Goal: Task Accomplishment & Management: Complete application form

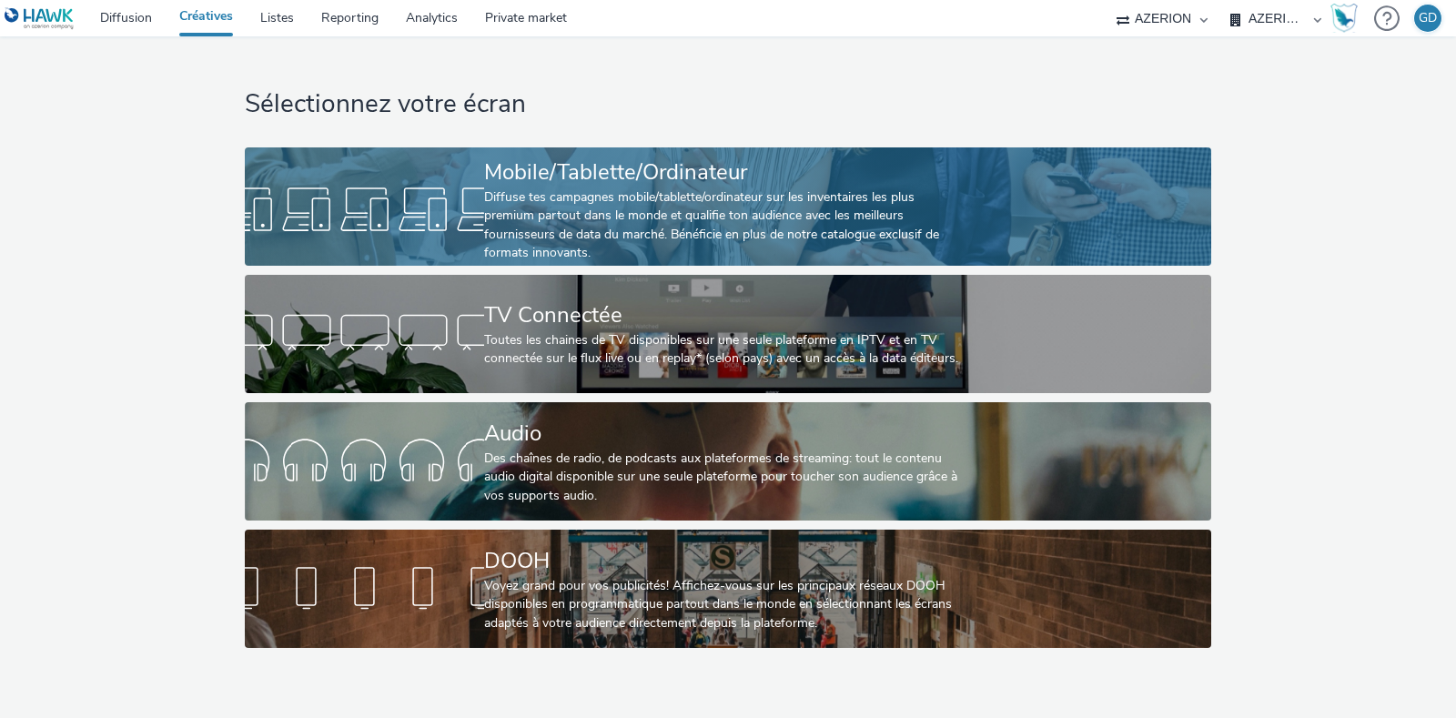
click at [535, 233] on div "Diffuse tes campagnes mobile/tablette/ordinateur sur les inventaires les plus p…" at bounding box center [724, 225] width 480 height 75
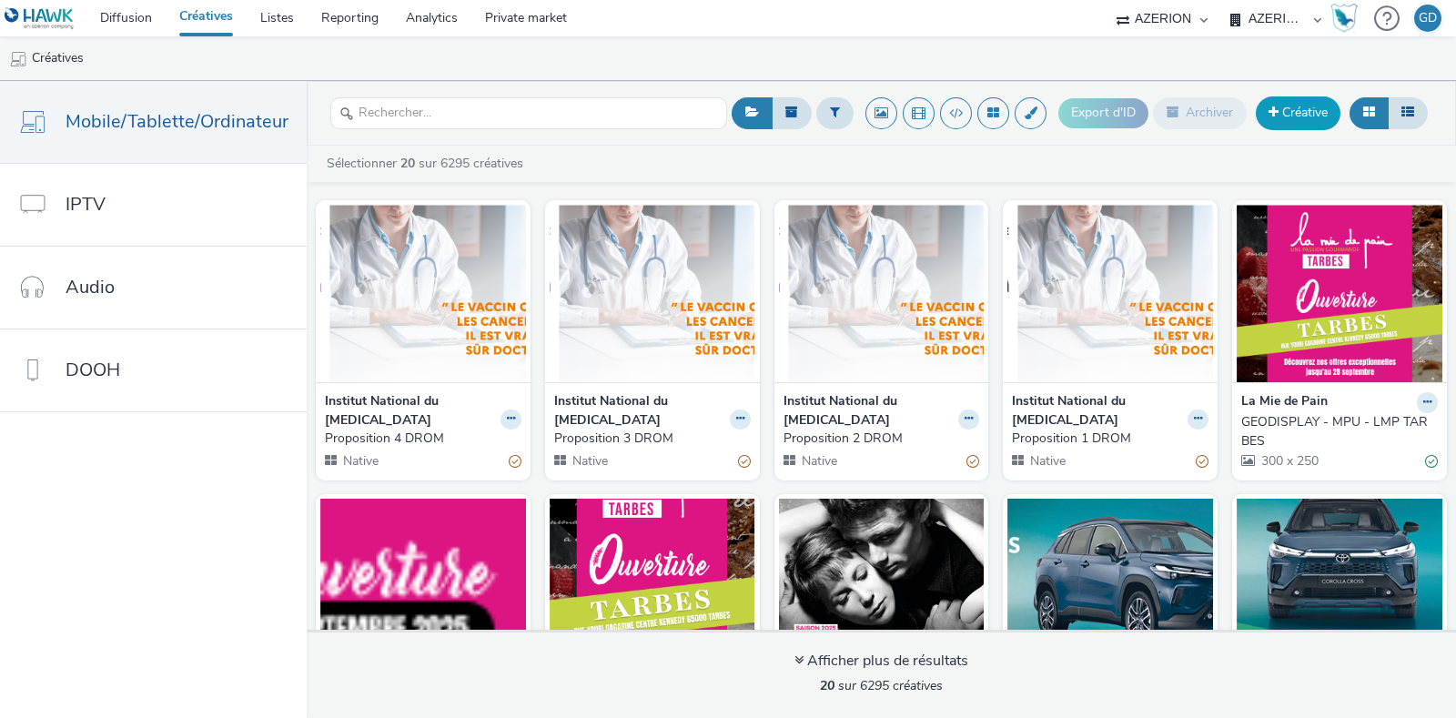
click at [1282, 122] on link "Créative" at bounding box center [1298, 112] width 85 height 33
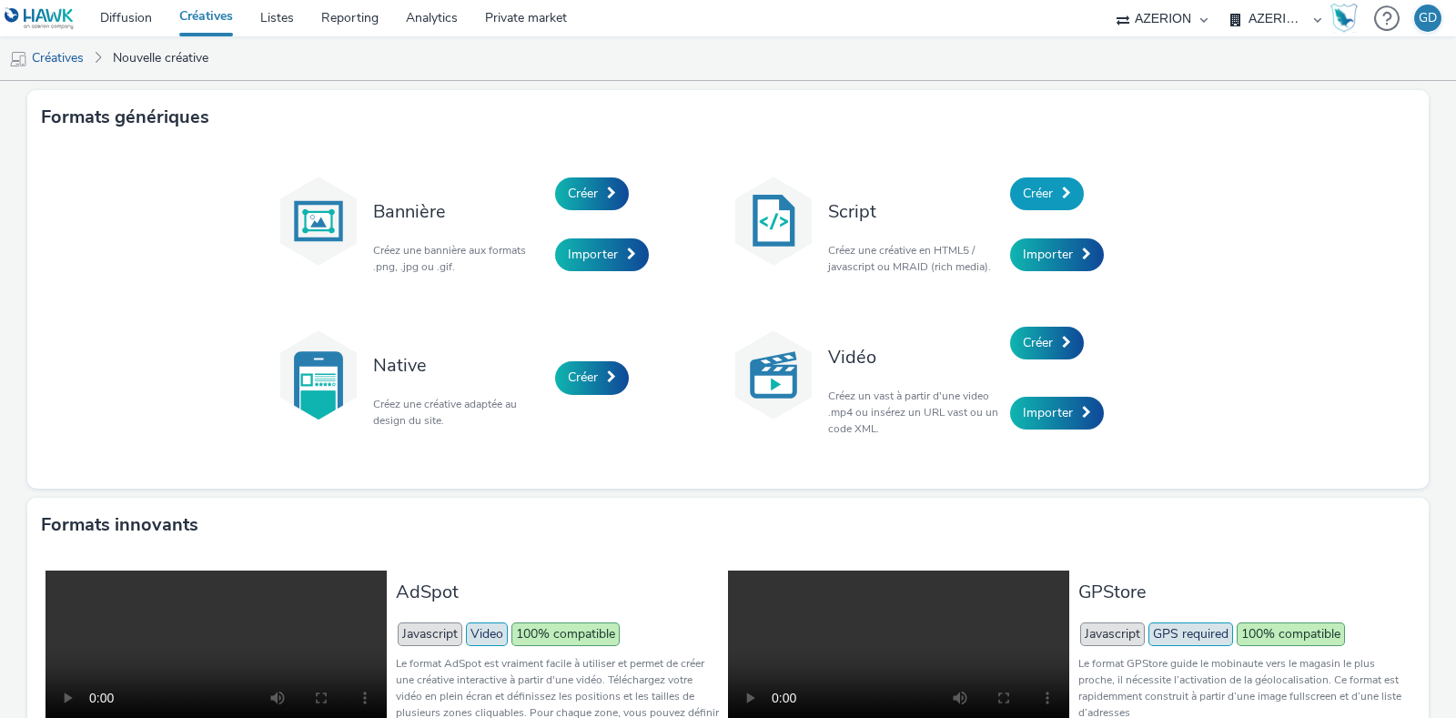
click at [1036, 193] on span "Créer" at bounding box center [1038, 193] width 30 height 17
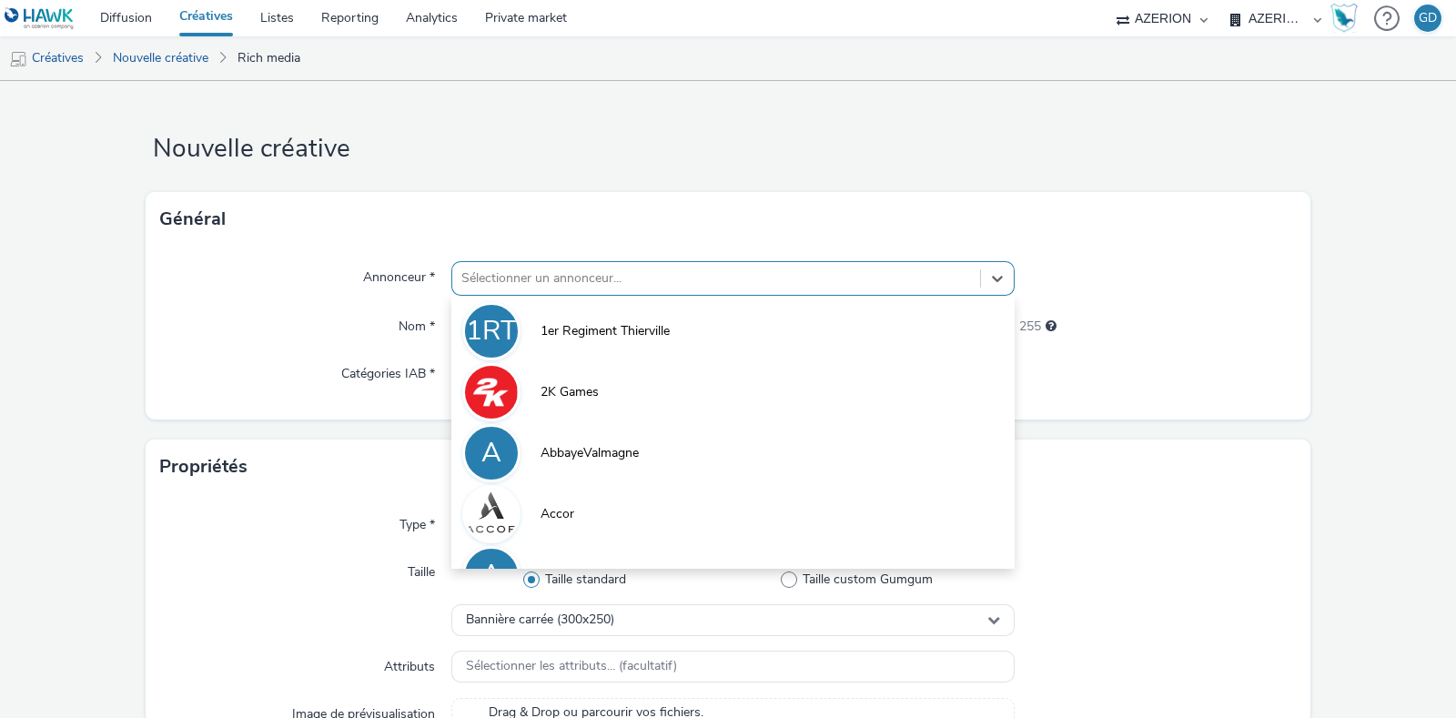
click at [647, 280] on div at bounding box center [716, 279] width 510 height 22
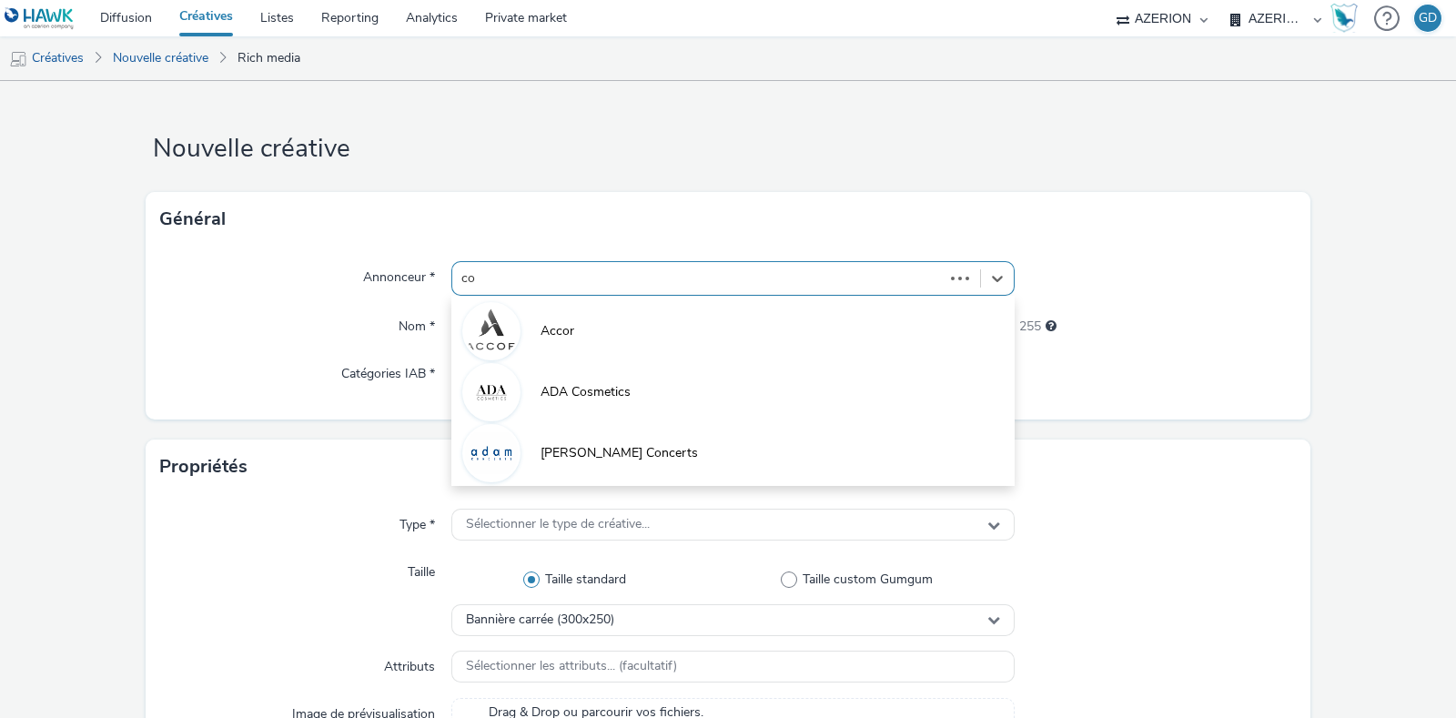
type input "coo"
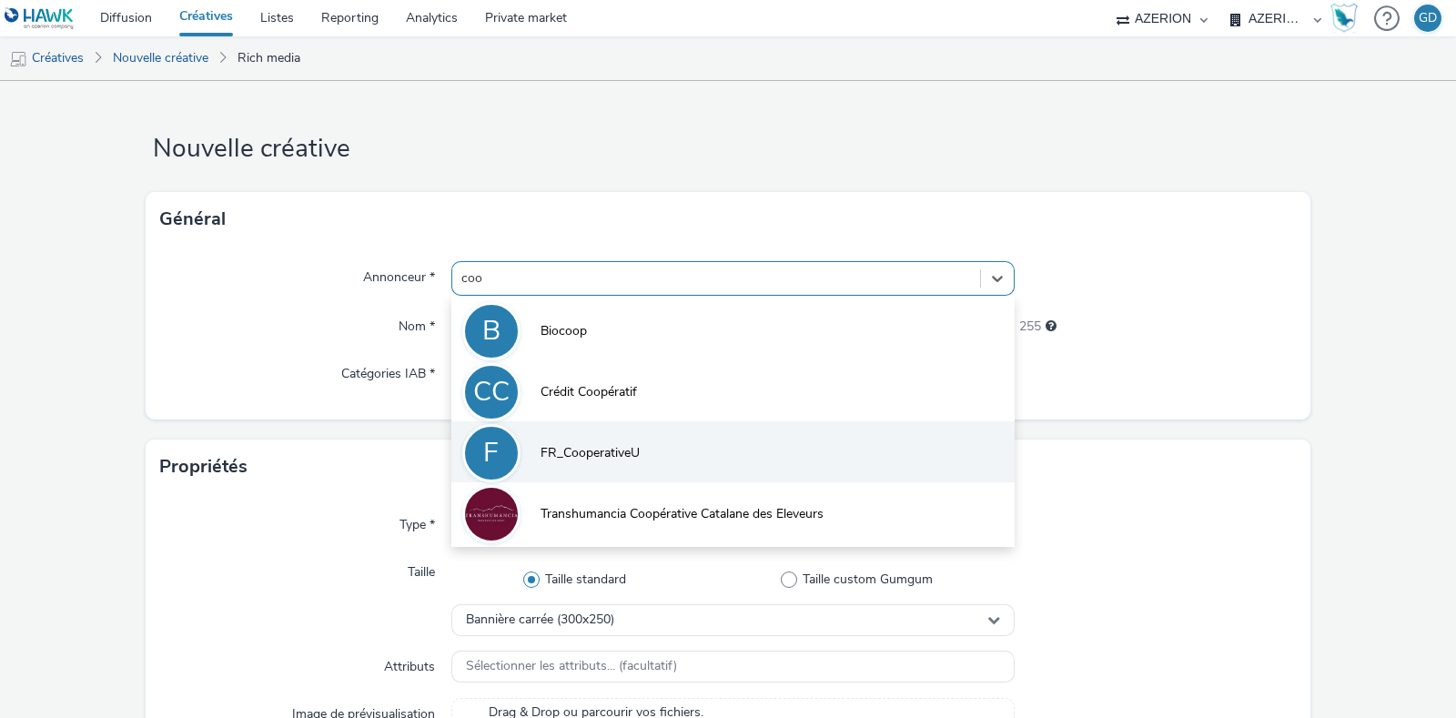
click at [614, 444] on span "FR_CooperativeU" at bounding box center [590, 453] width 99 height 18
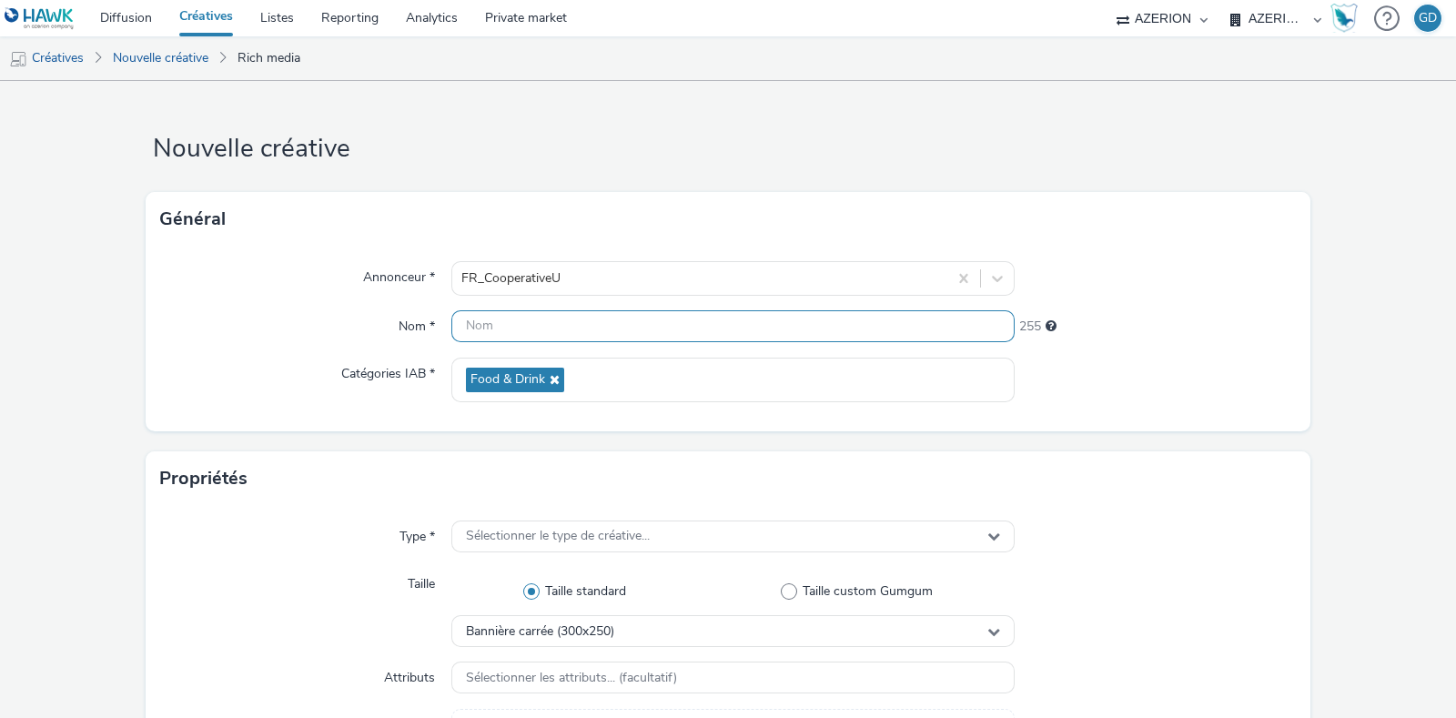
click at [590, 338] on input "text" at bounding box center [732, 326] width 563 height 32
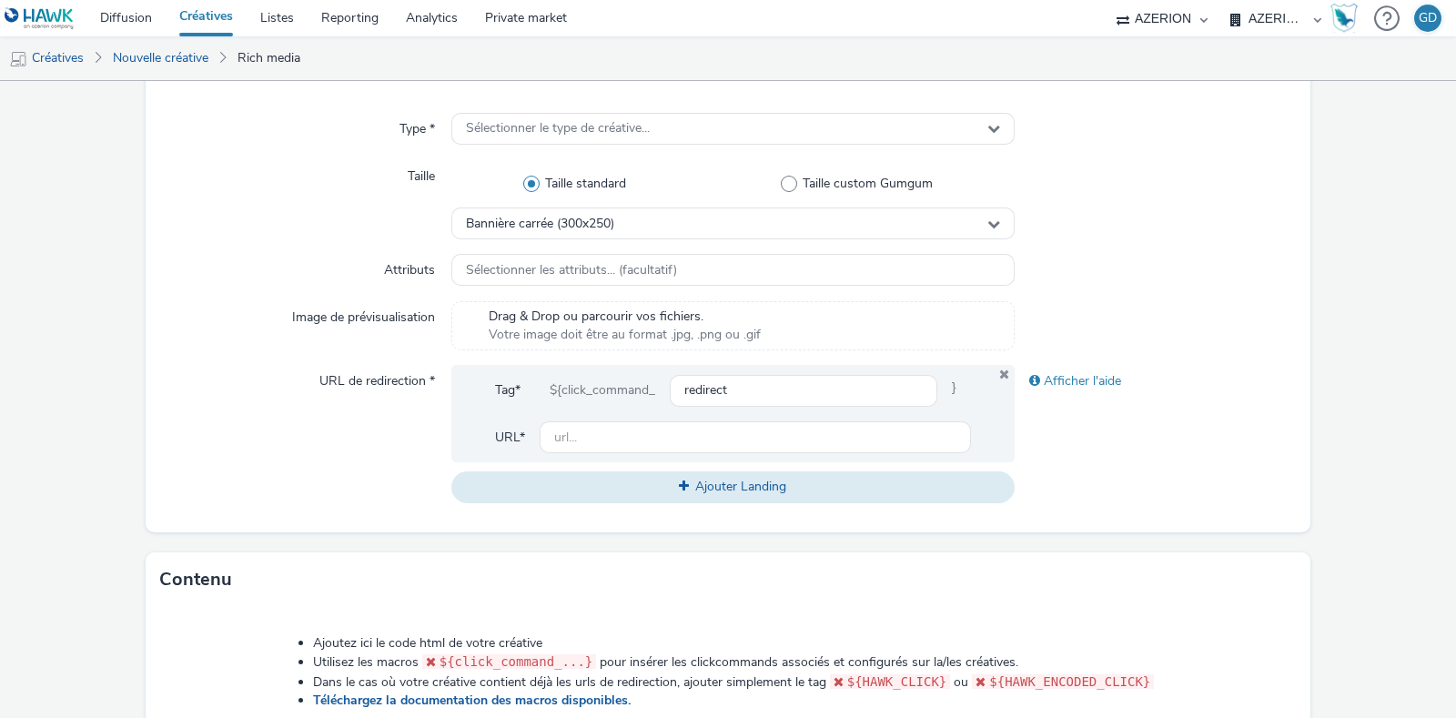
scroll to position [682, 0]
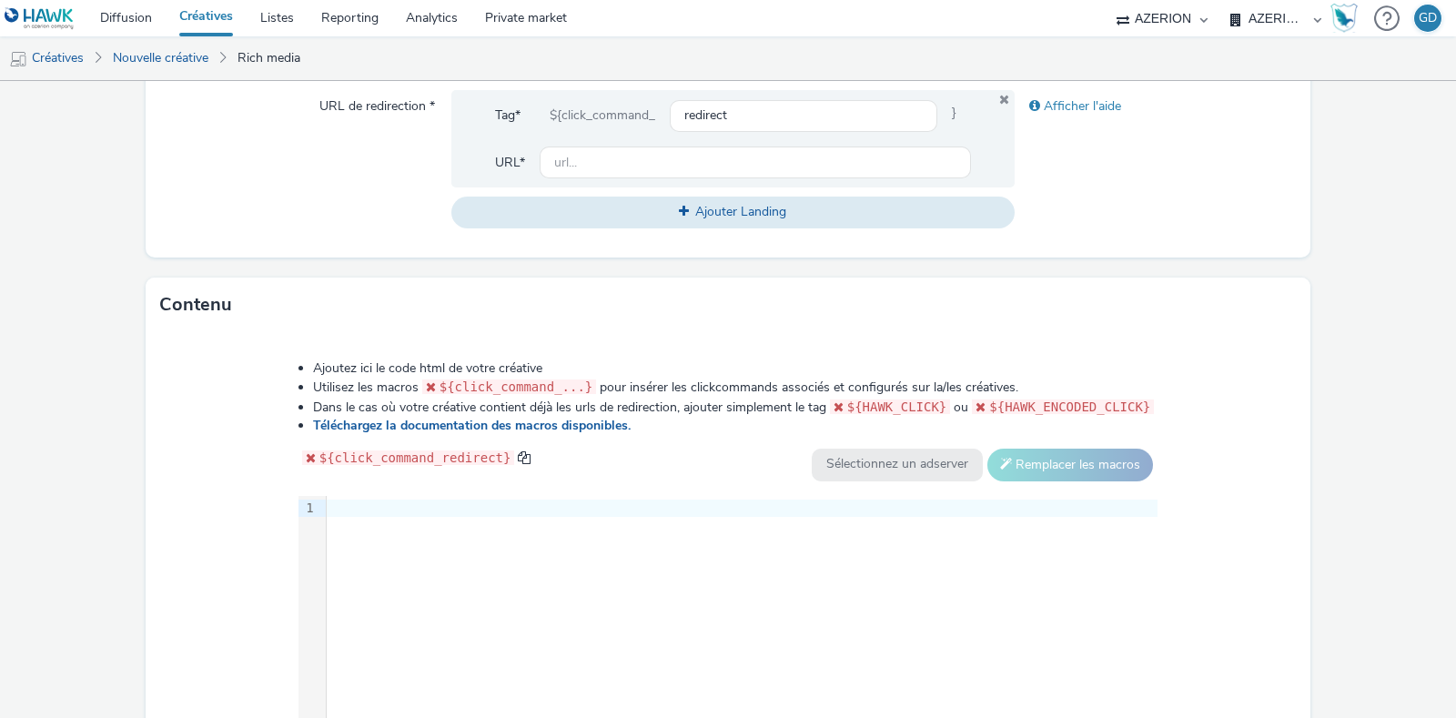
type input "Inter_"
click at [655, 569] on div "9 1 ›" at bounding box center [728, 632] width 860 height 273
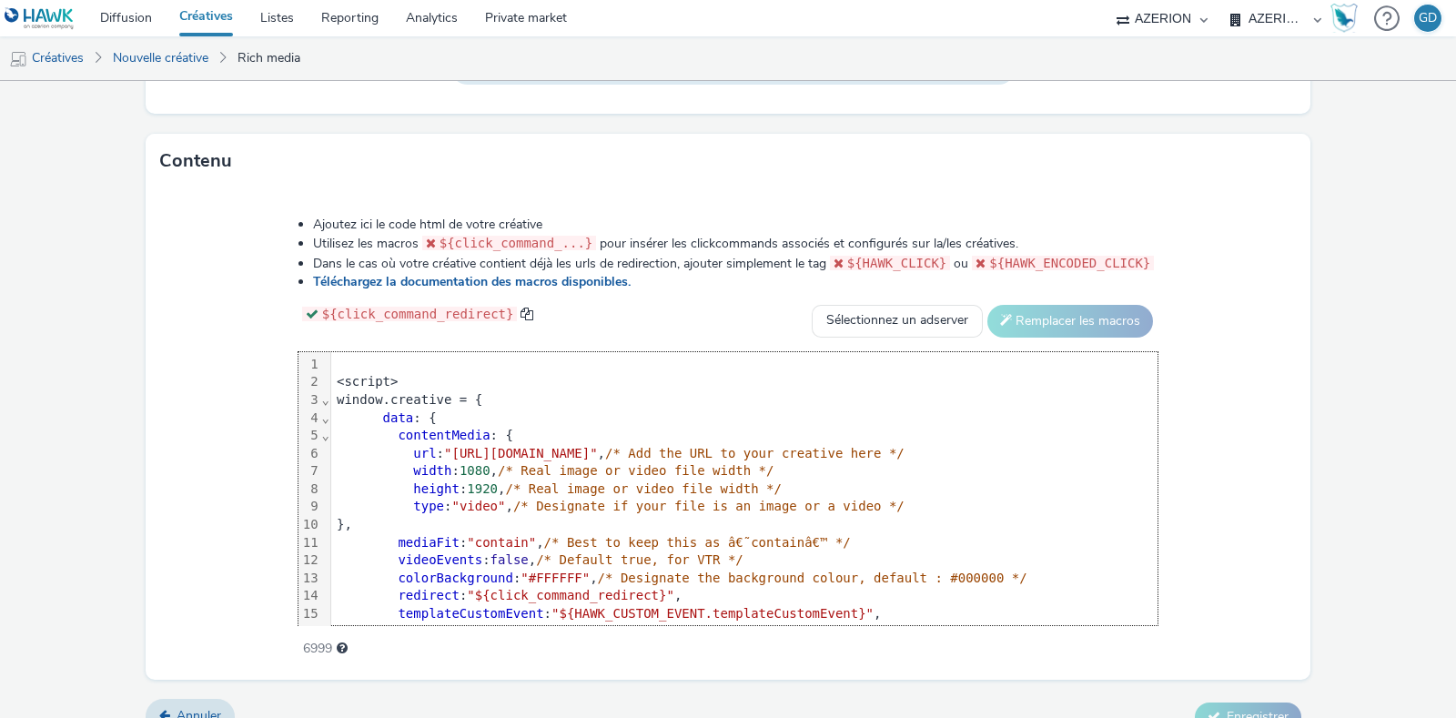
scroll to position [485, 0]
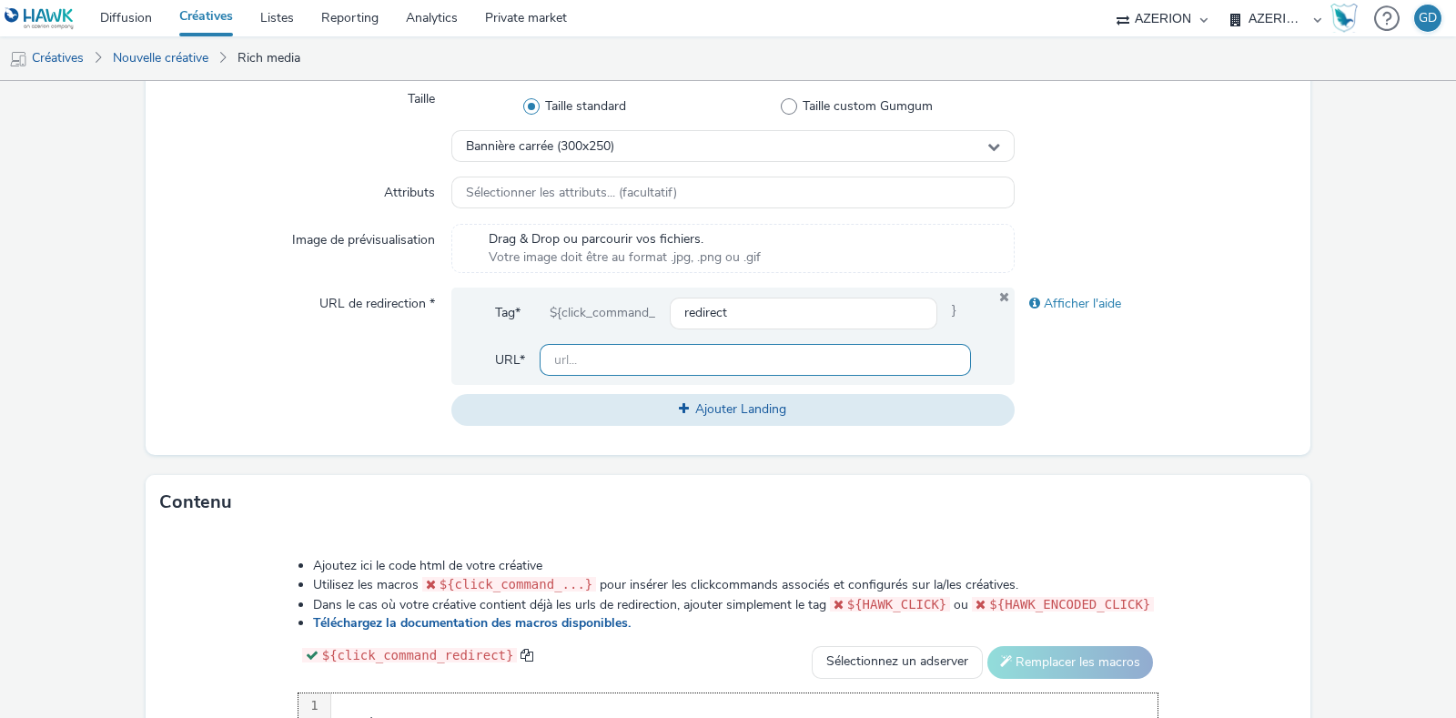
click at [676, 358] on input "text" at bounding box center [755, 360] width 431 height 32
type input "[URL][DOMAIN_NAME]"
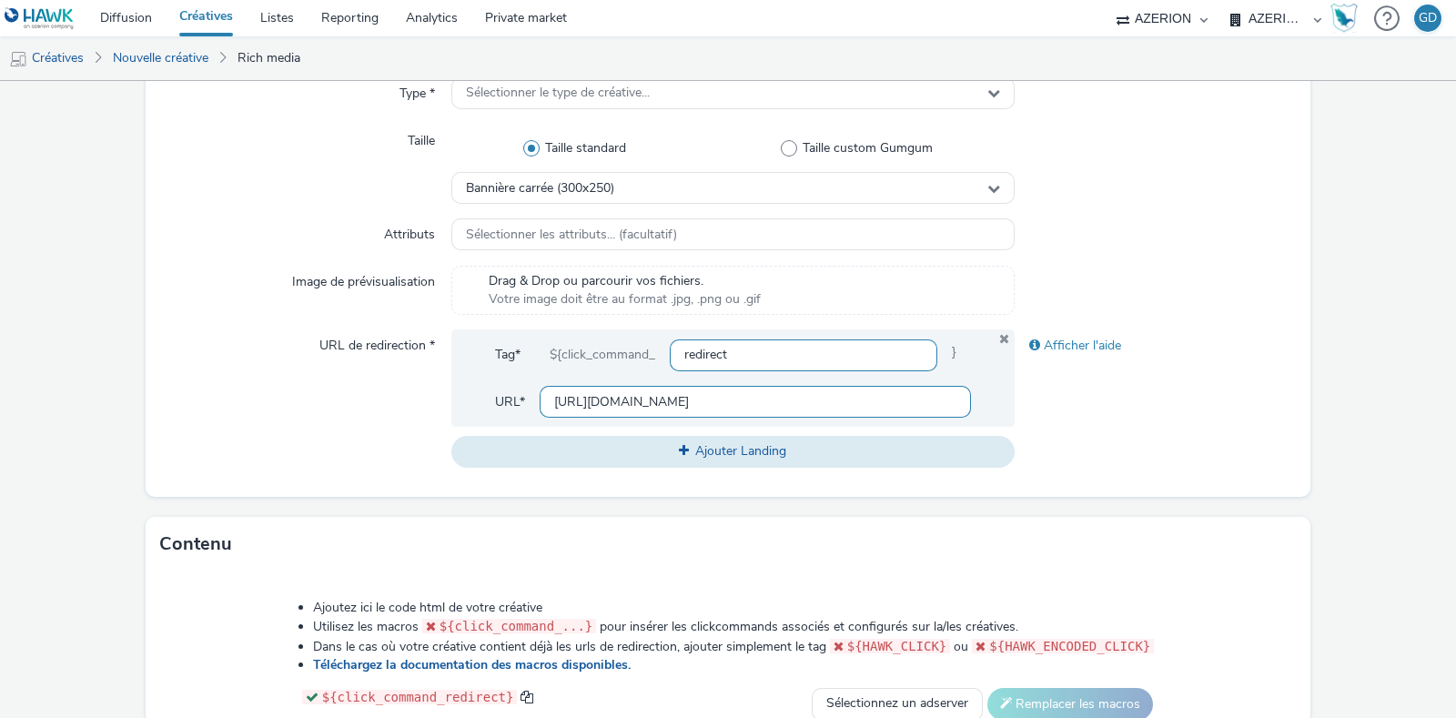
scroll to position [258, 0]
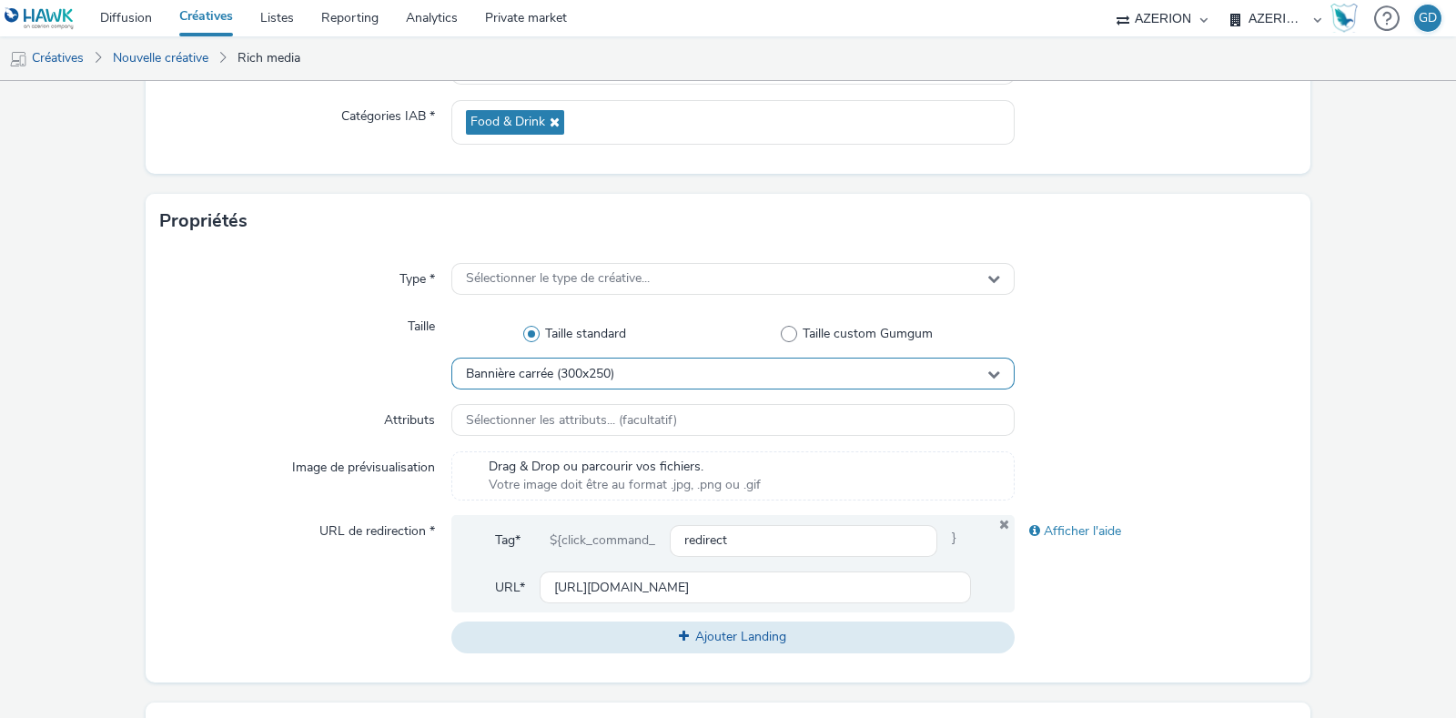
click at [652, 377] on div "Bannière carrée (300x250)" at bounding box center [732, 374] width 563 height 32
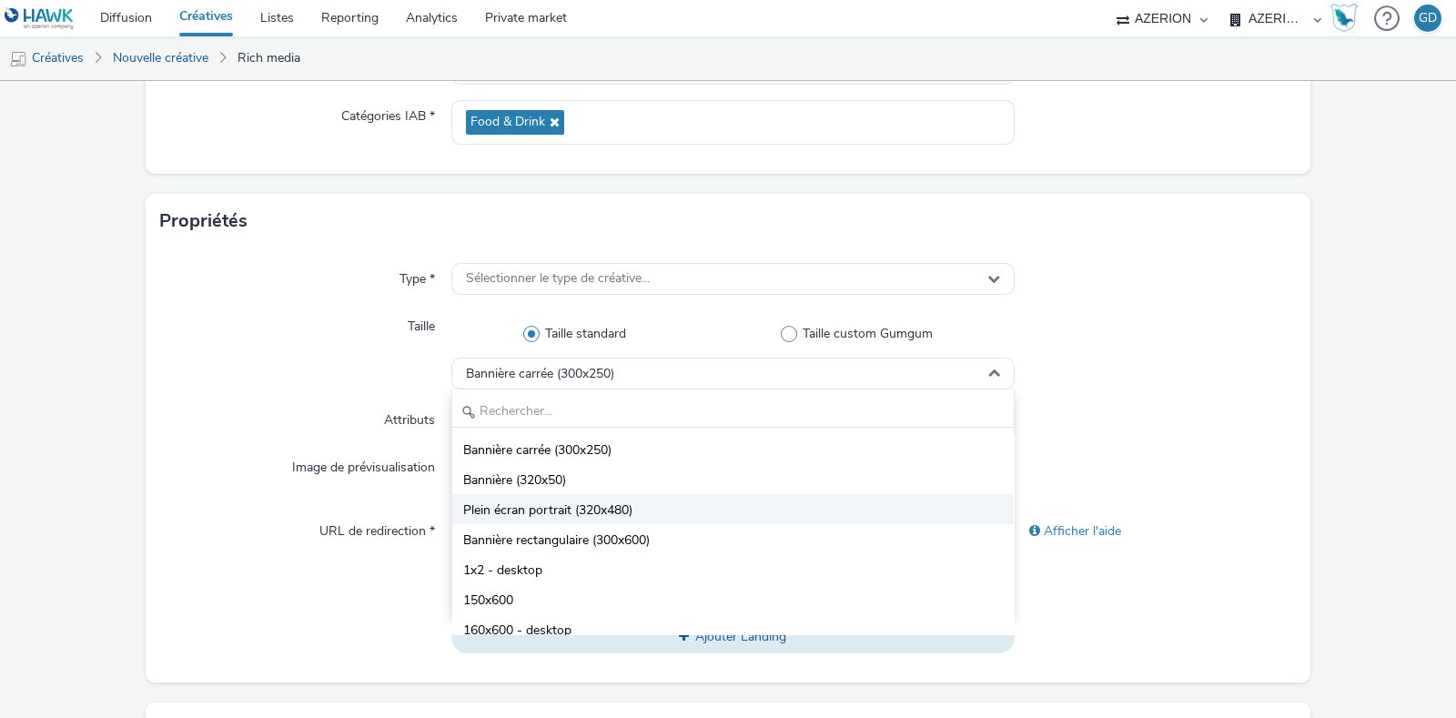
click at [649, 510] on li "Plein écran portrait (320x480)" at bounding box center [732, 509] width 561 height 30
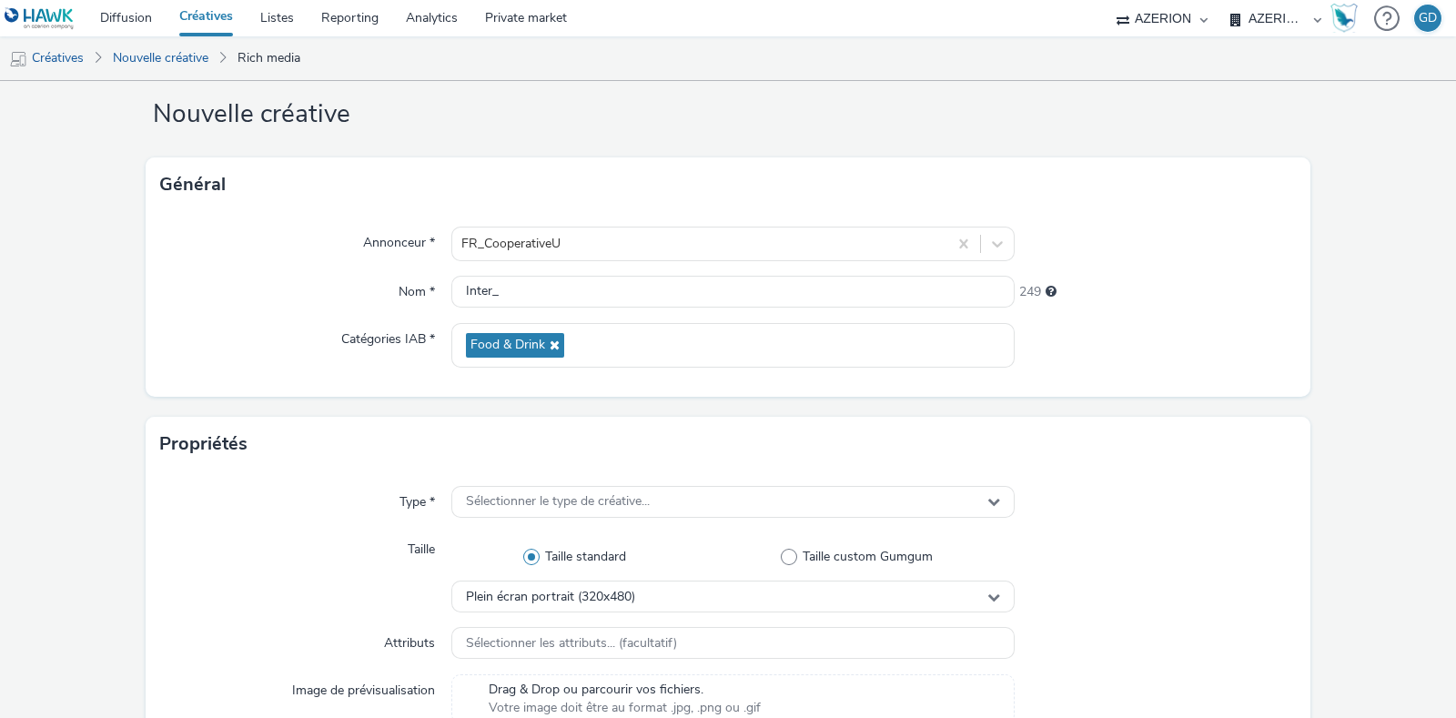
scroll to position [30, 0]
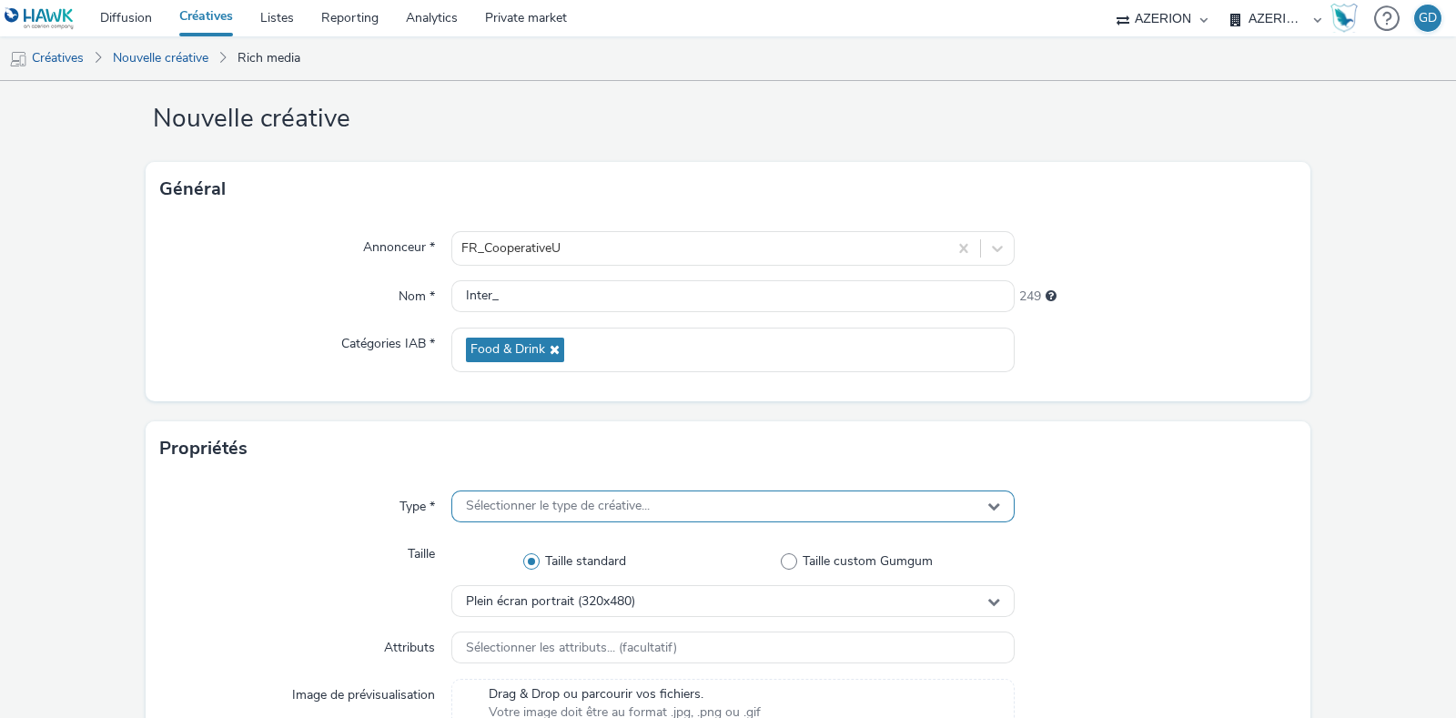
click at [642, 511] on span "Sélectionner le type de créative..." at bounding box center [558, 506] width 184 height 15
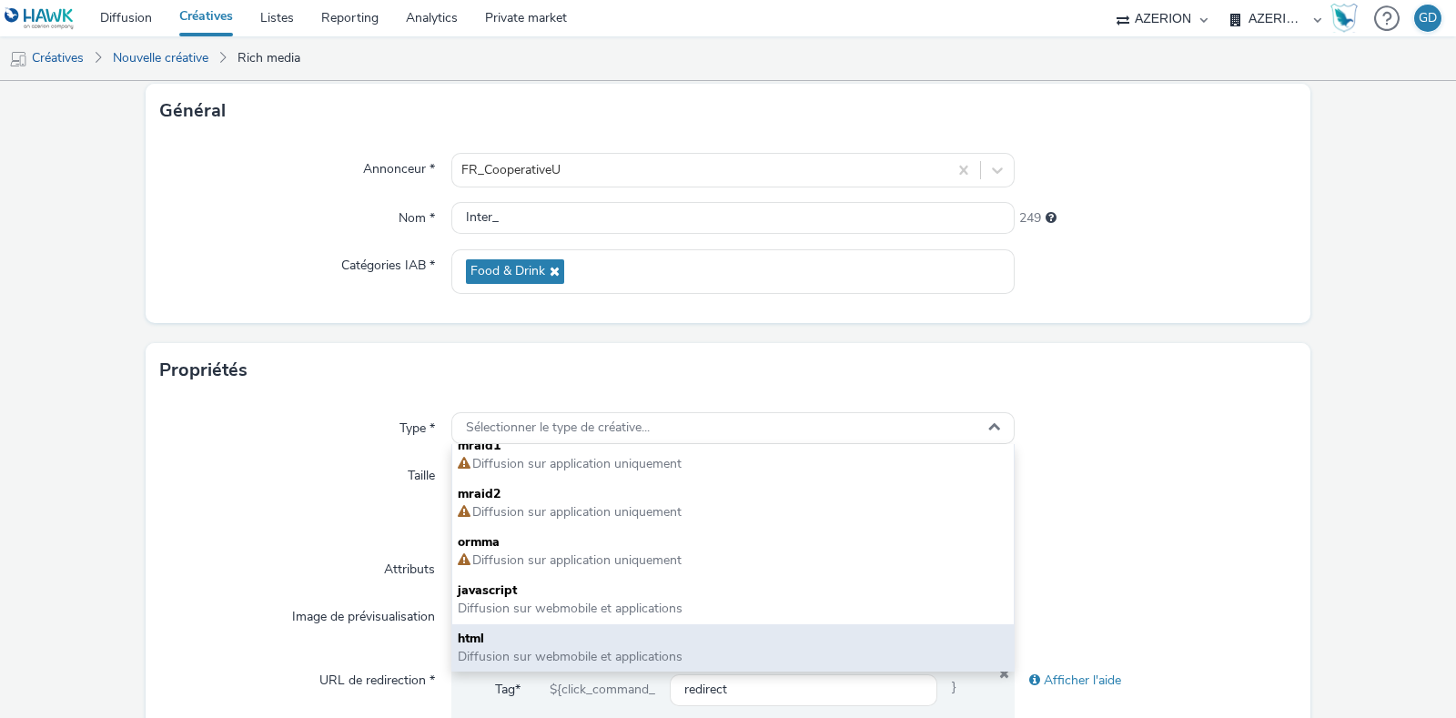
scroll to position [144, 0]
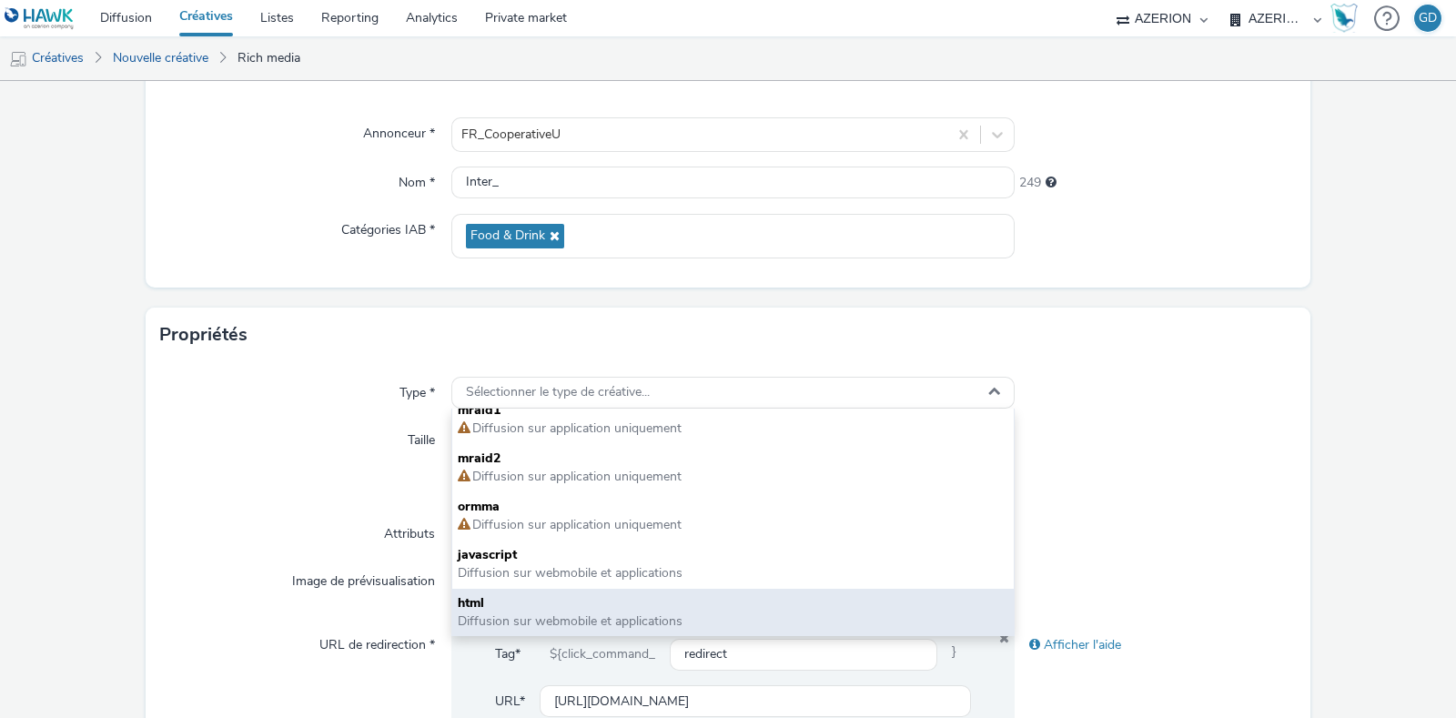
click at [681, 606] on span "html" at bounding box center [733, 603] width 551 height 18
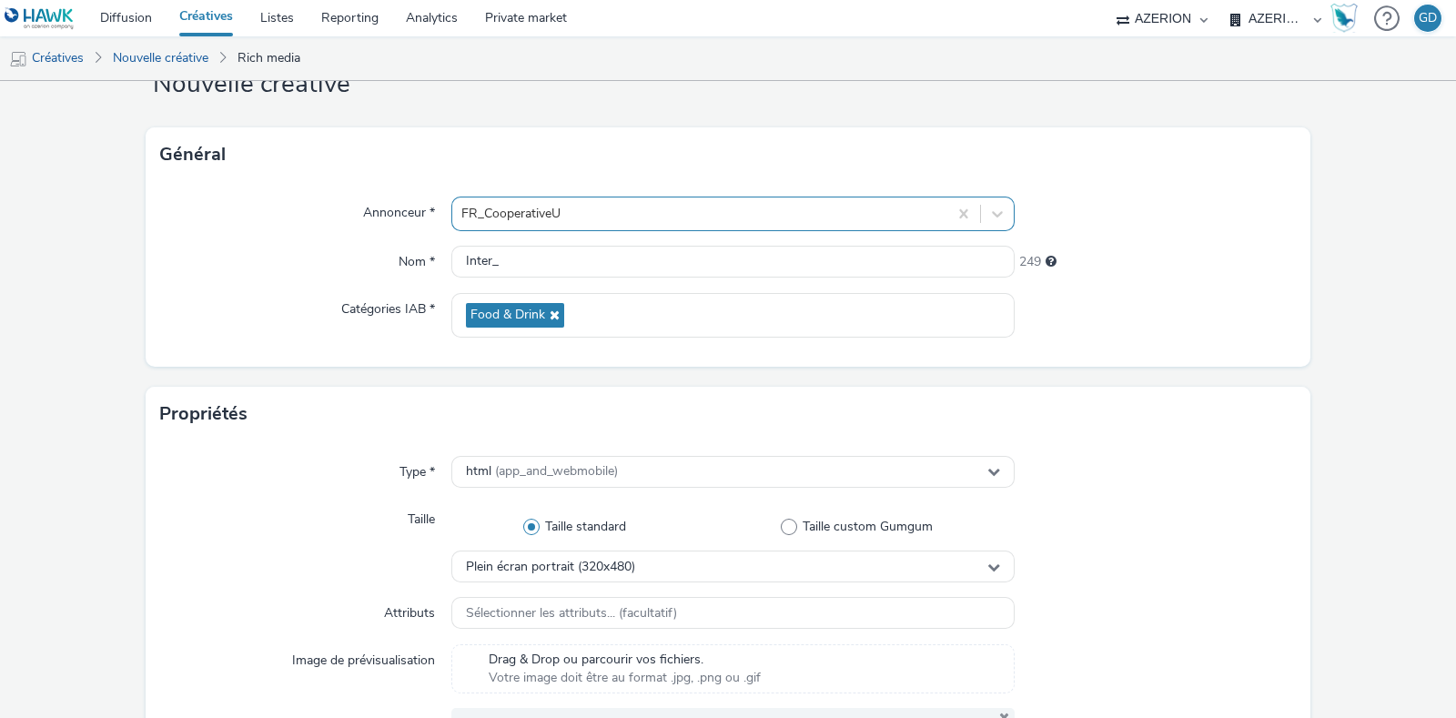
scroll to position [30, 0]
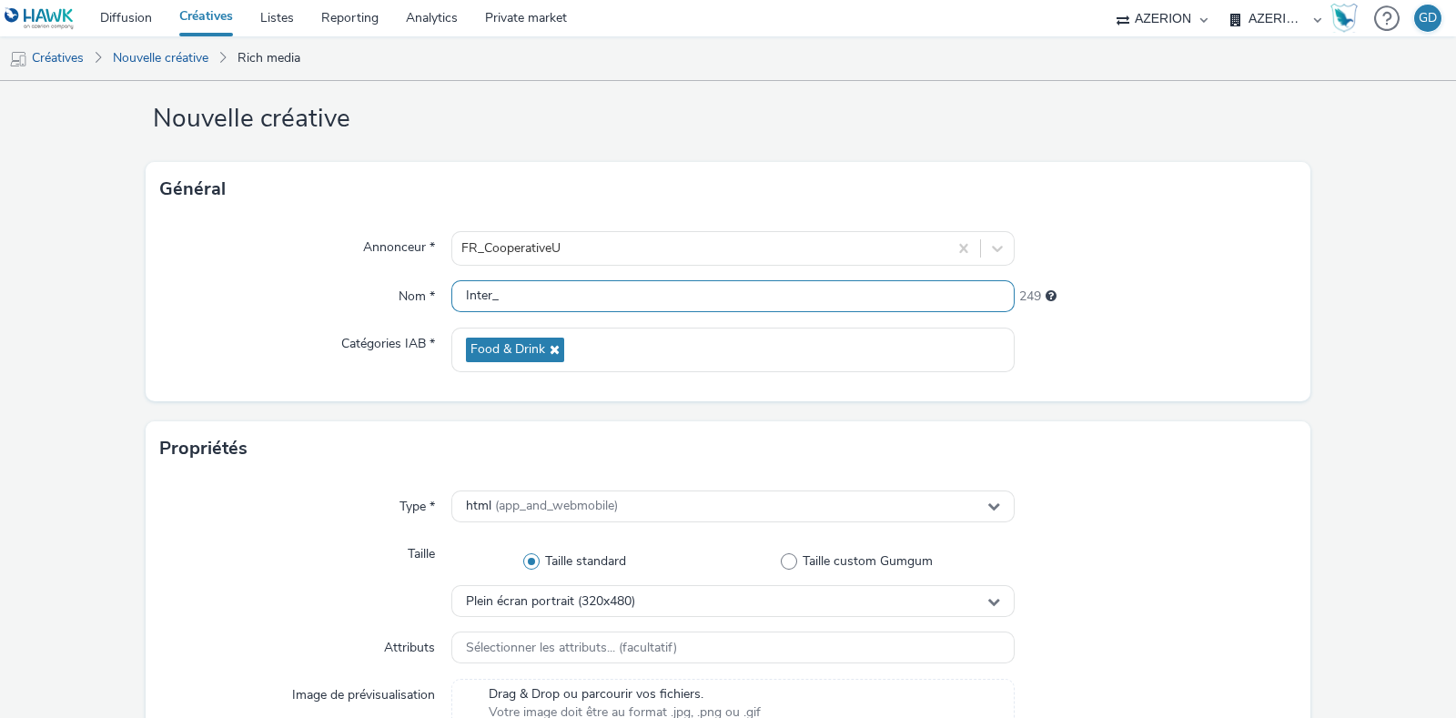
click at [599, 307] on input "Inter_" at bounding box center [732, 296] width 563 height 32
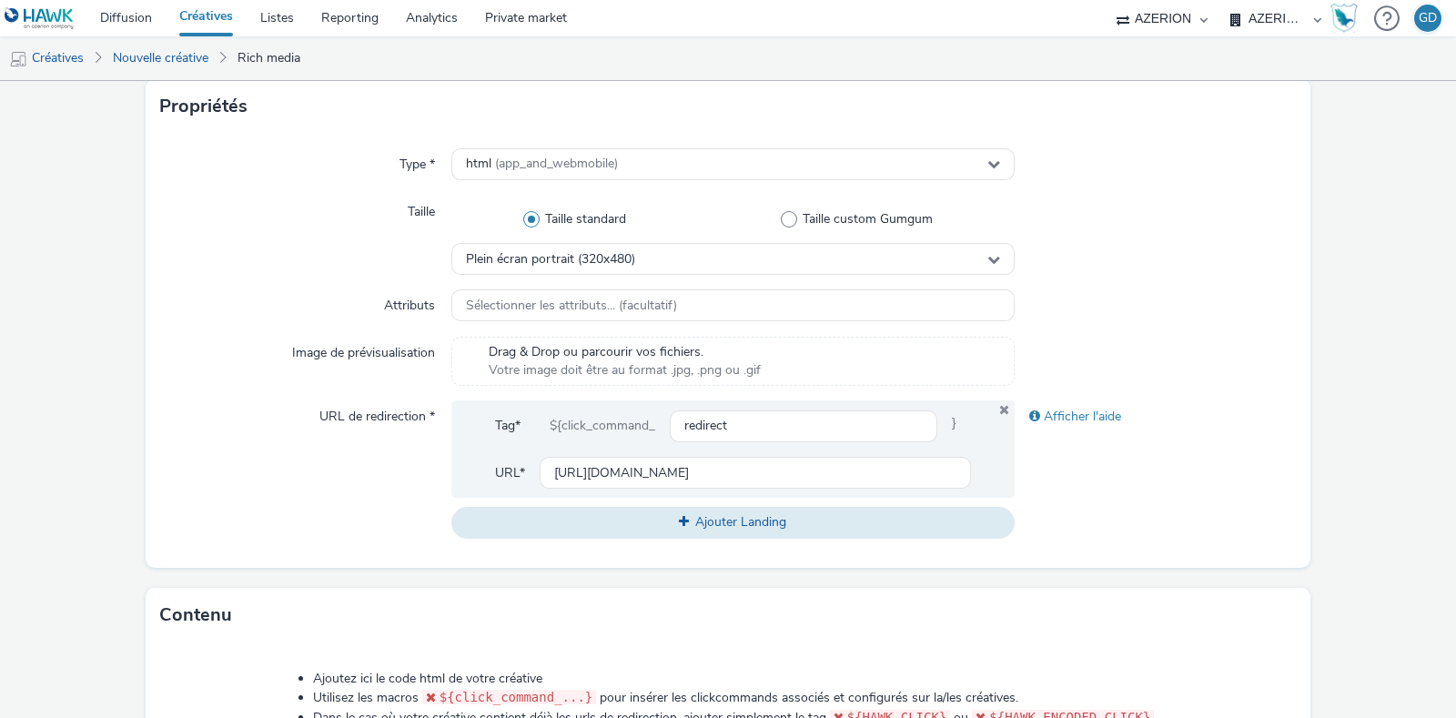
scroll to position [795, 0]
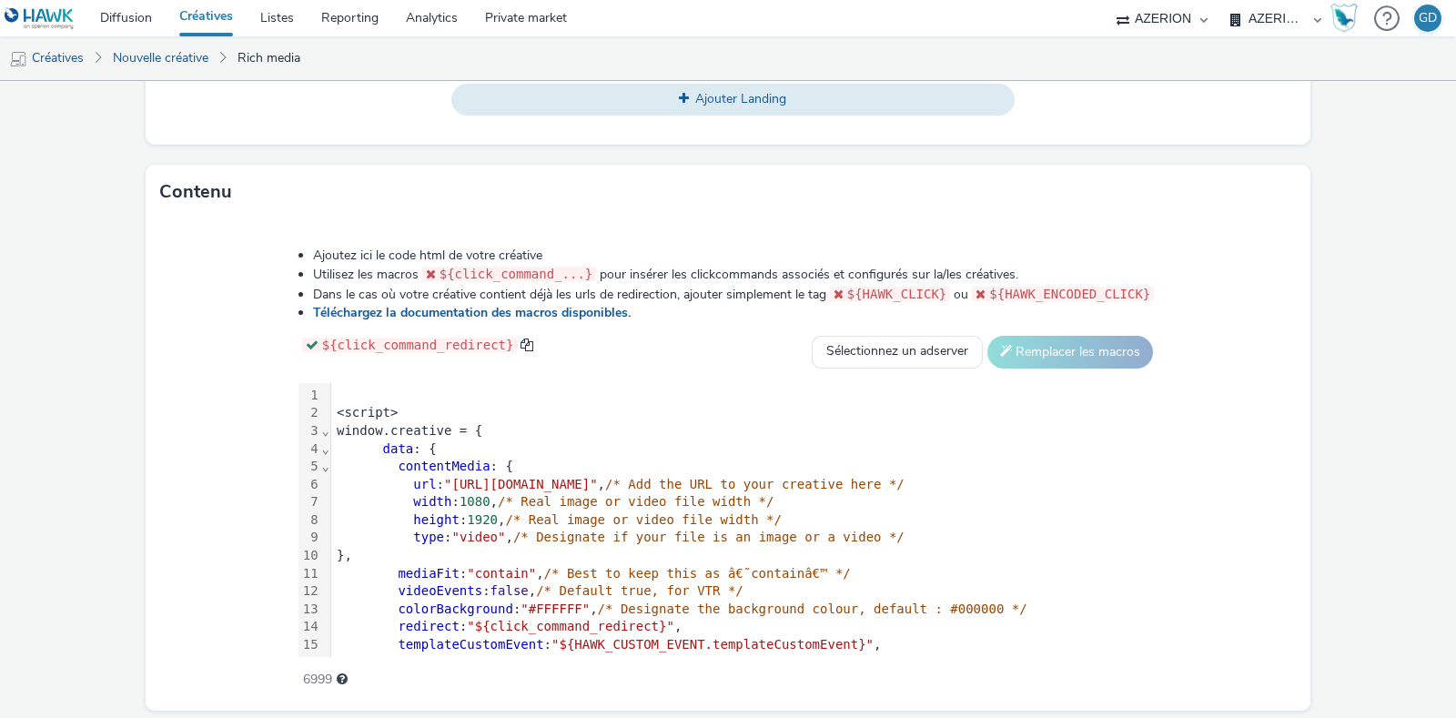
click at [77, 425] on form "Nouvelle créative Général Annonceur * FR_CooperativeU Nom * Inter_Msg1 245 Caté…" at bounding box center [728, 32] width 1456 height 1493
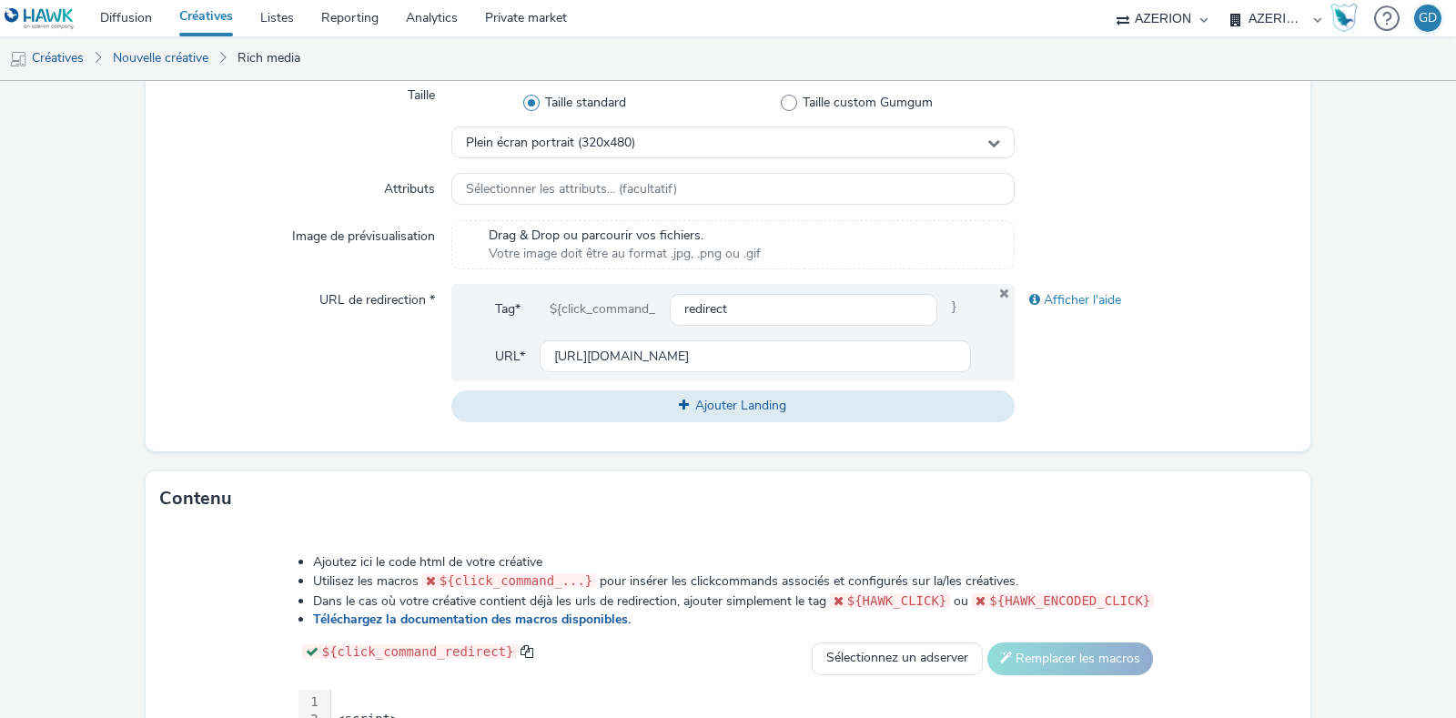
scroll to position [0, 0]
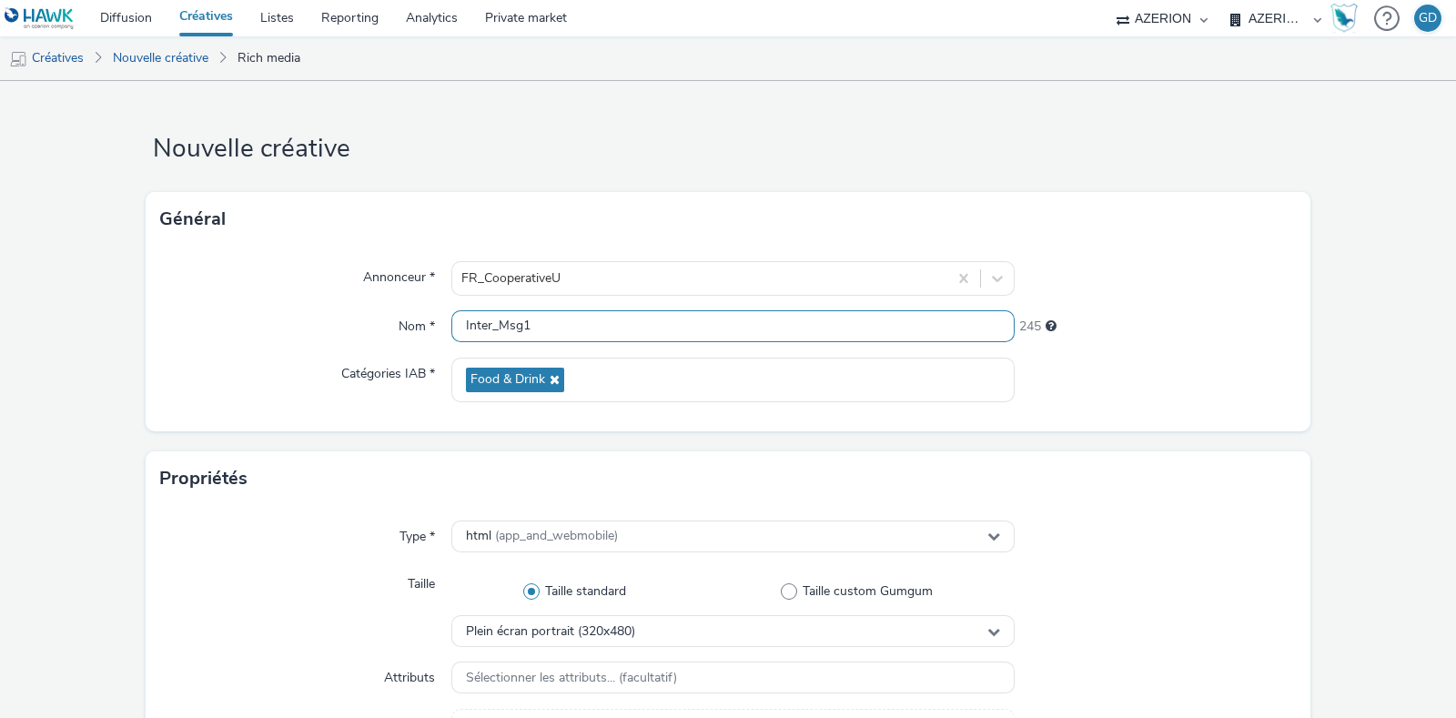
click at [642, 333] on input "Inter_Msg1" at bounding box center [732, 326] width 563 height 32
type input "Inter_Msg1_Jeu"
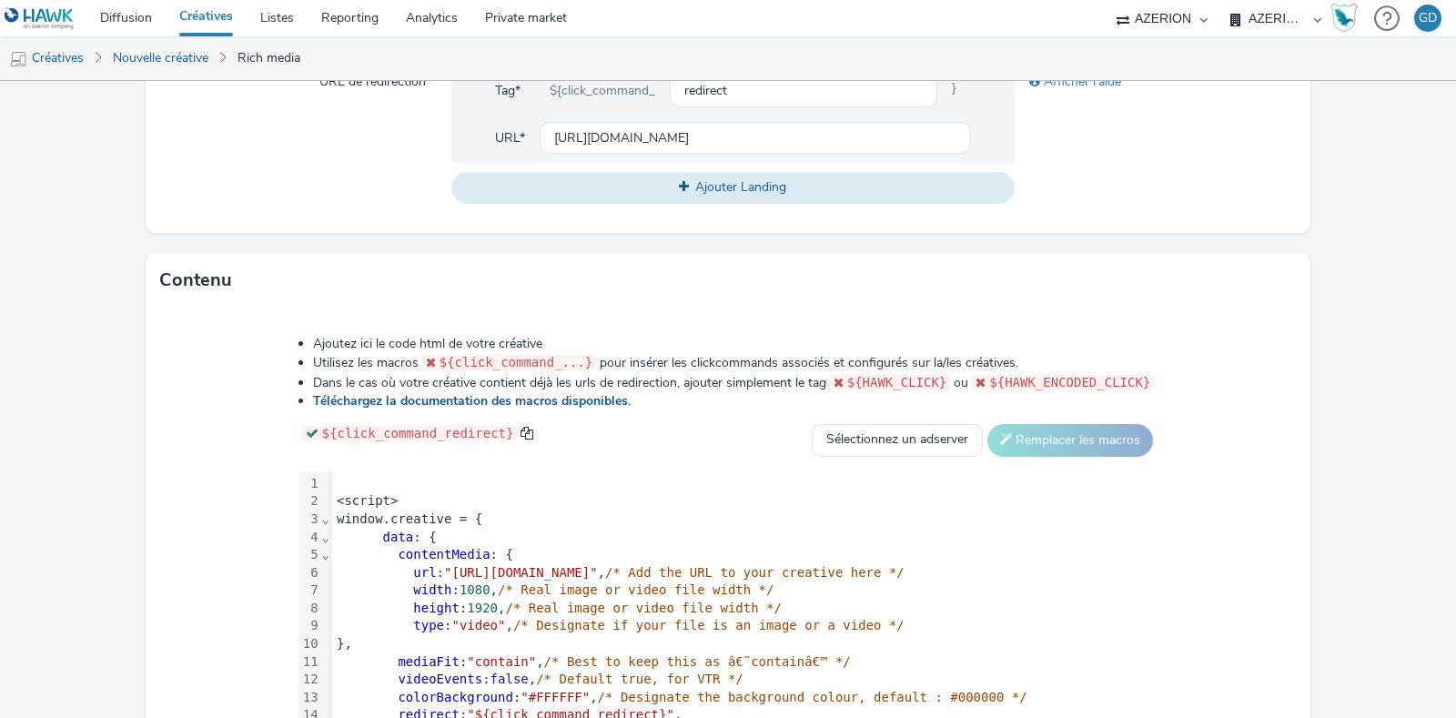
scroll to position [738, 0]
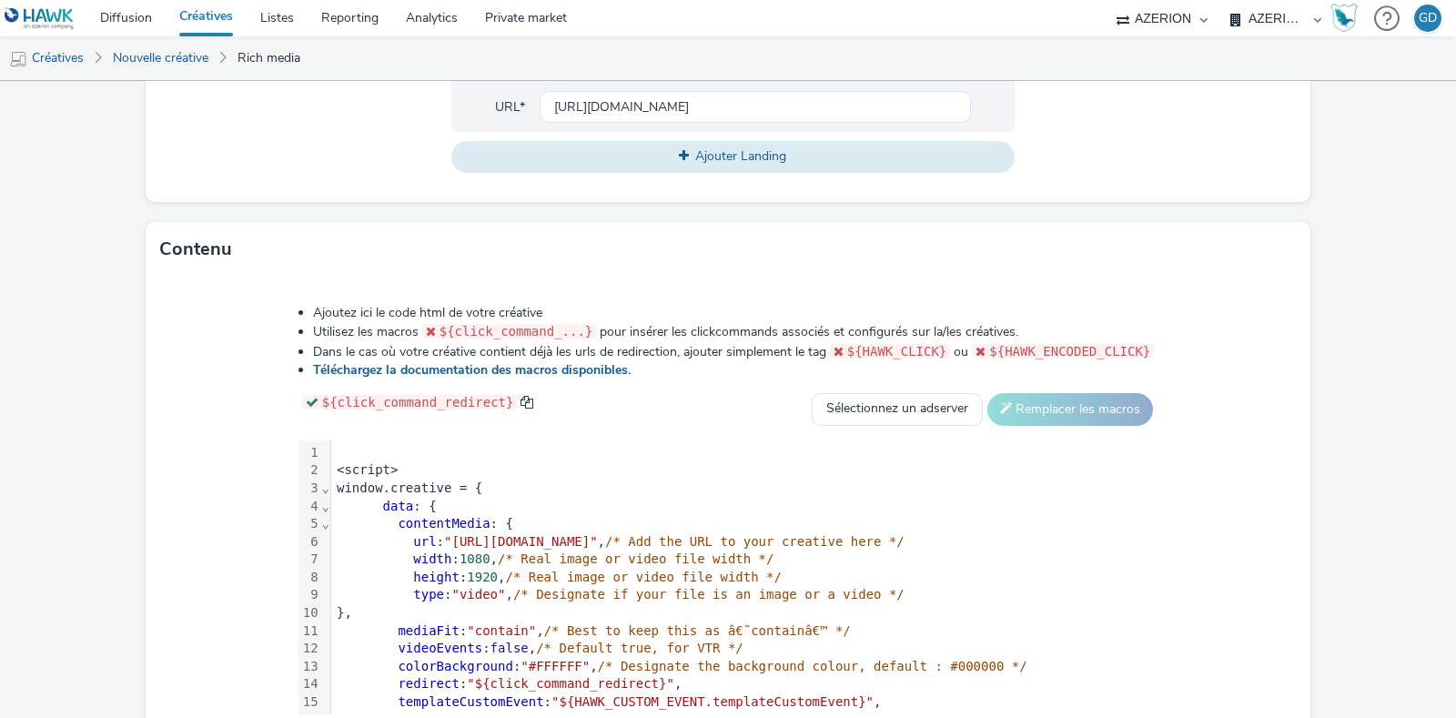
click at [331, 450] on div at bounding box center [744, 453] width 826 height 18
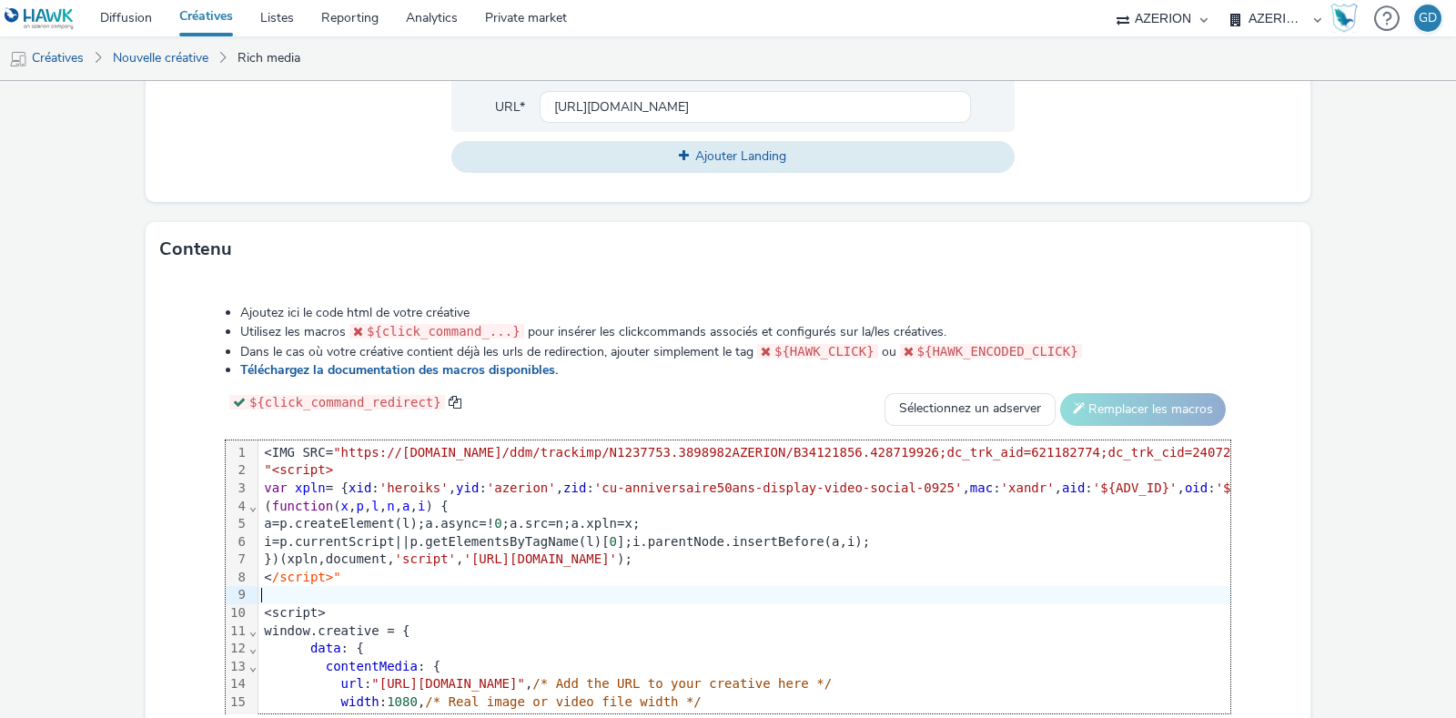
click at [269, 470] on span ""<script>" at bounding box center [298, 469] width 69 height 15
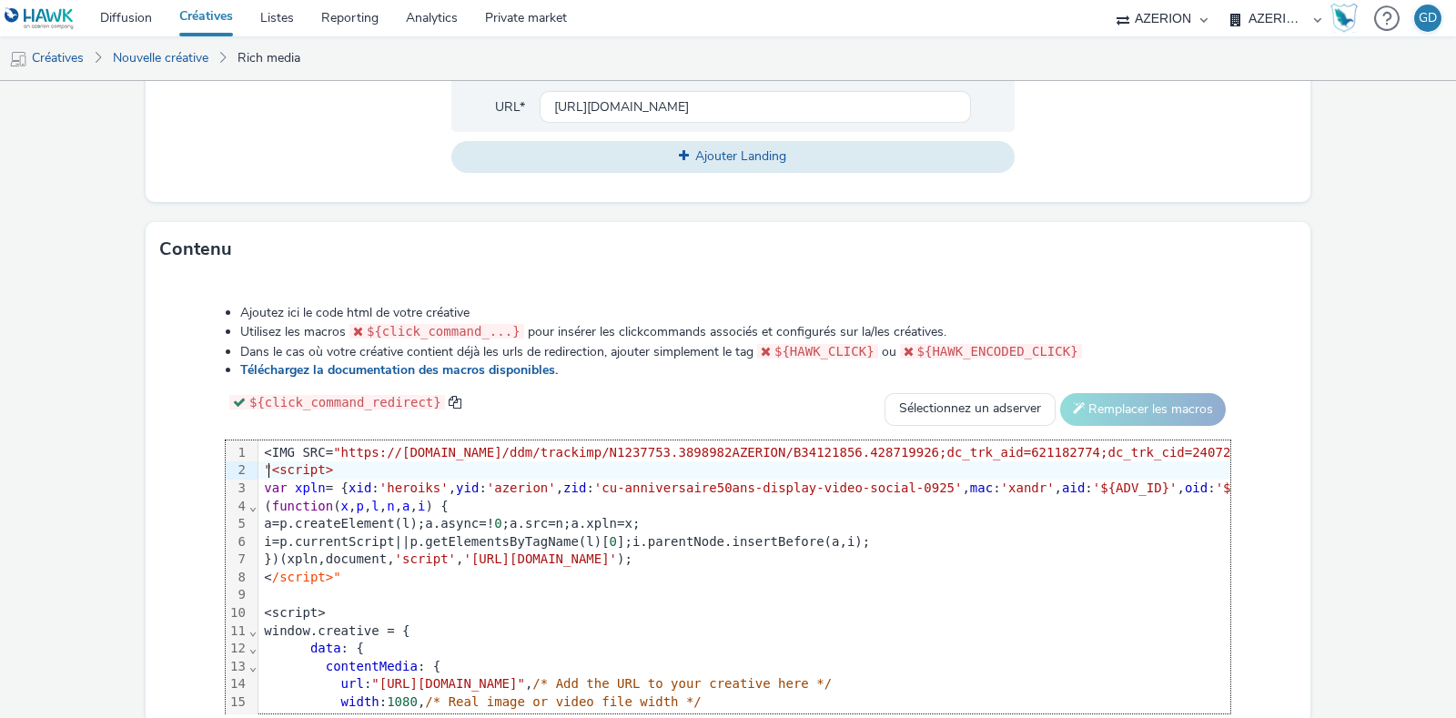
click at [268, 472] on span ""<script>" at bounding box center [298, 469] width 69 height 15
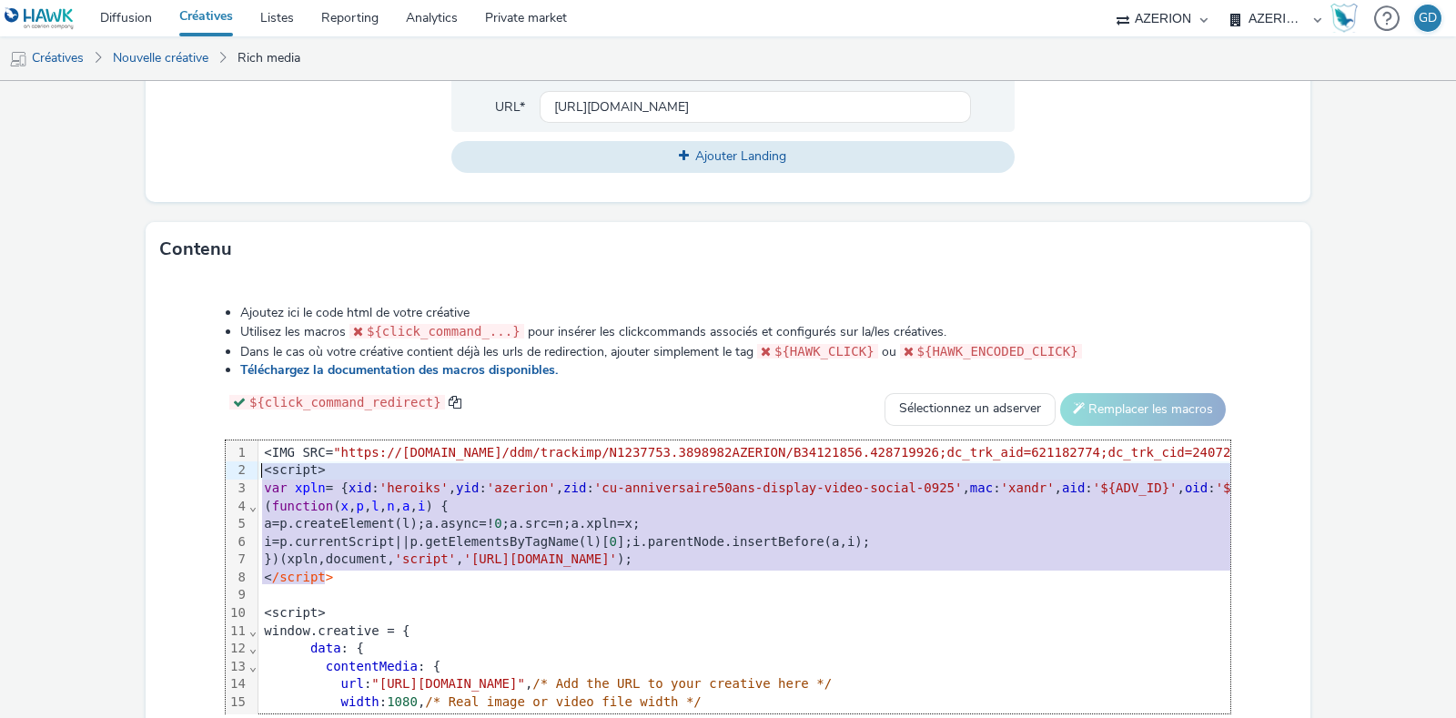
drag, startPoint x: 334, startPoint y: 572, endPoint x: 259, endPoint y: 473, distance: 124.1
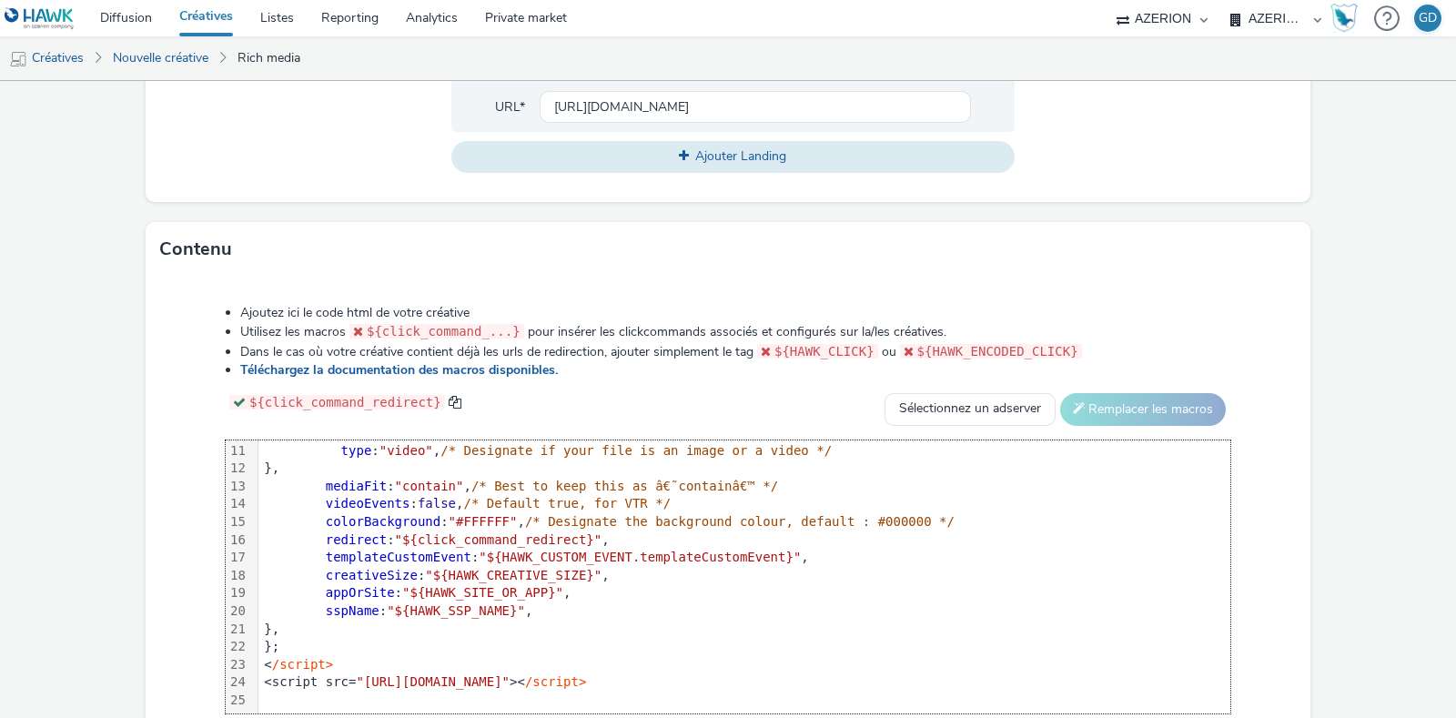
scroll to position [197, 0]
click at [887, 673] on div "<script src= "[URL][DOMAIN_NAME]" >< /script>" at bounding box center [1370, 682] width 2224 height 18
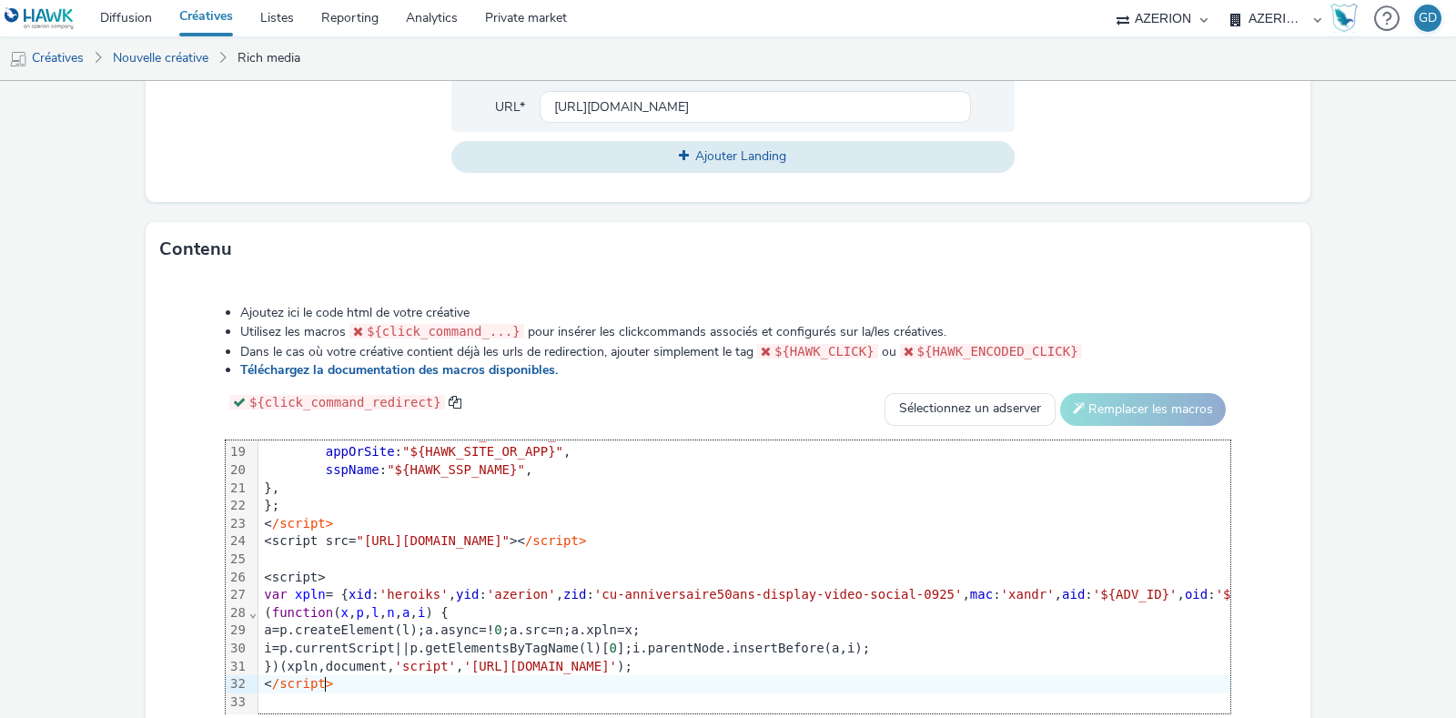
scroll to position [0, 0]
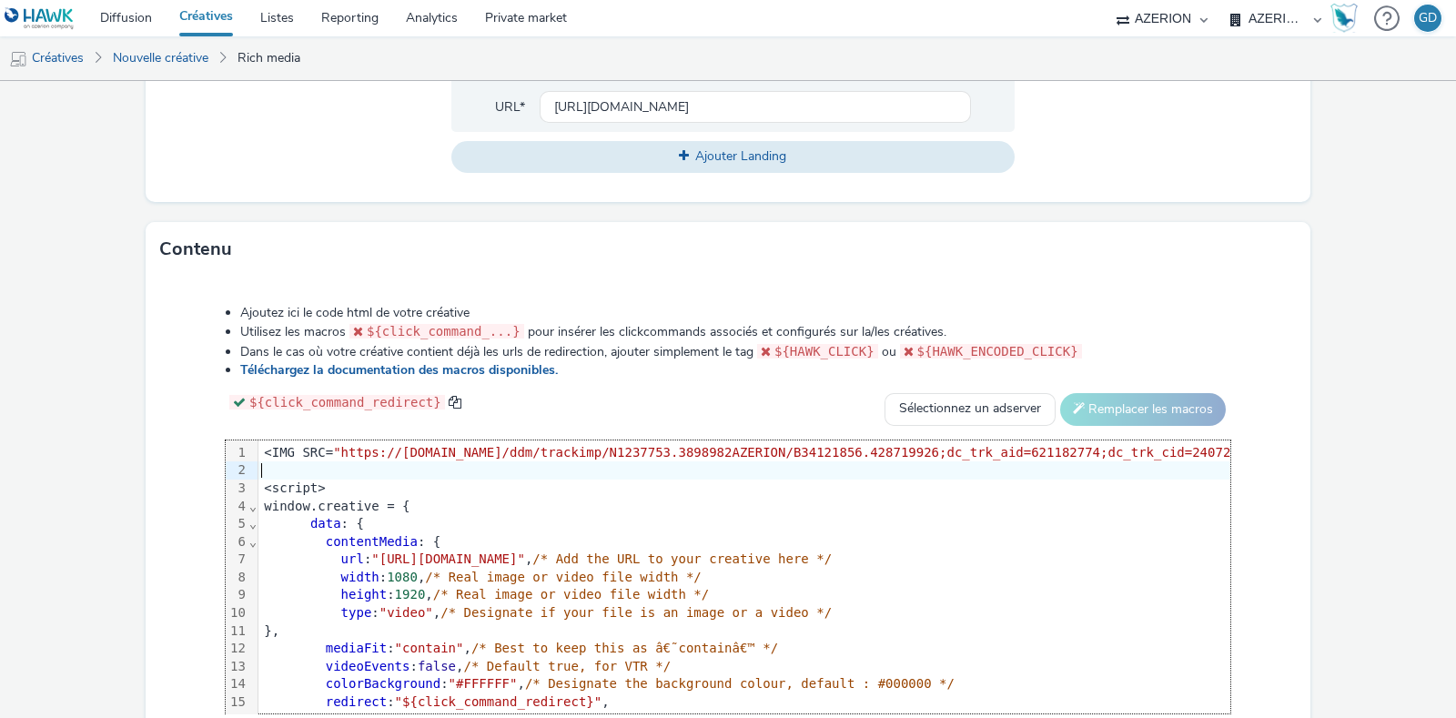
scroll to position [852, 0]
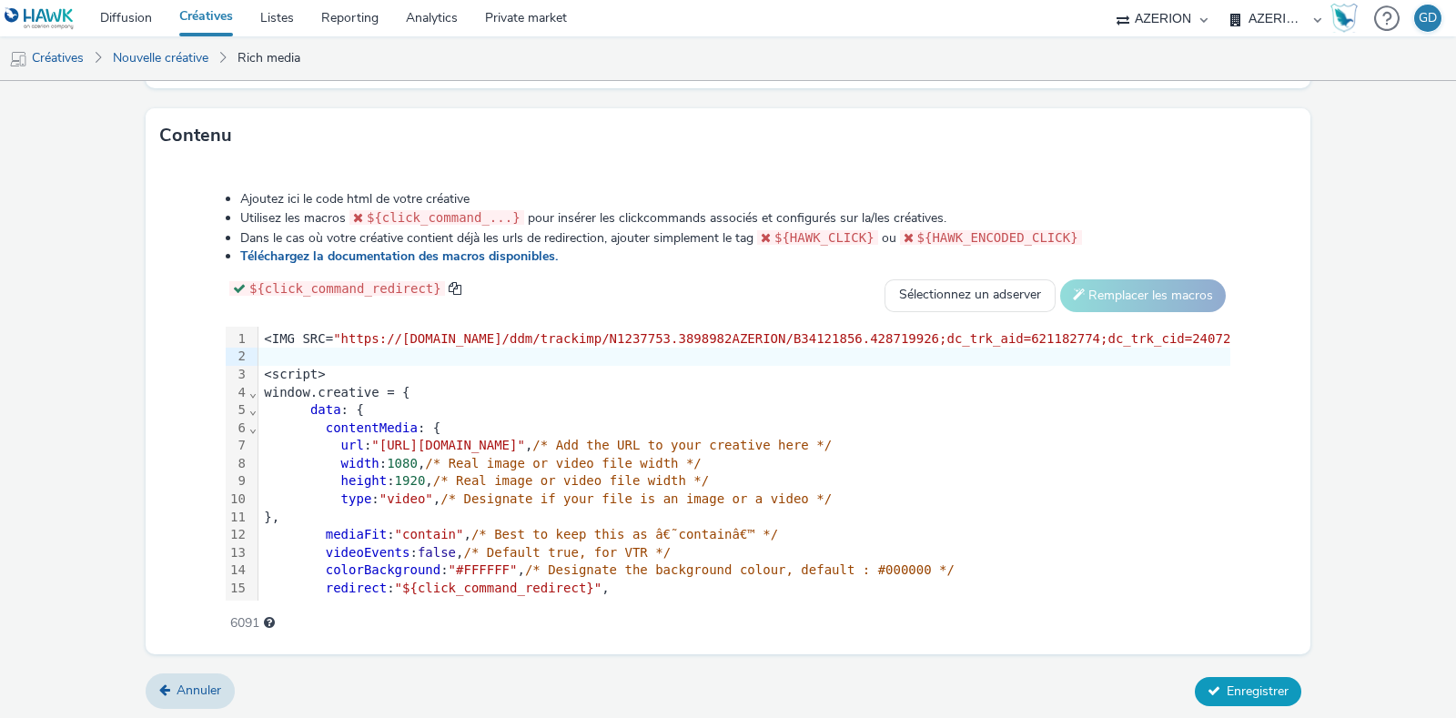
click at [1238, 677] on button "Enregistrer" at bounding box center [1248, 691] width 106 height 29
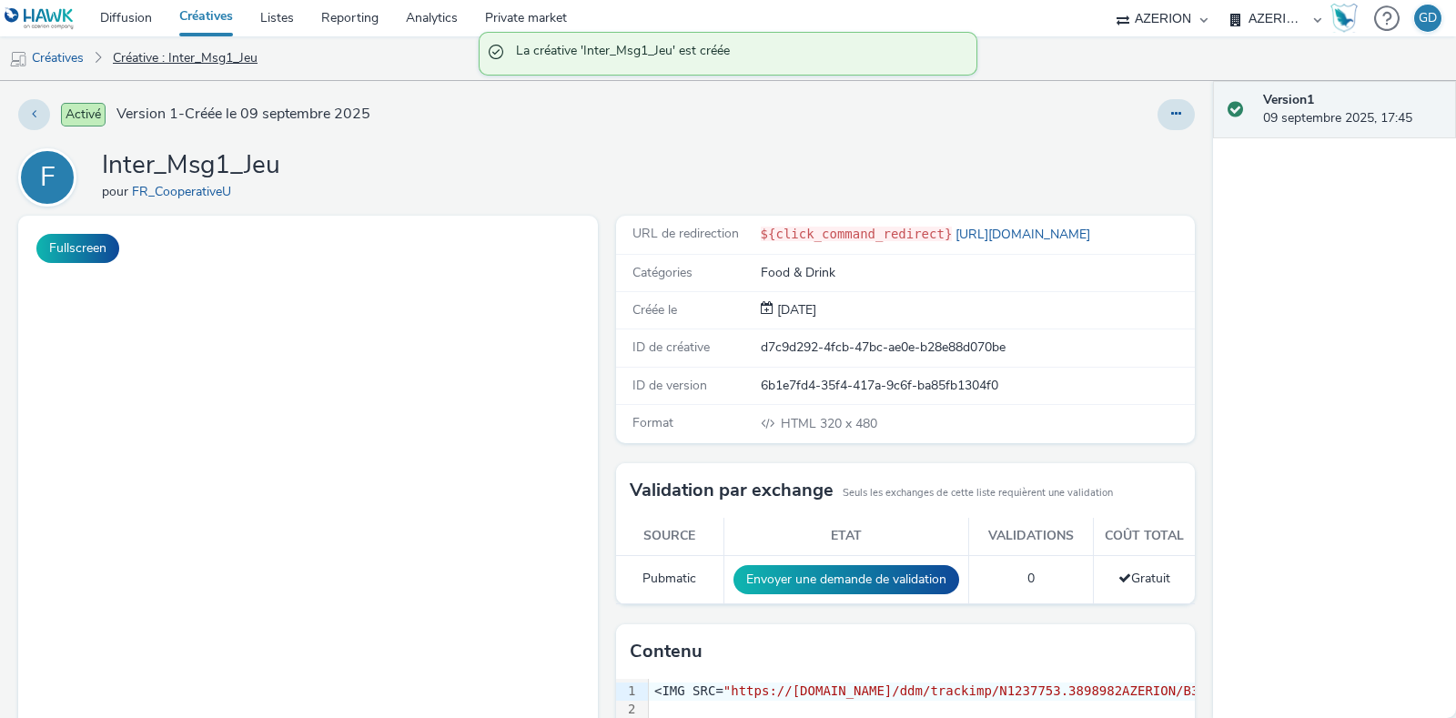
click at [193, 66] on link "Créative : Inter_Msg1_Jeu" at bounding box center [185, 58] width 163 height 44
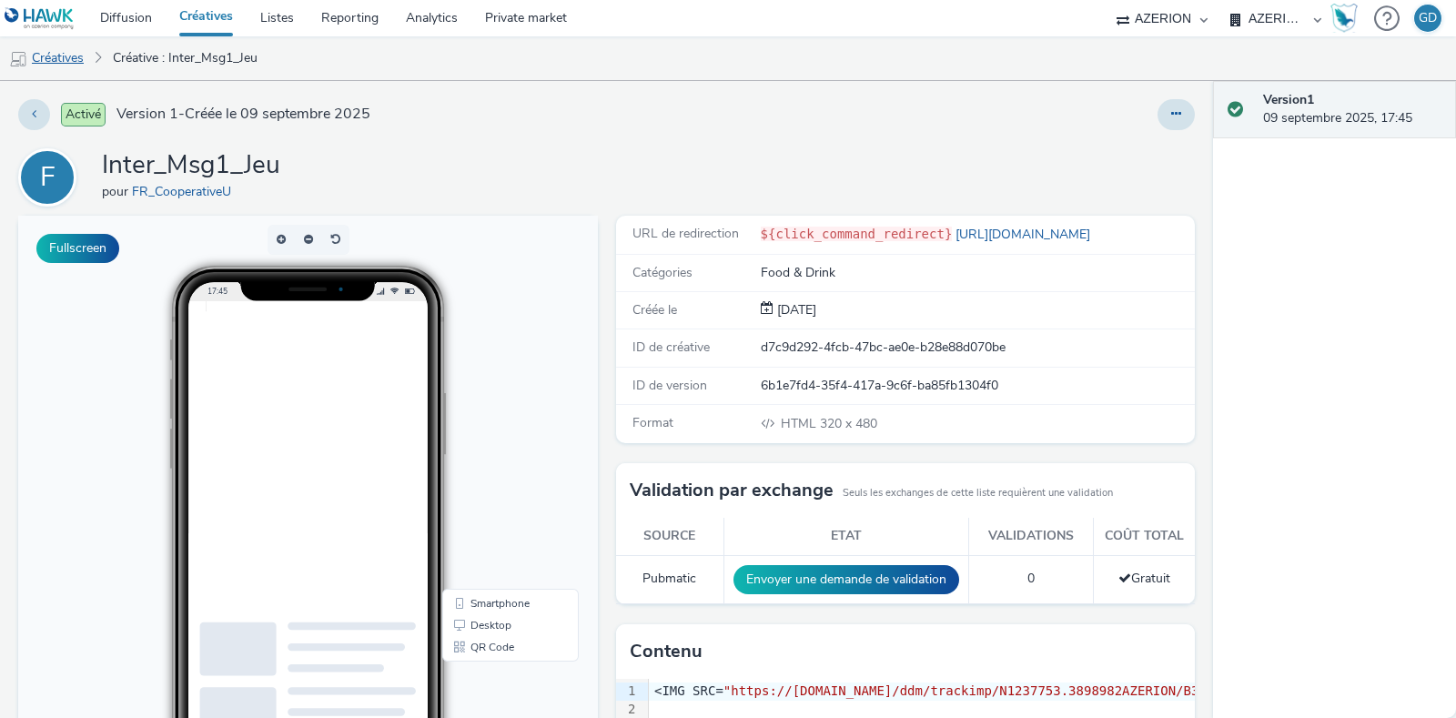
click at [82, 58] on link "Créatives" at bounding box center [46, 58] width 93 height 44
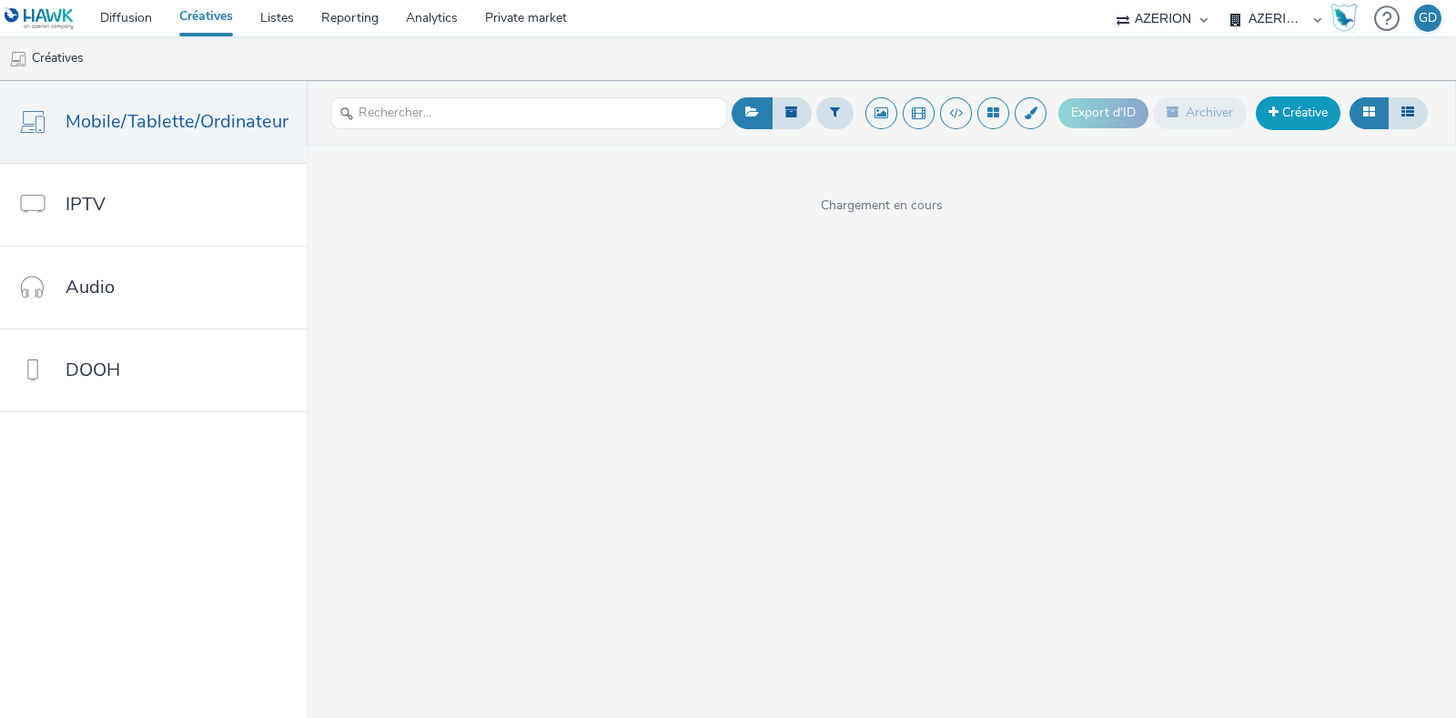
click at [1314, 114] on link "Créative" at bounding box center [1298, 112] width 85 height 33
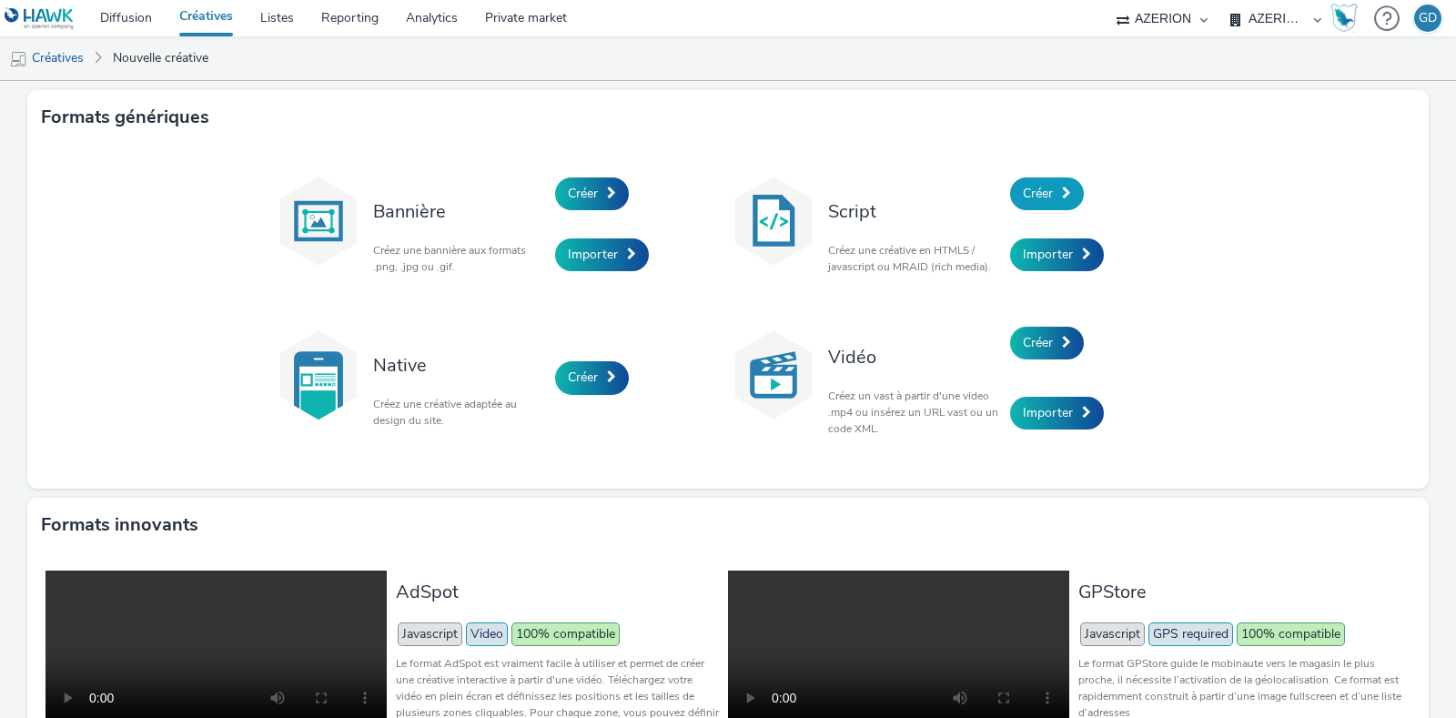
click at [1066, 193] on link "Créer" at bounding box center [1047, 193] width 74 height 33
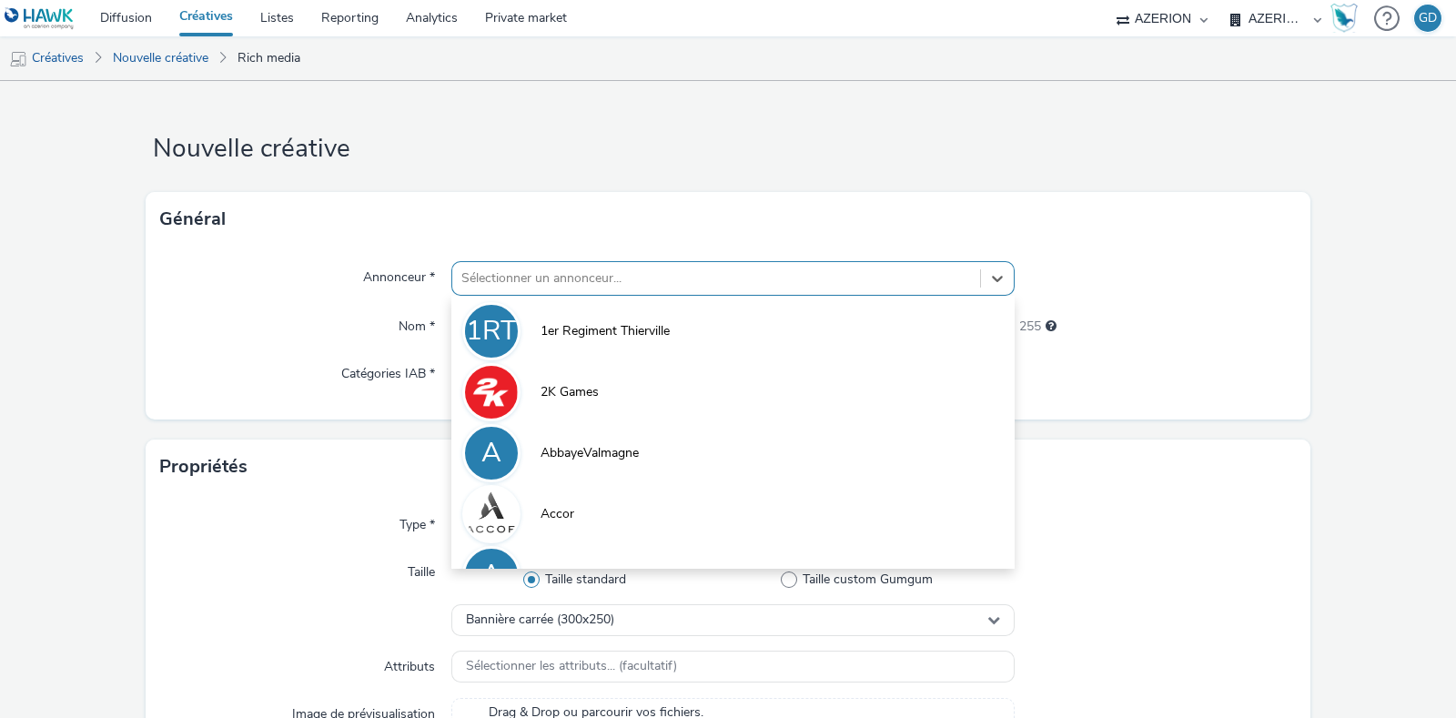
click at [802, 268] on div at bounding box center [716, 279] width 510 height 22
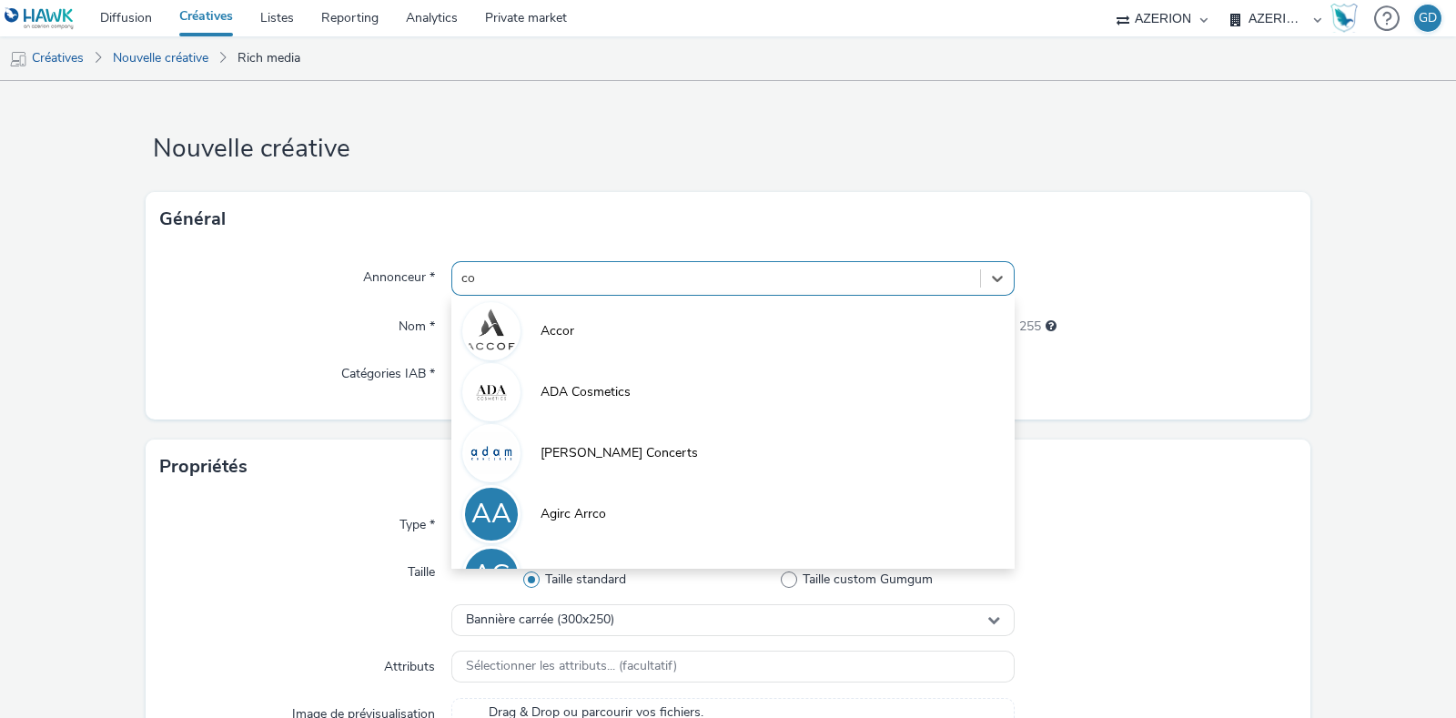
type input "coo"
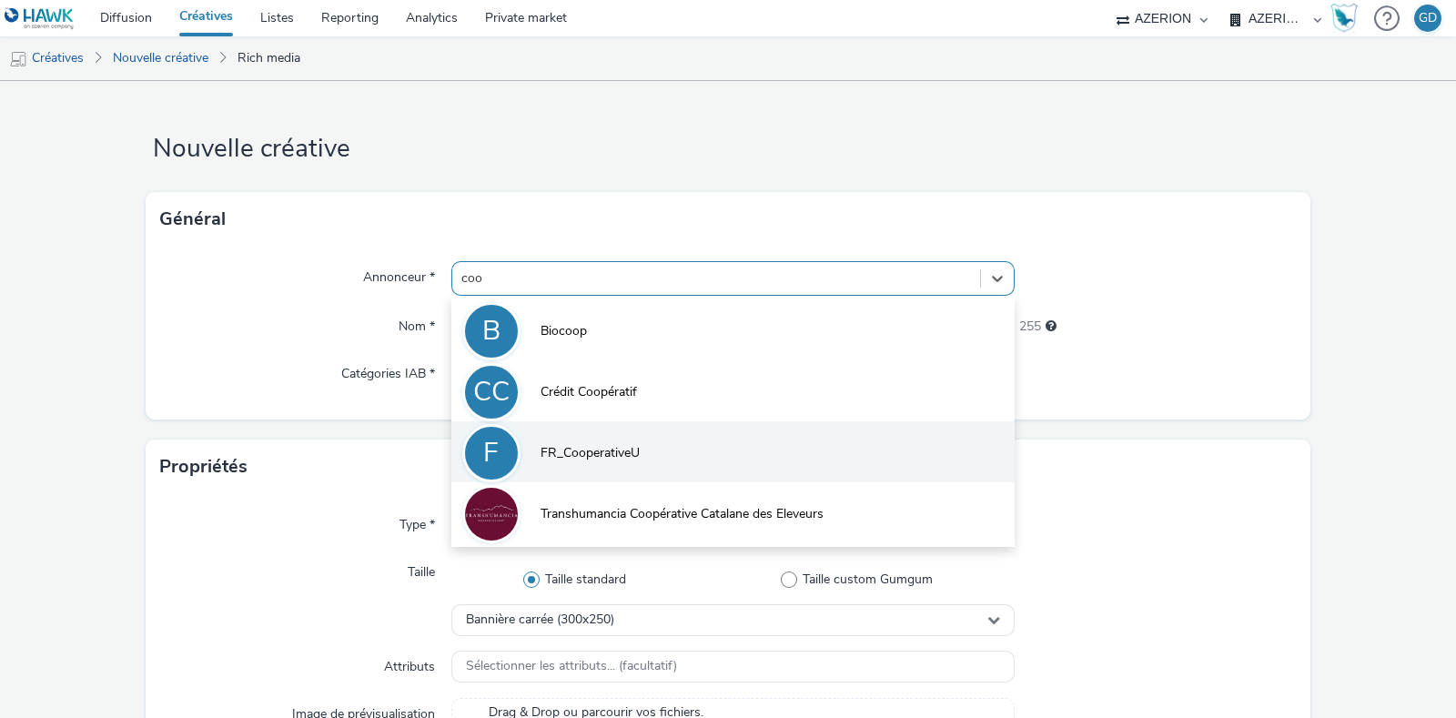
click at [672, 472] on li "F FR_CooperativeU" at bounding box center [732, 451] width 563 height 61
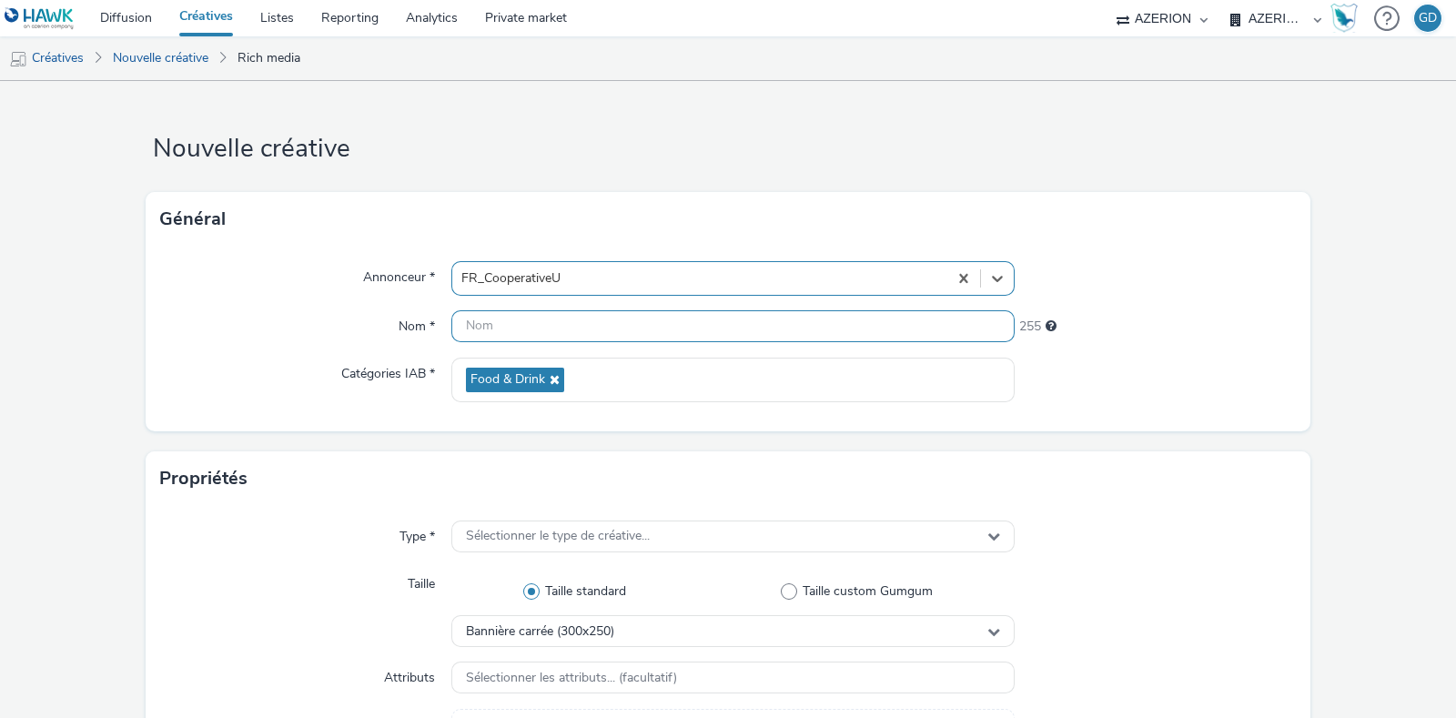
click at [572, 326] on input "text" at bounding box center [732, 326] width 563 height 32
type input "Inter_Msg2_Mesclun"
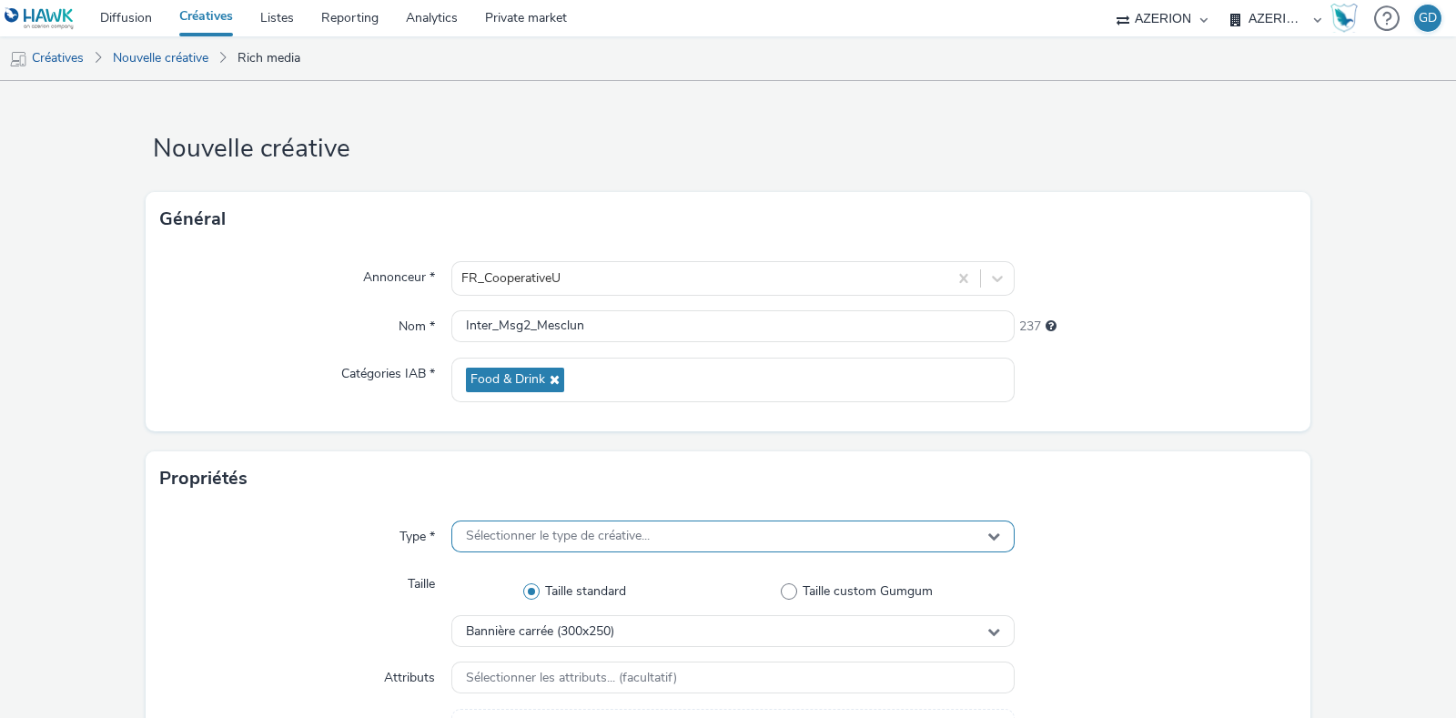
click at [555, 533] on span "Sélectionner le type de créative..." at bounding box center [558, 536] width 184 height 15
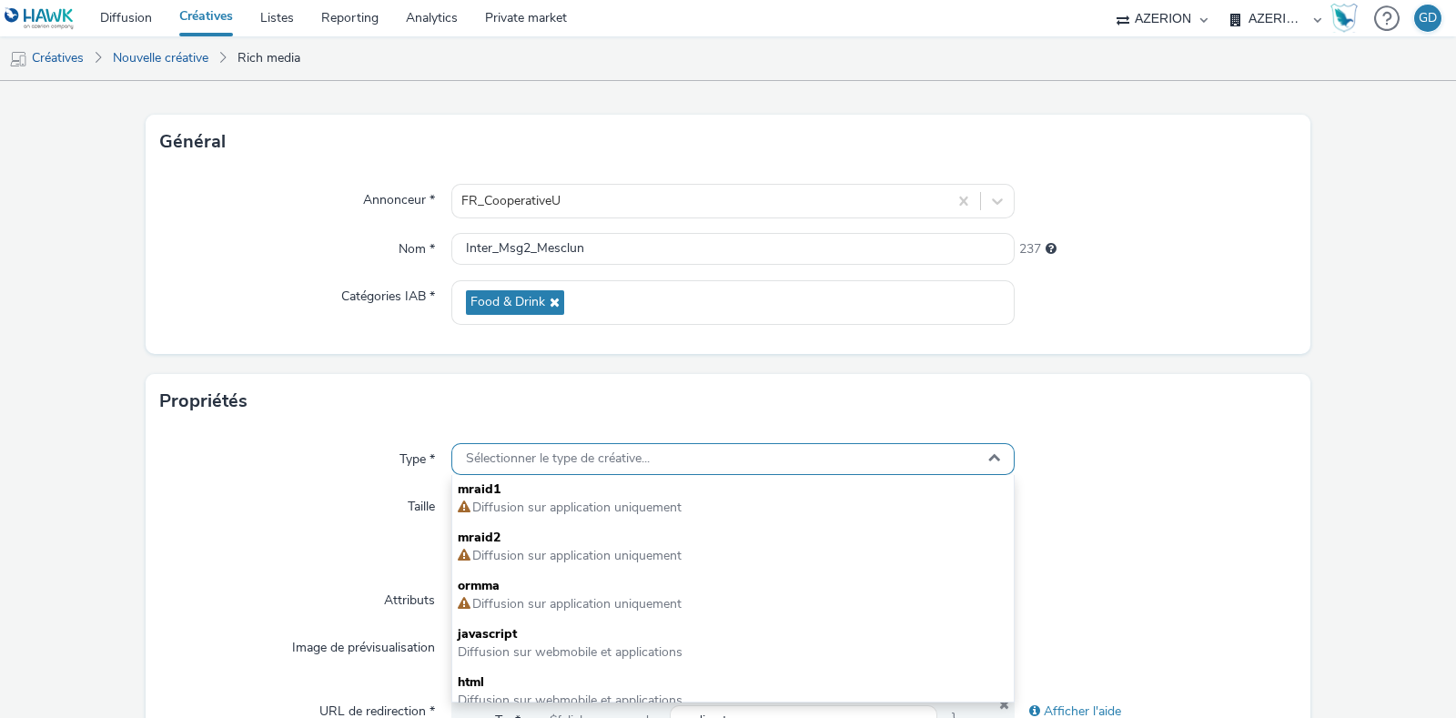
scroll to position [113, 0]
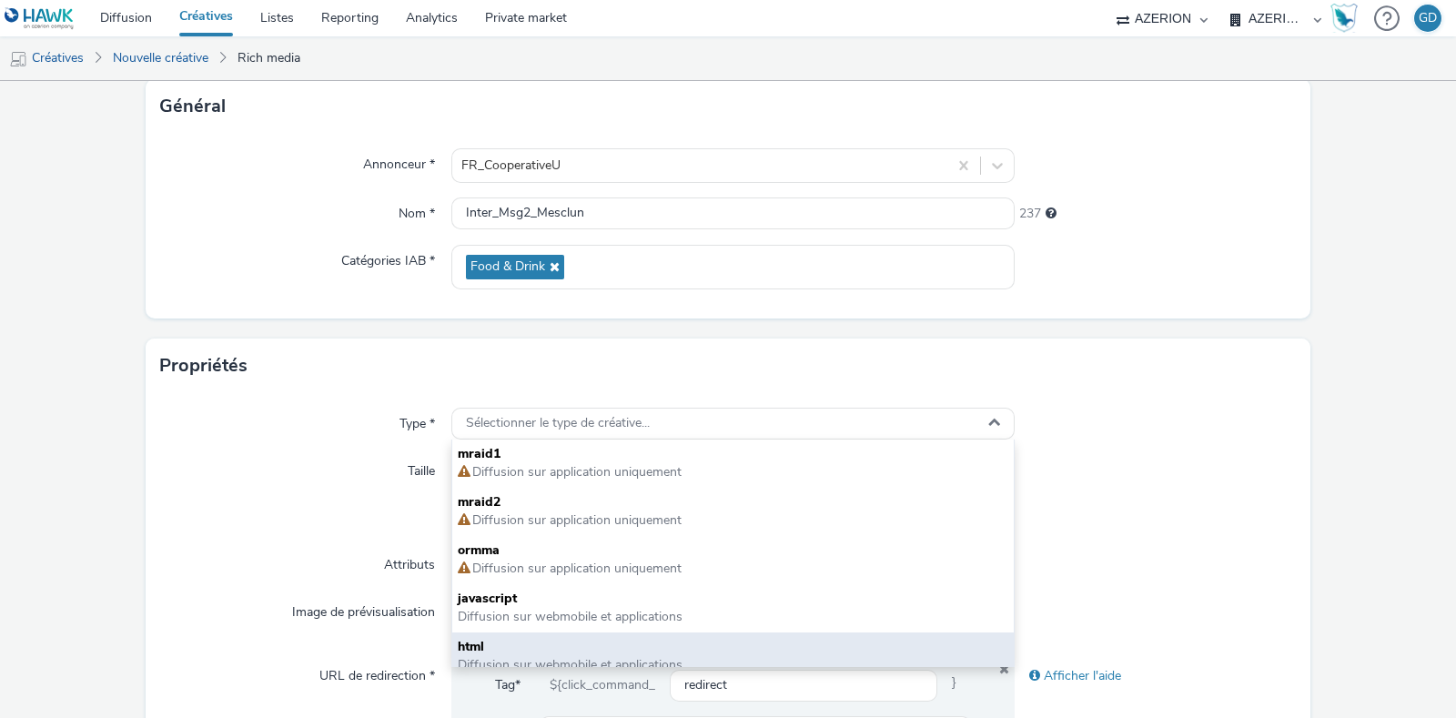
click at [554, 641] on span "html" at bounding box center [733, 647] width 551 height 18
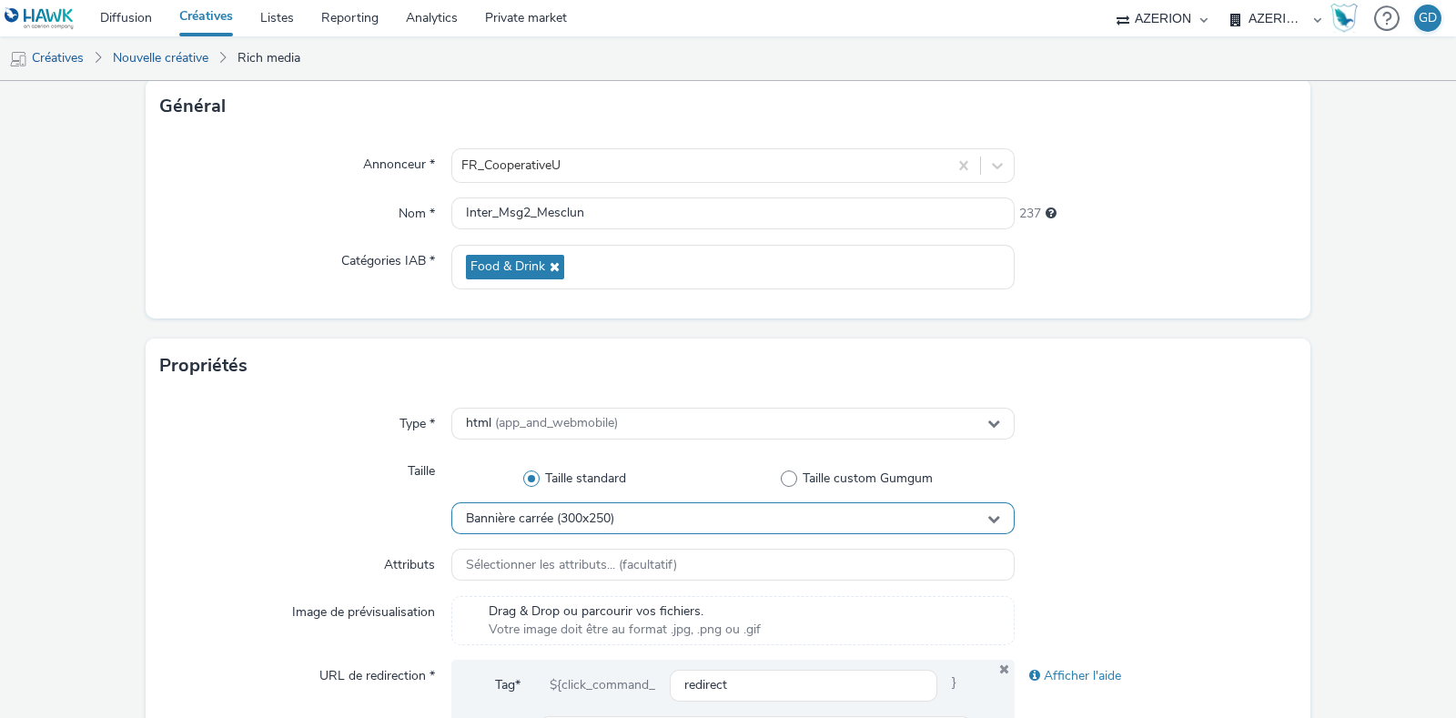
click at [633, 515] on div "Bannière carrée (300x250)" at bounding box center [732, 518] width 563 height 32
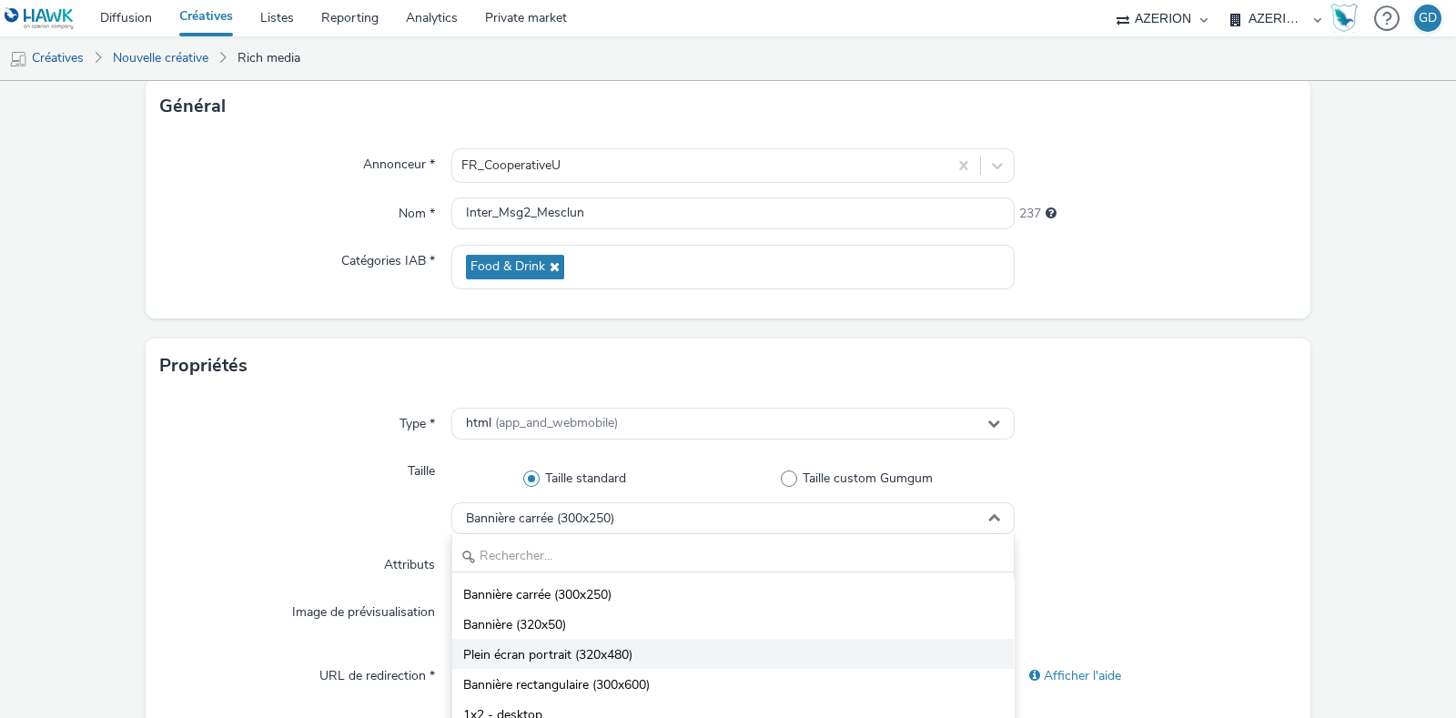
click at [648, 655] on li "Plein écran portrait (320x480)" at bounding box center [732, 654] width 561 height 30
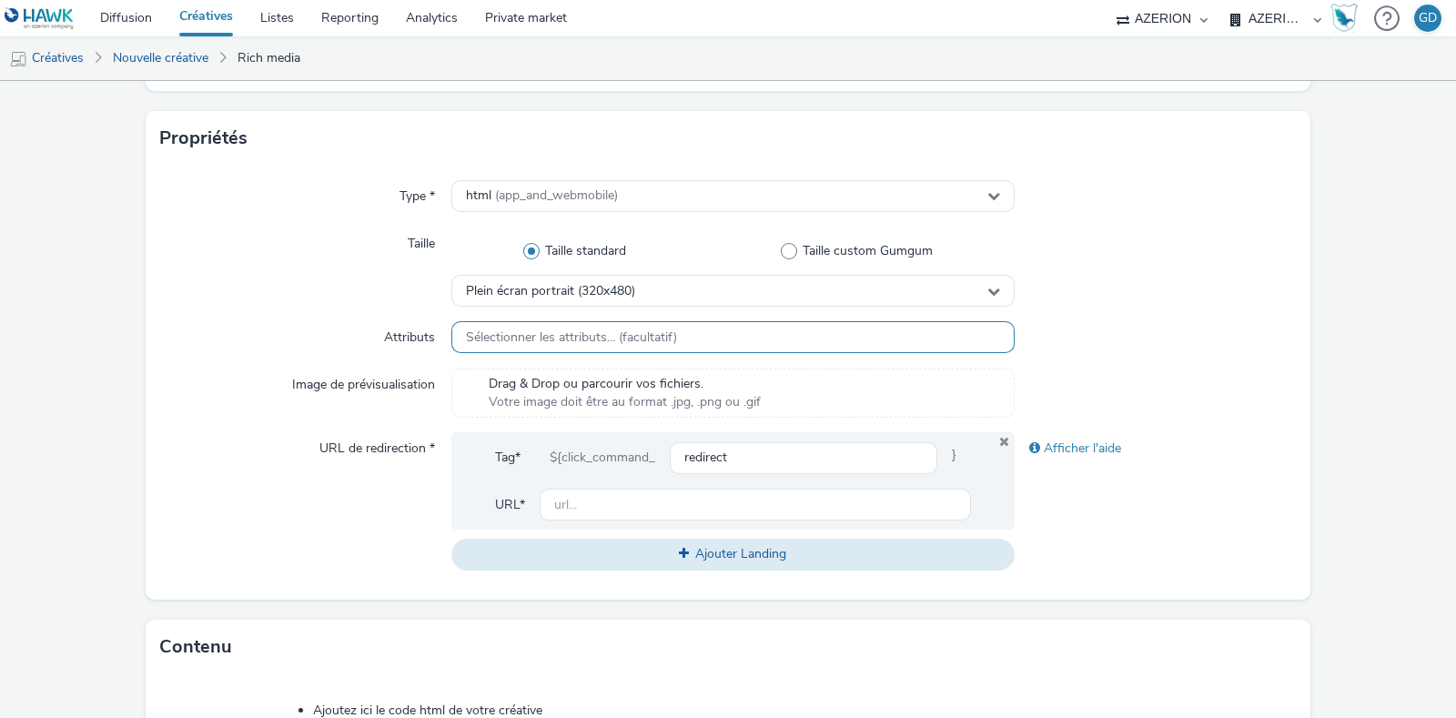
scroll to position [341, 0]
click at [656, 509] on input "text" at bounding box center [755, 504] width 431 height 32
type input "[URL][DOMAIN_NAME]"
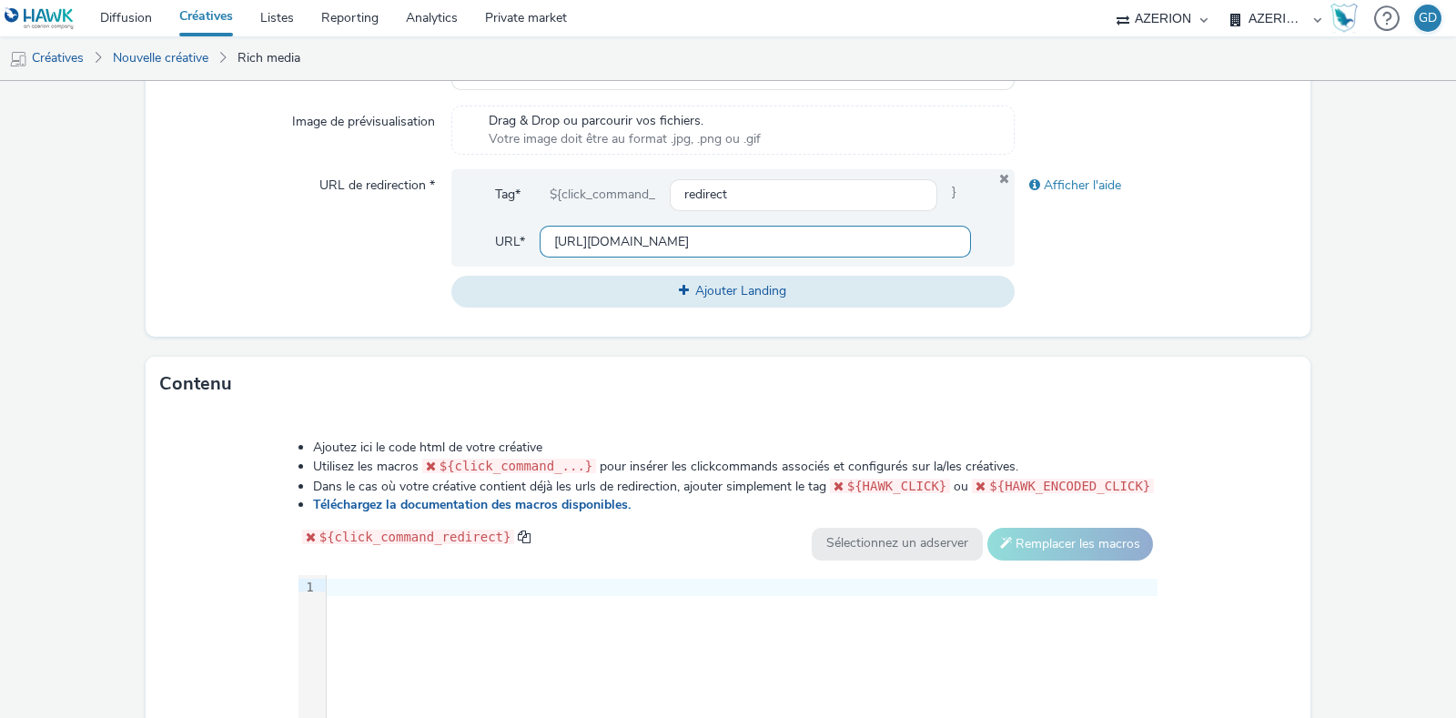
scroll to position [852, 0]
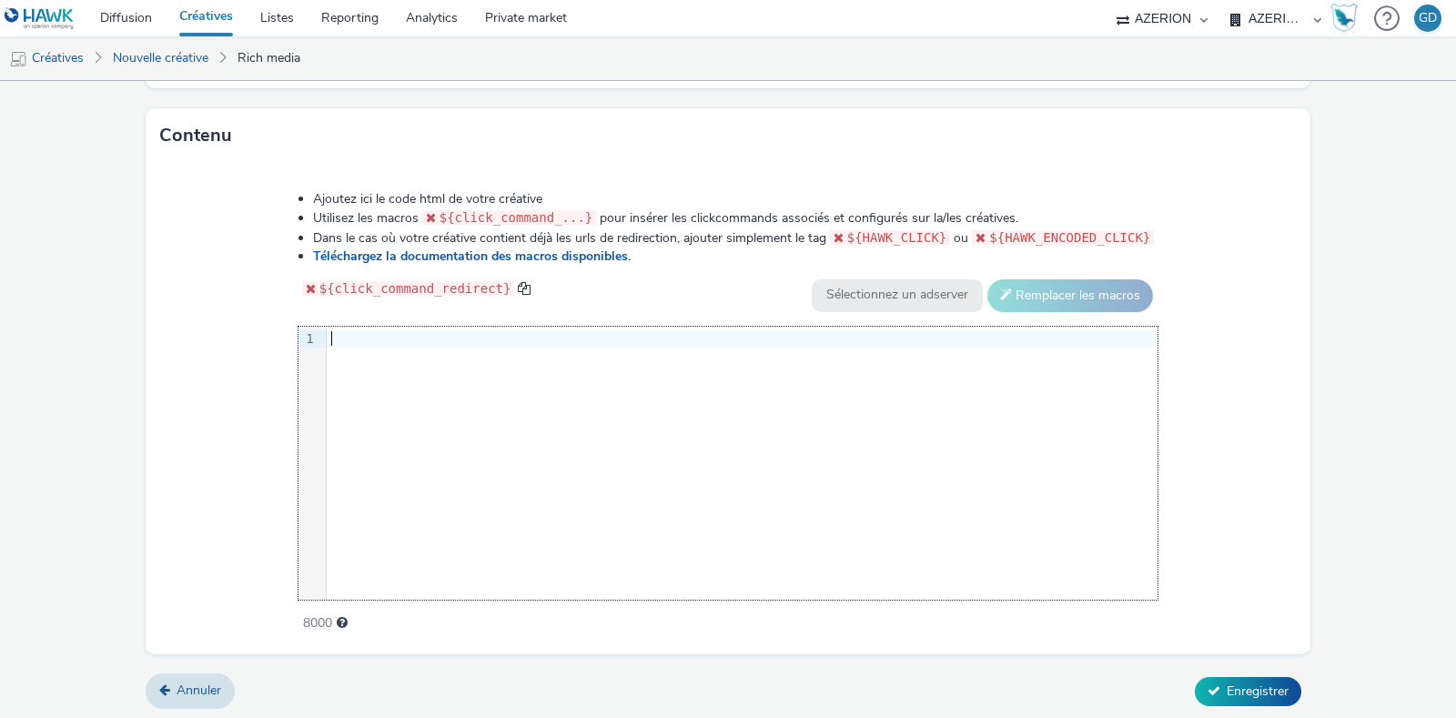
click at [648, 460] on div "9 1 ›" at bounding box center [728, 463] width 860 height 273
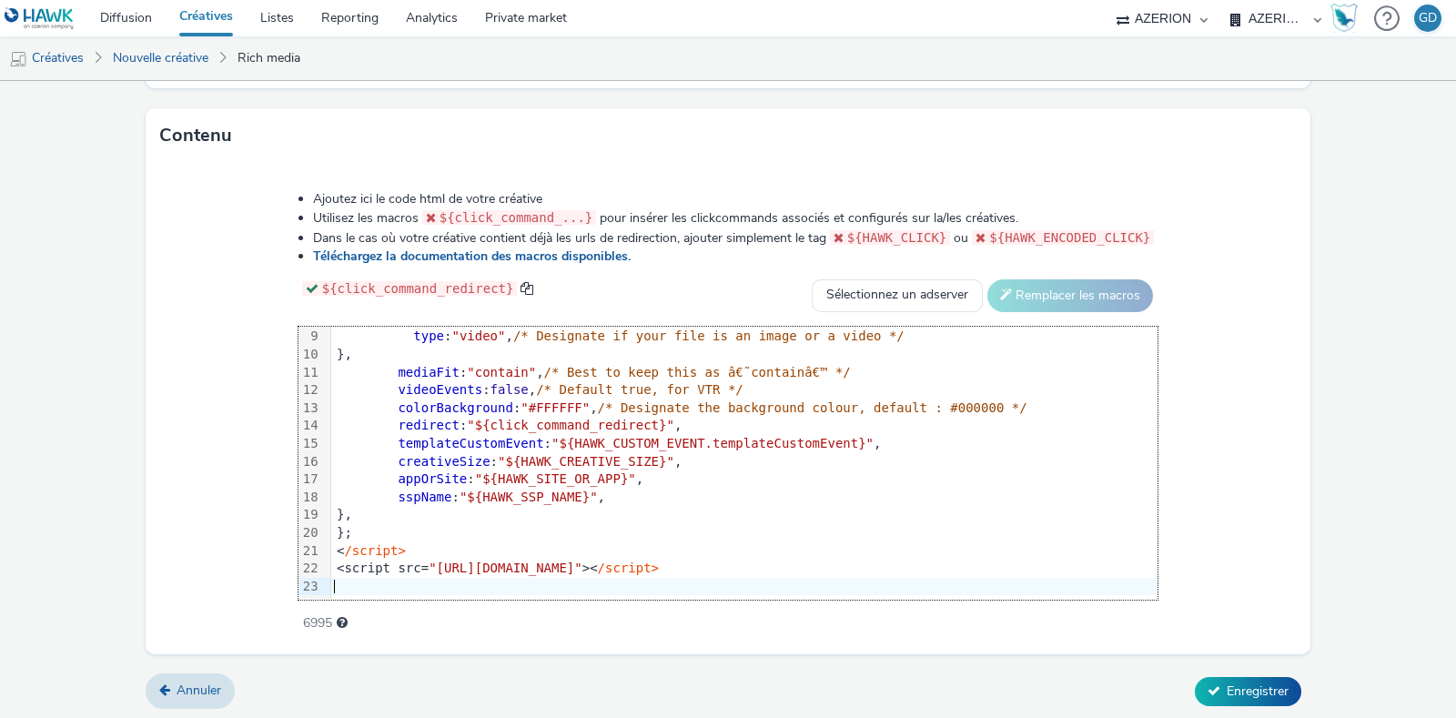
scroll to position [853, 0]
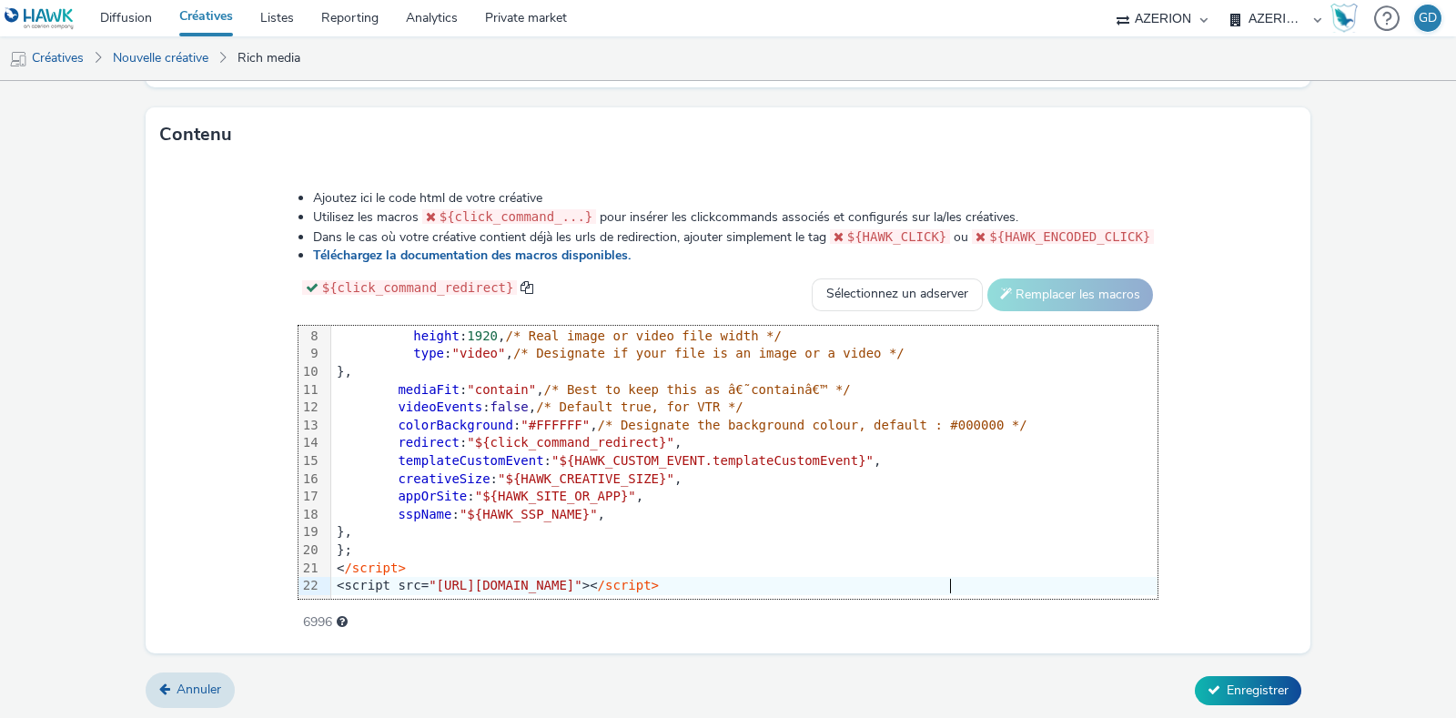
click at [983, 577] on div "<script src= "[URL][DOMAIN_NAME]" >< /script>" at bounding box center [744, 586] width 826 height 18
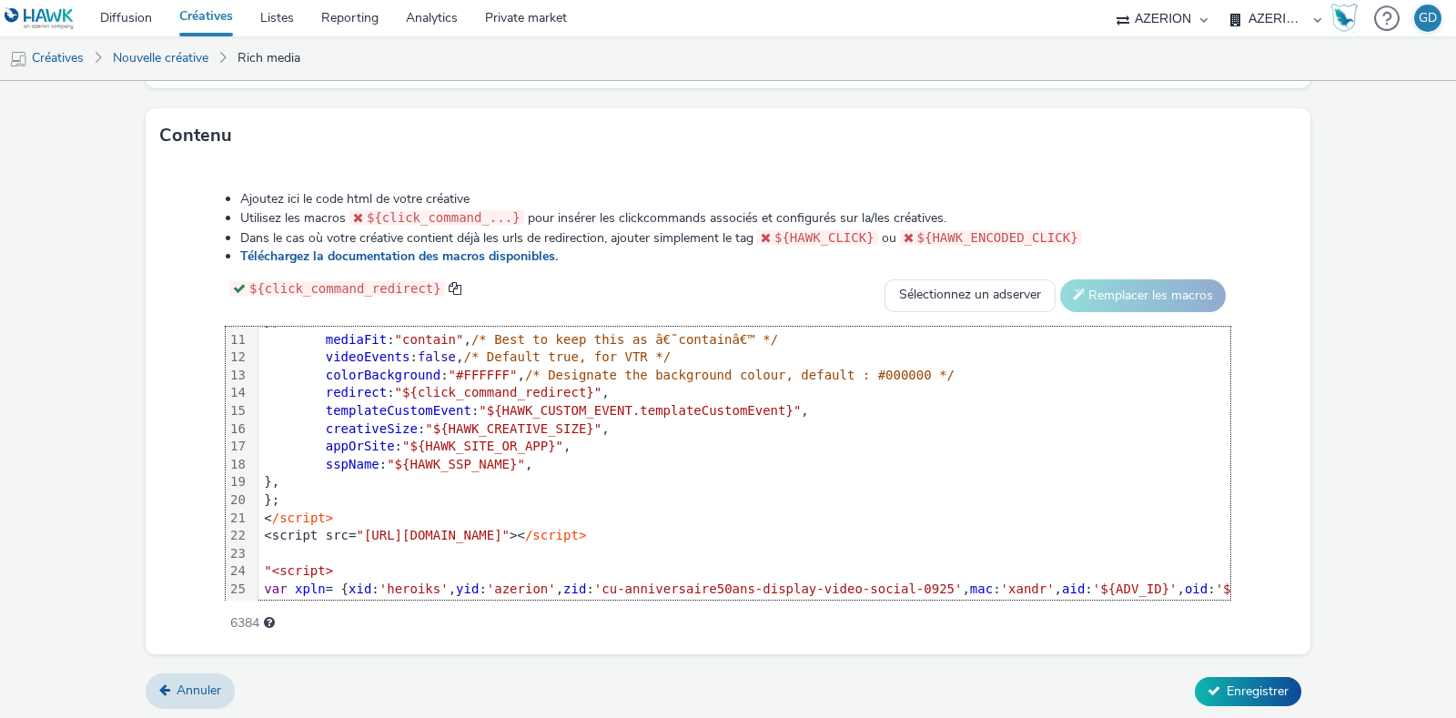
scroll to position [303, 0]
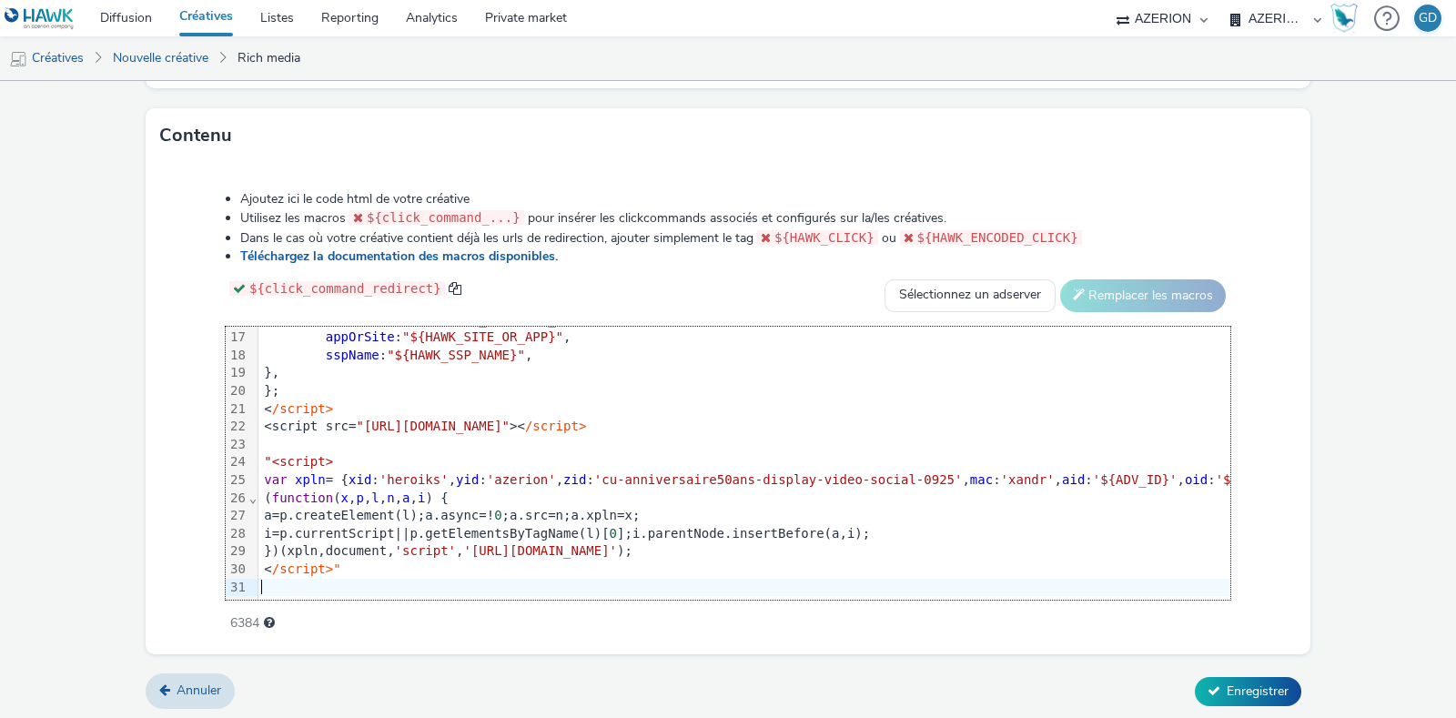
click at [266, 454] on span ""<script>" at bounding box center [298, 461] width 69 height 15
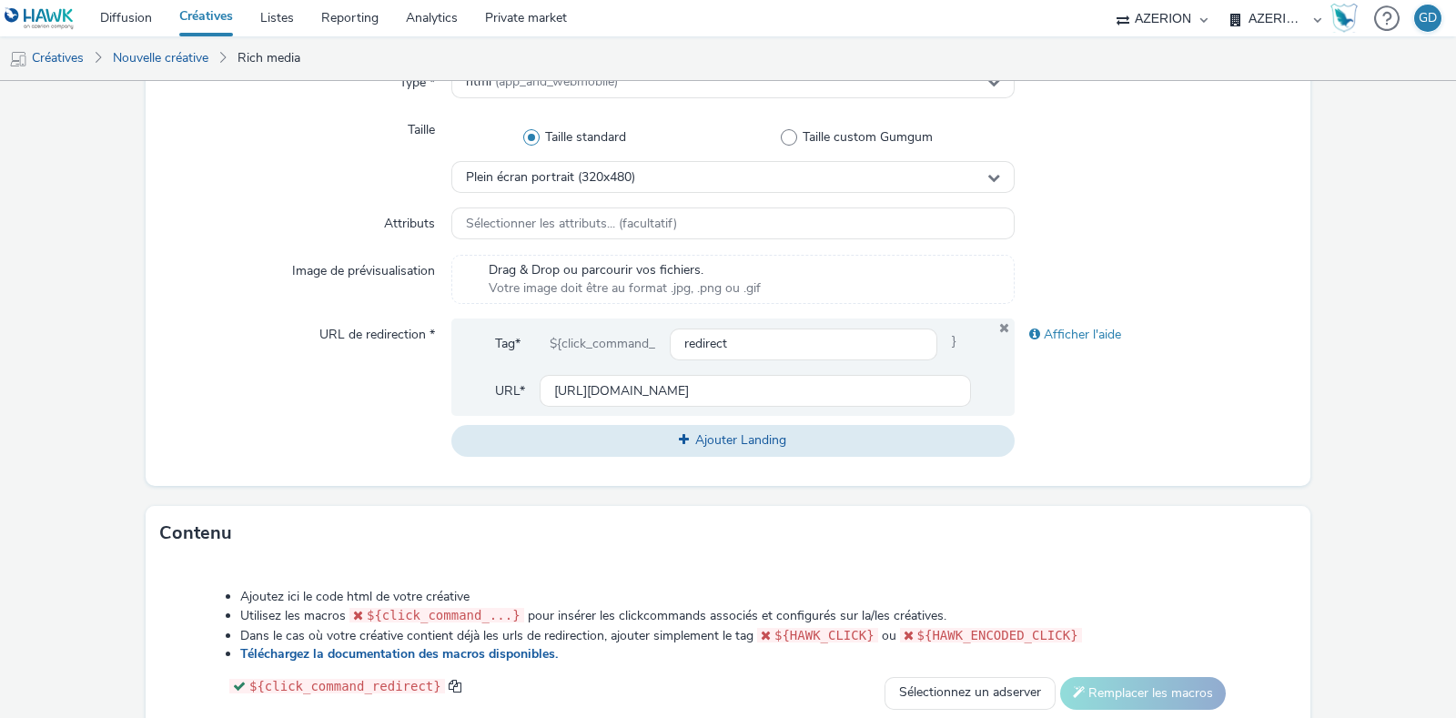
scroll to position [795, 0]
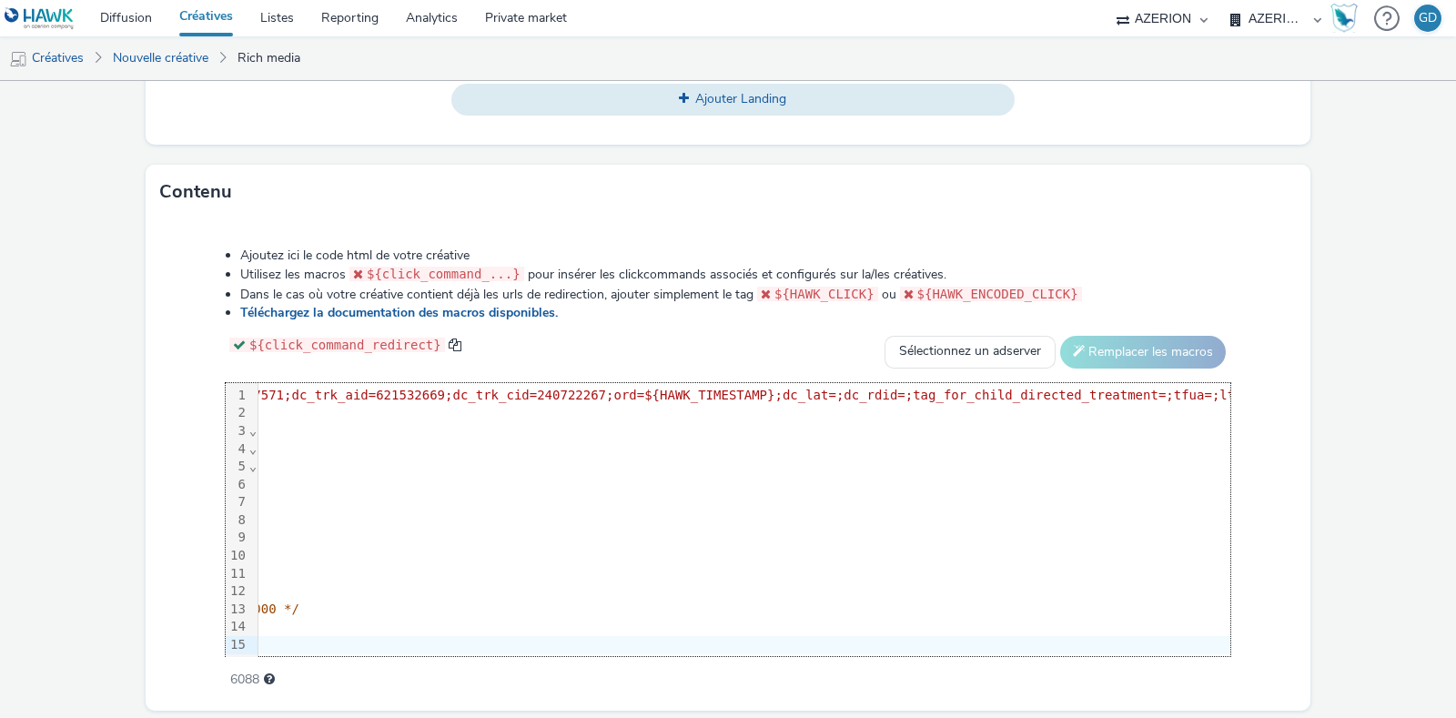
scroll to position [0, 0]
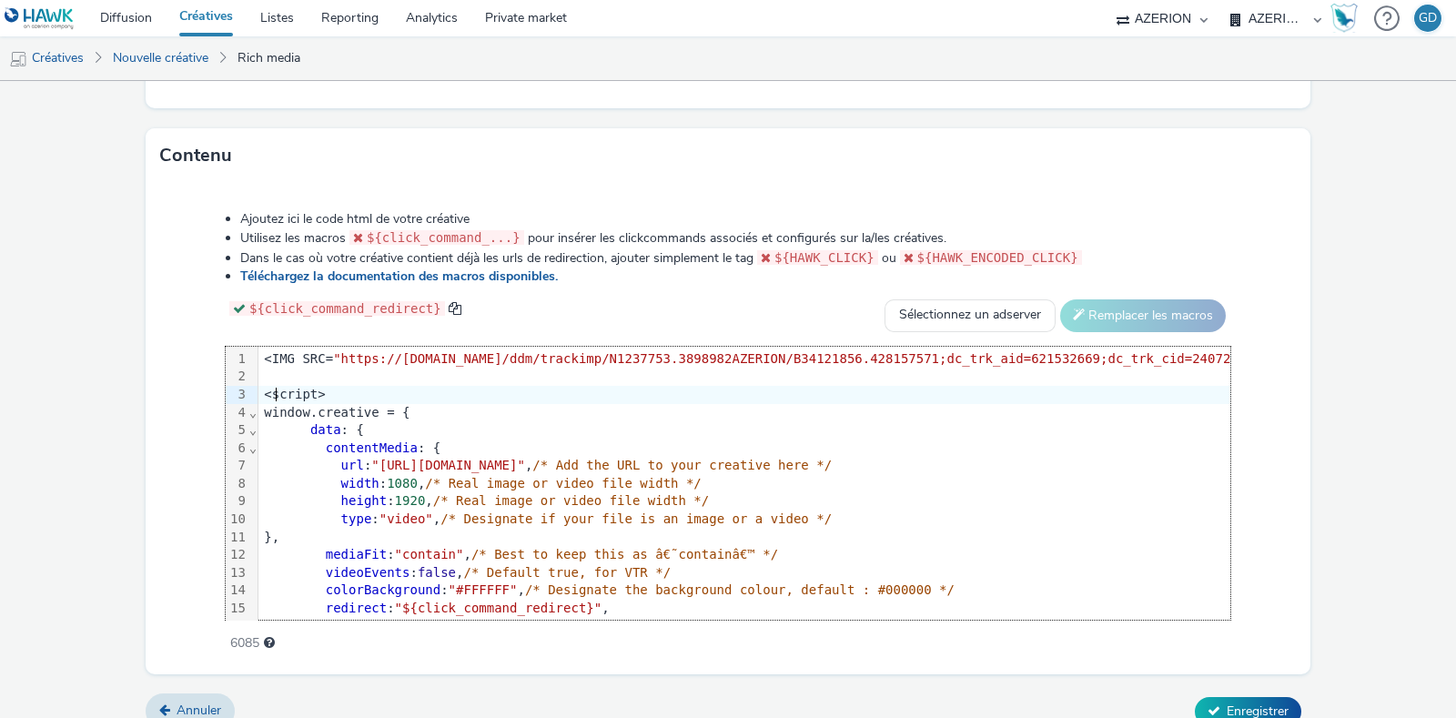
scroll to position [852, 0]
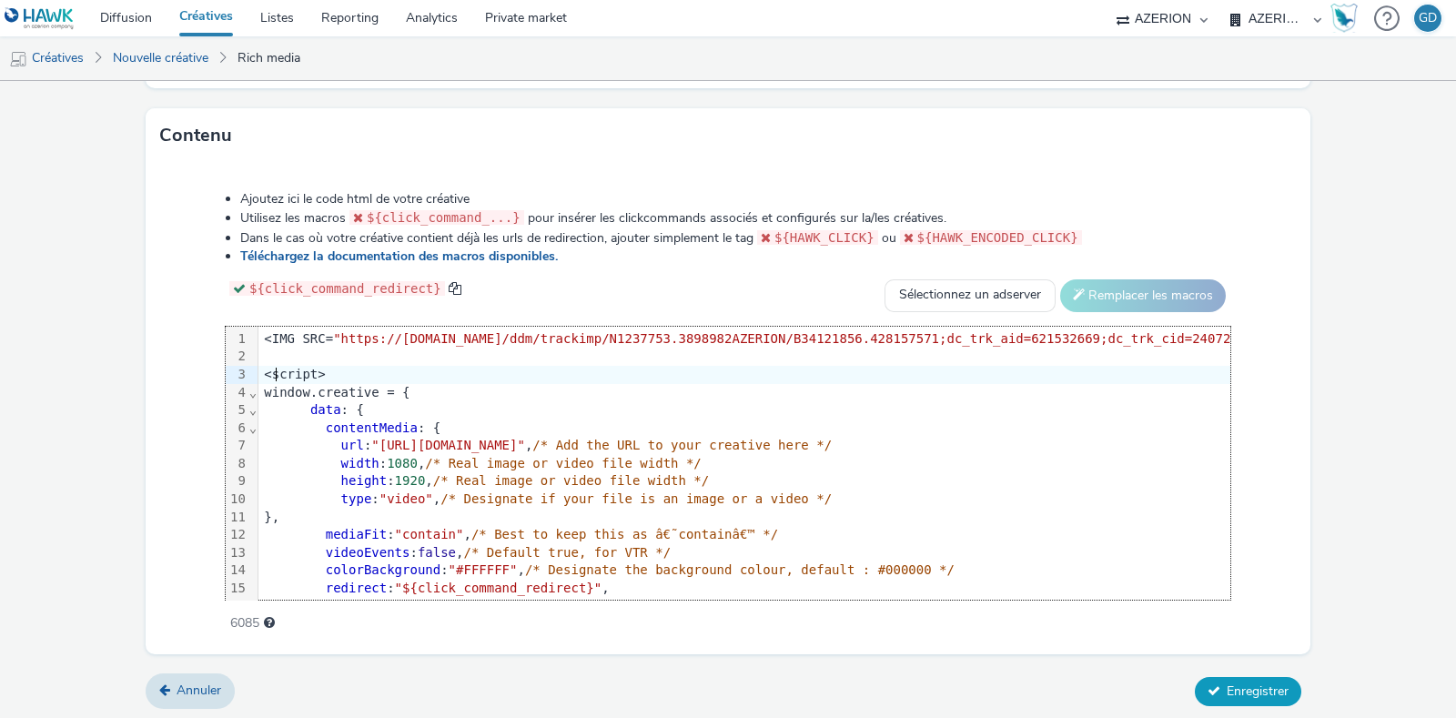
click at [1241, 686] on span "Enregistrer" at bounding box center [1258, 690] width 62 height 17
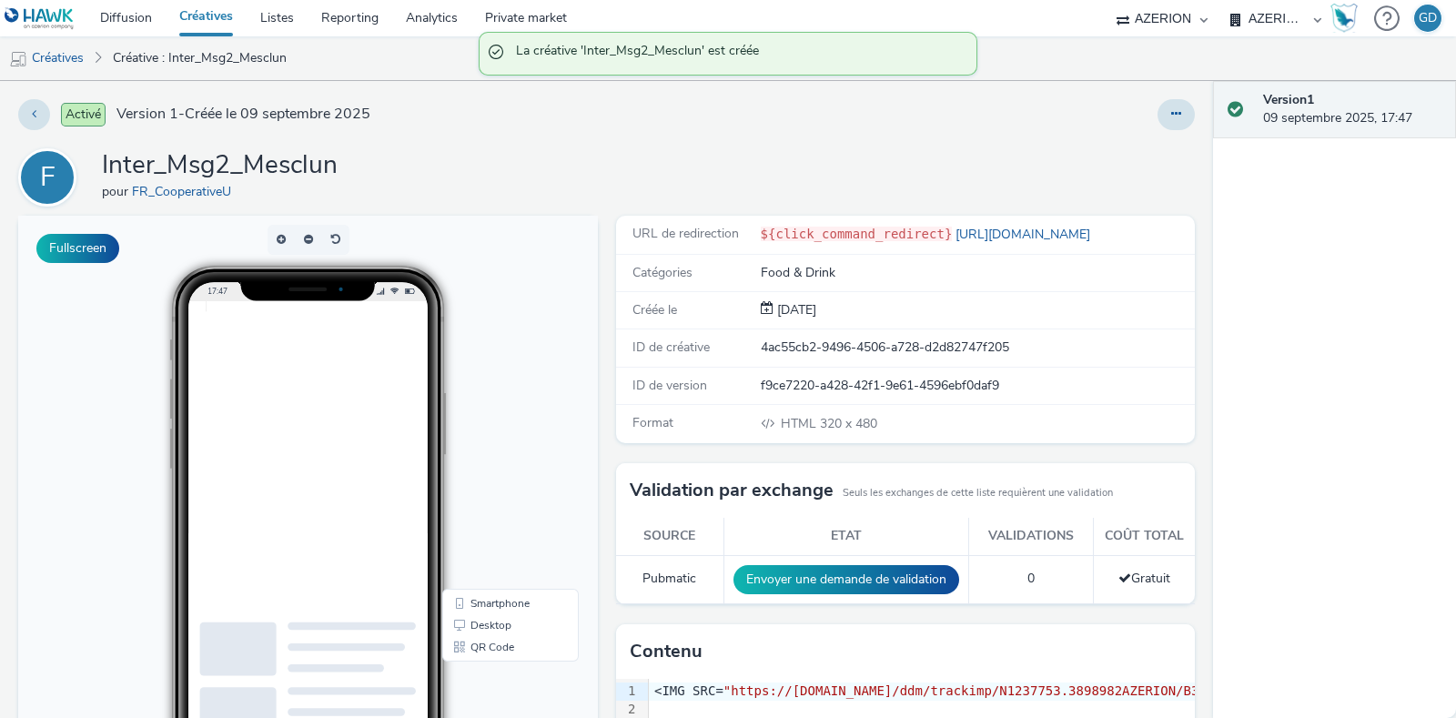
click at [206, 16] on link "Créatives" at bounding box center [206, 18] width 81 height 36
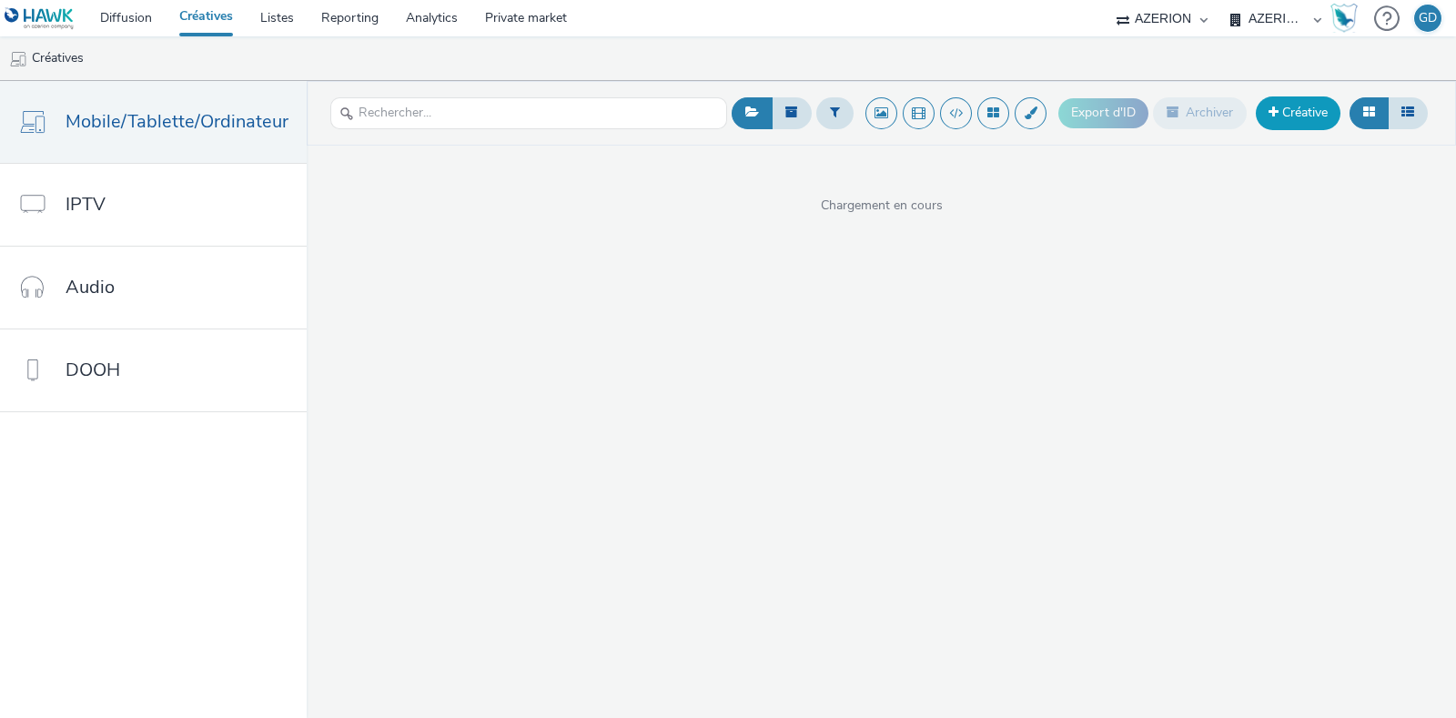
click at [1287, 118] on link "Créative" at bounding box center [1298, 112] width 85 height 33
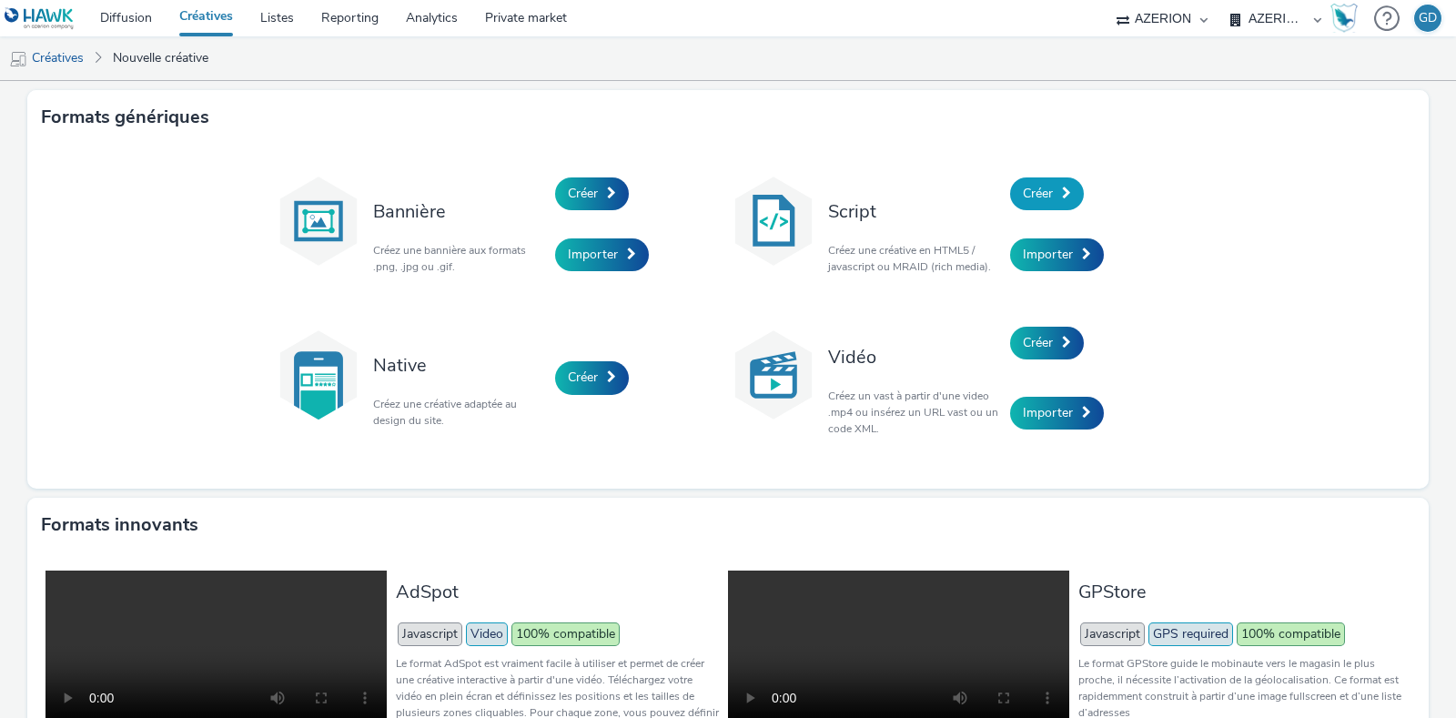
click at [1051, 187] on link "Créer" at bounding box center [1047, 193] width 74 height 33
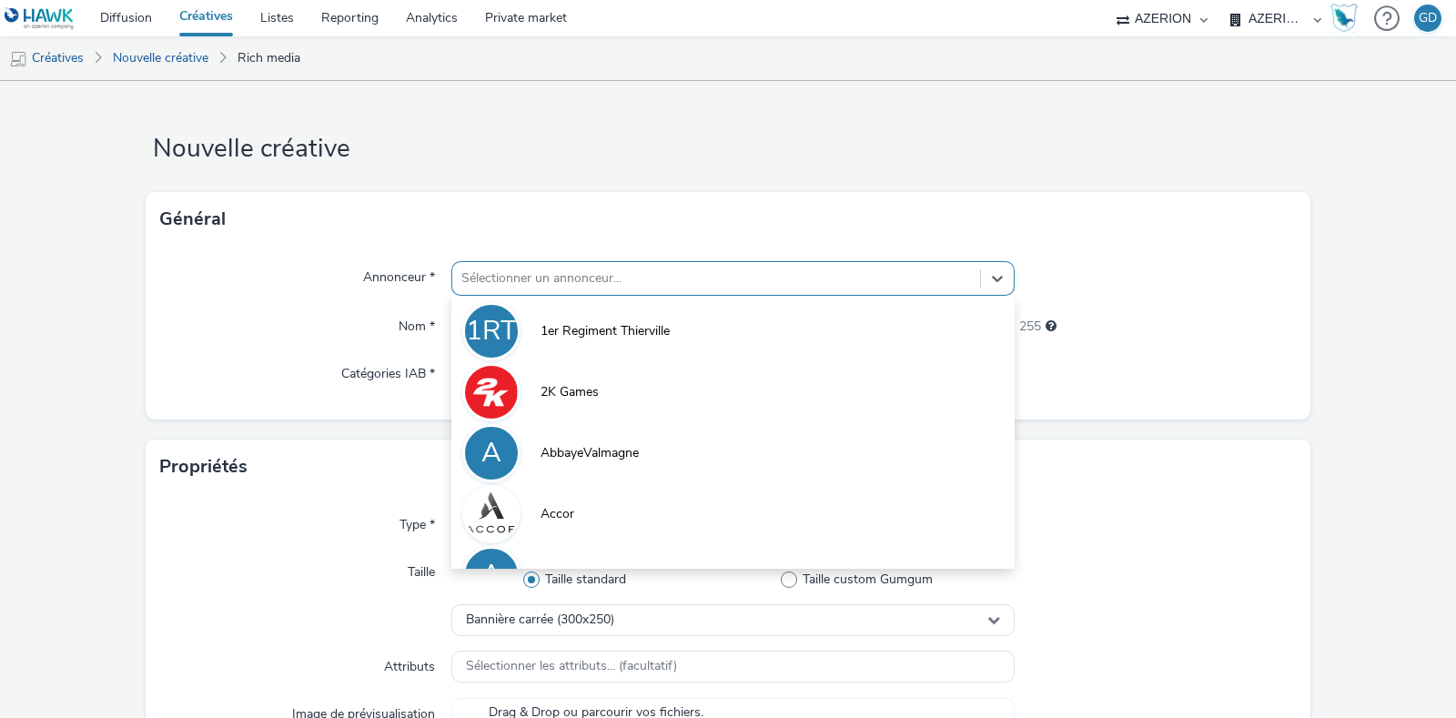
click at [851, 269] on div at bounding box center [716, 279] width 510 height 22
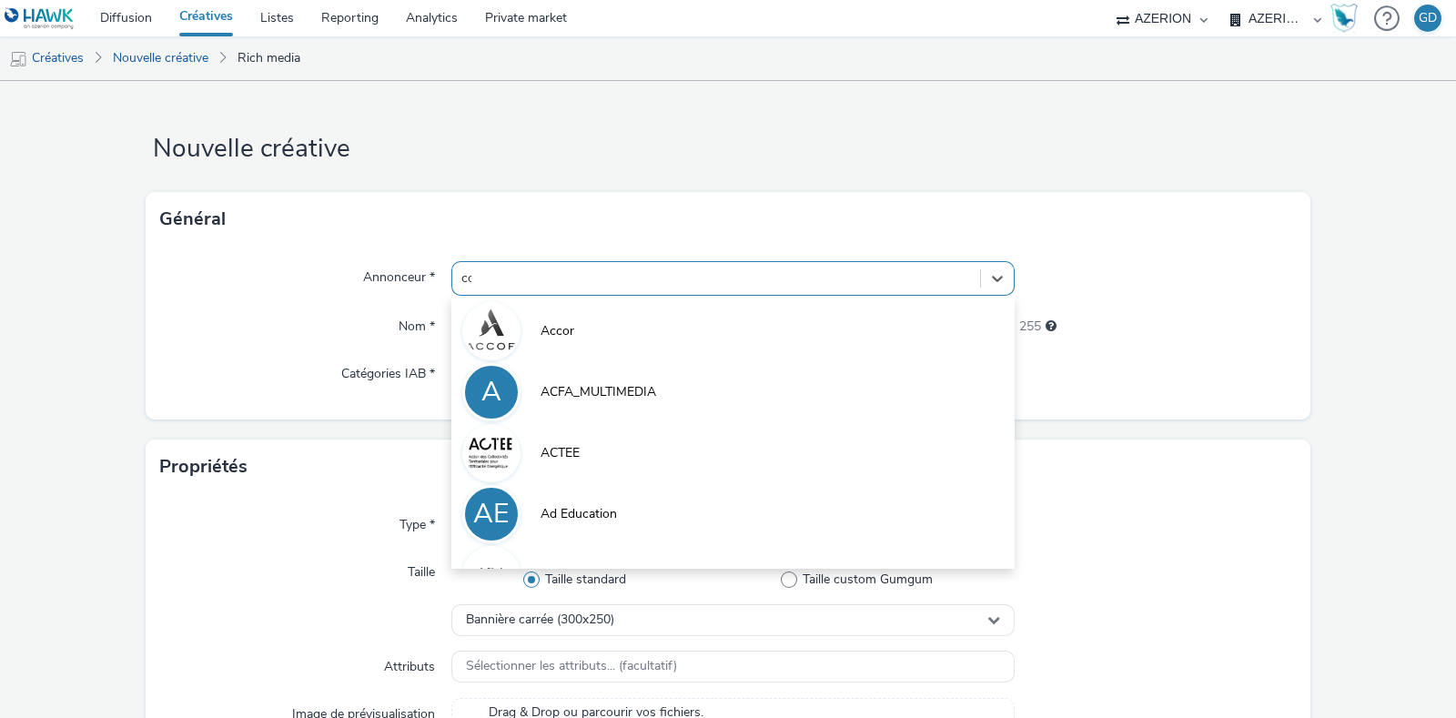
type input "coo"
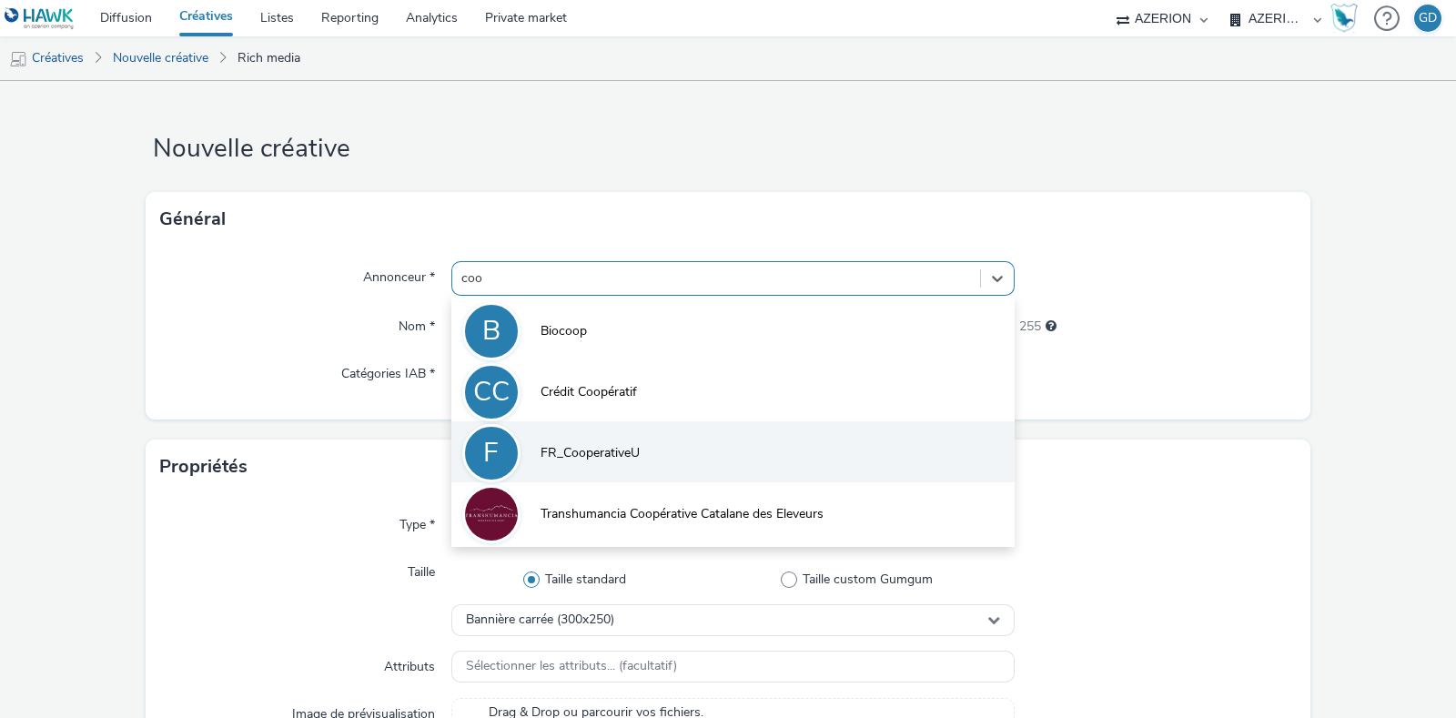
click at [720, 459] on li "F FR_CooperativeU" at bounding box center [732, 451] width 563 height 61
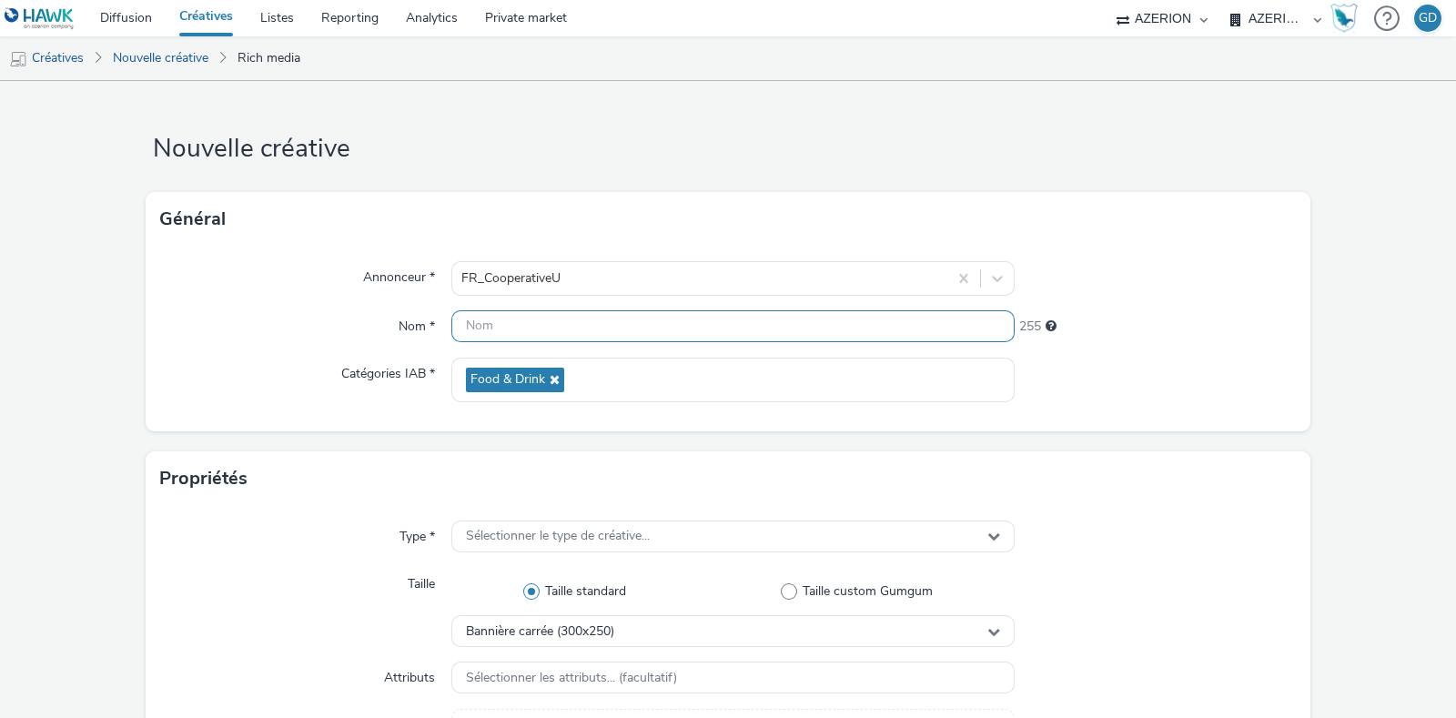
click at [592, 332] on input "text" at bounding box center [732, 326] width 563 height 32
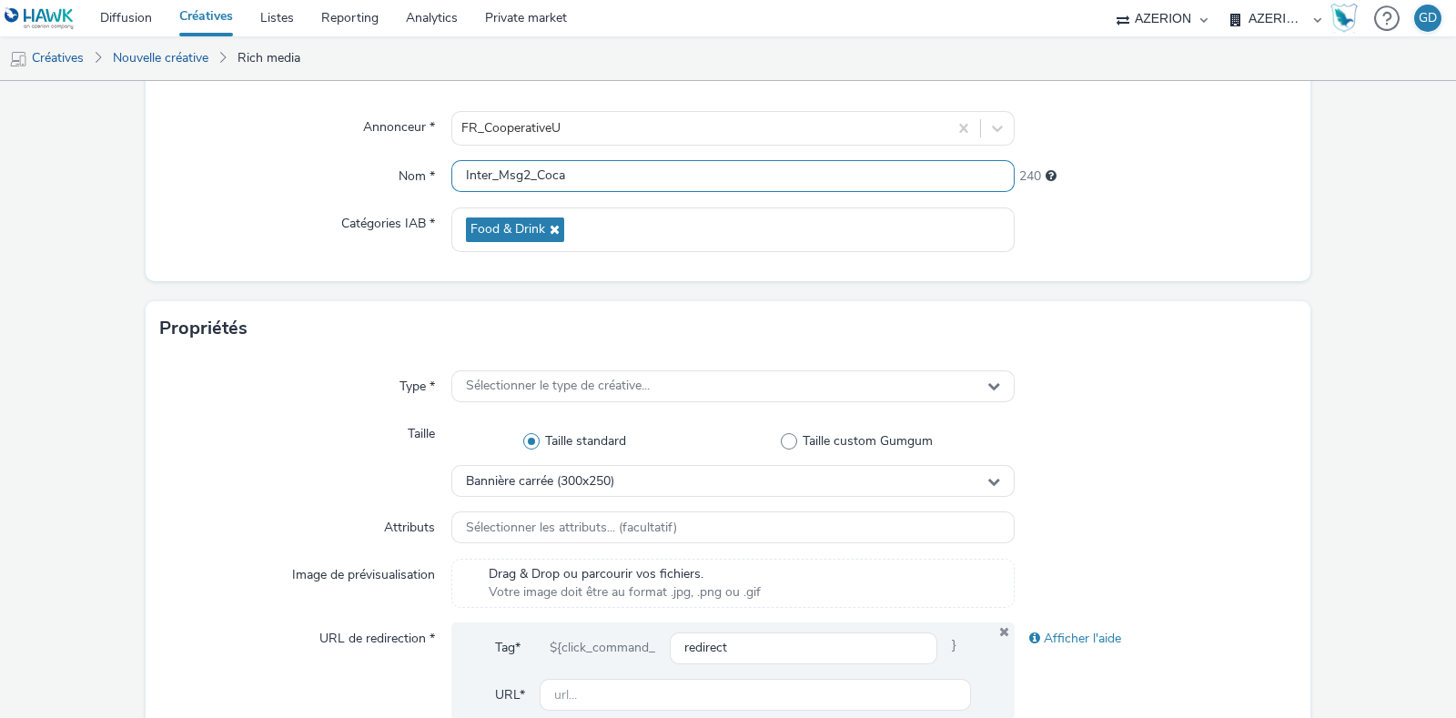
scroll to position [341, 0]
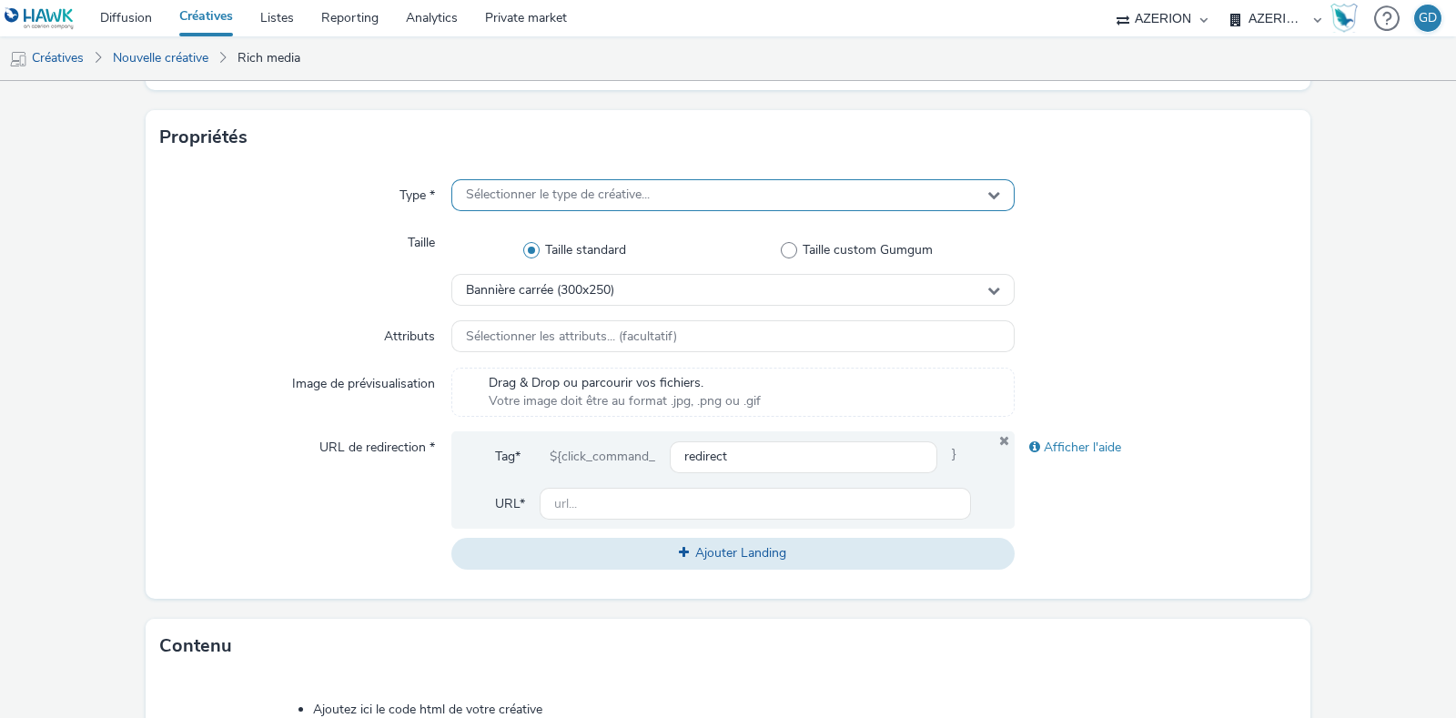
type input "Inter_Msg2_Coca"
click at [664, 197] on div "Sélectionner le type de créative..." at bounding box center [732, 195] width 563 height 32
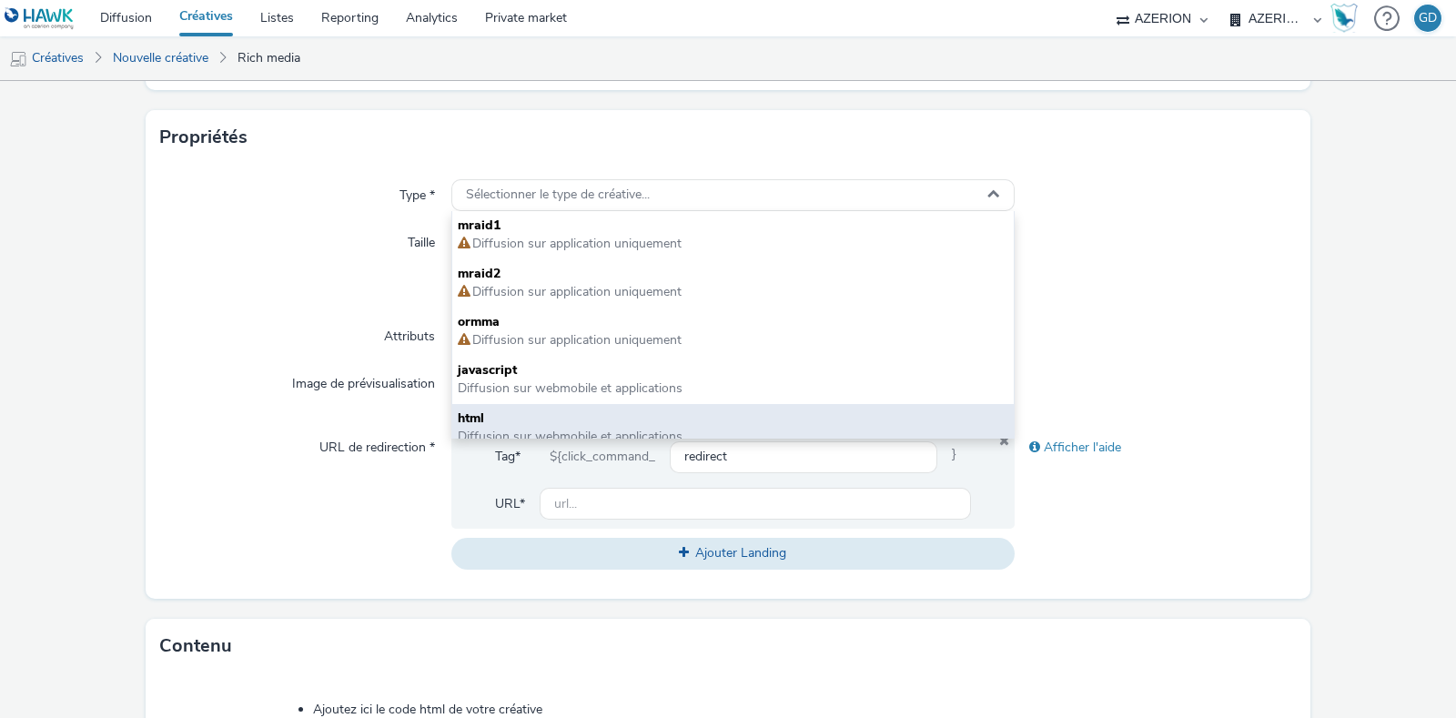
click at [640, 413] on span "html" at bounding box center [733, 418] width 551 height 18
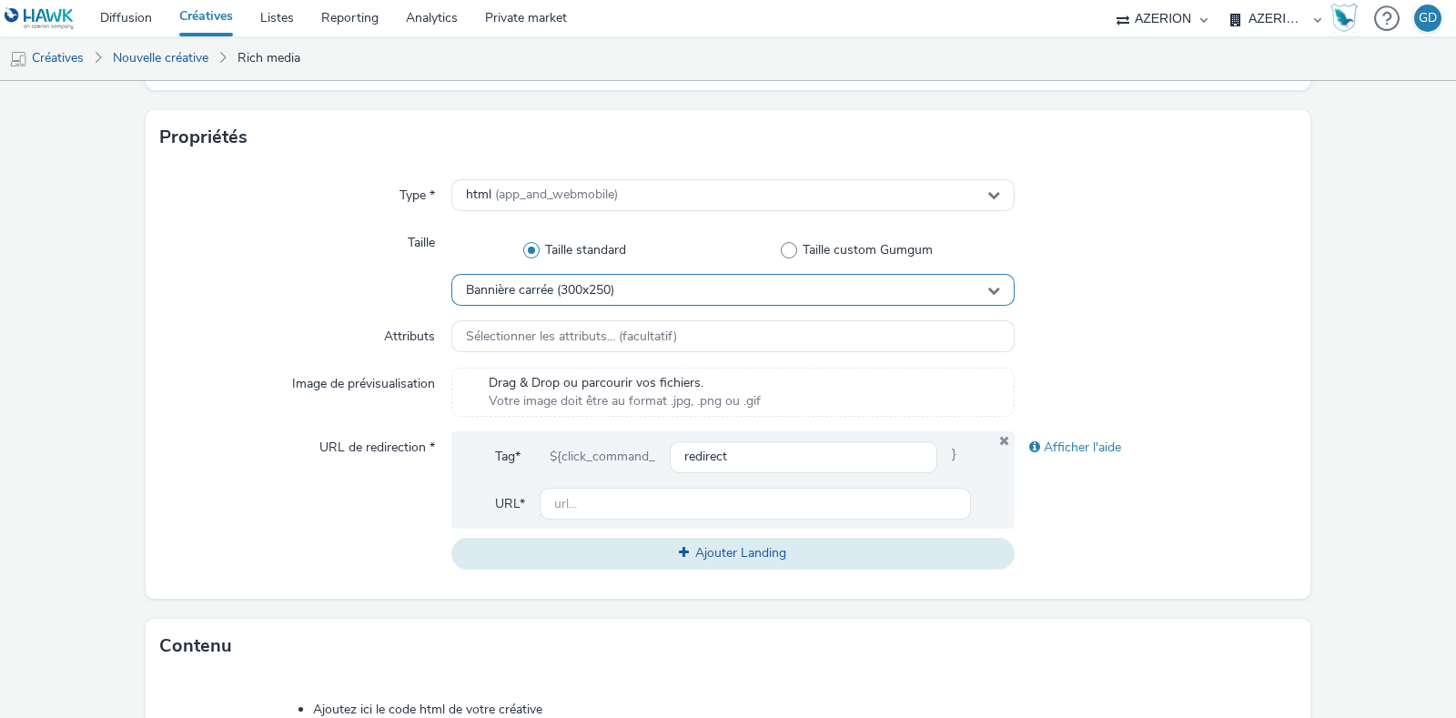
click at [619, 276] on div "Bannière carrée (300x250)" at bounding box center [732, 290] width 563 height 32
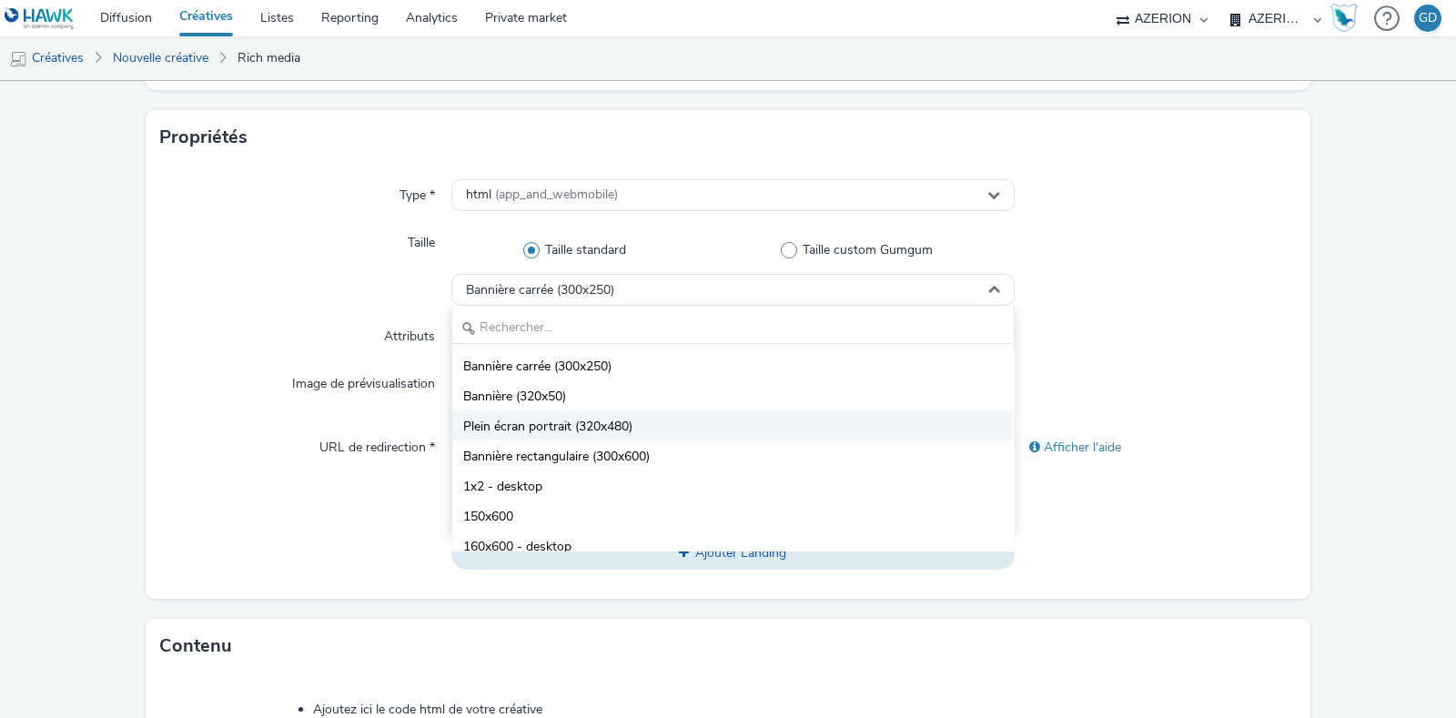
click at [641, 425] on li "Plein écran portrait (320x480)" at bounding box center [732, 425] width 561 height 30
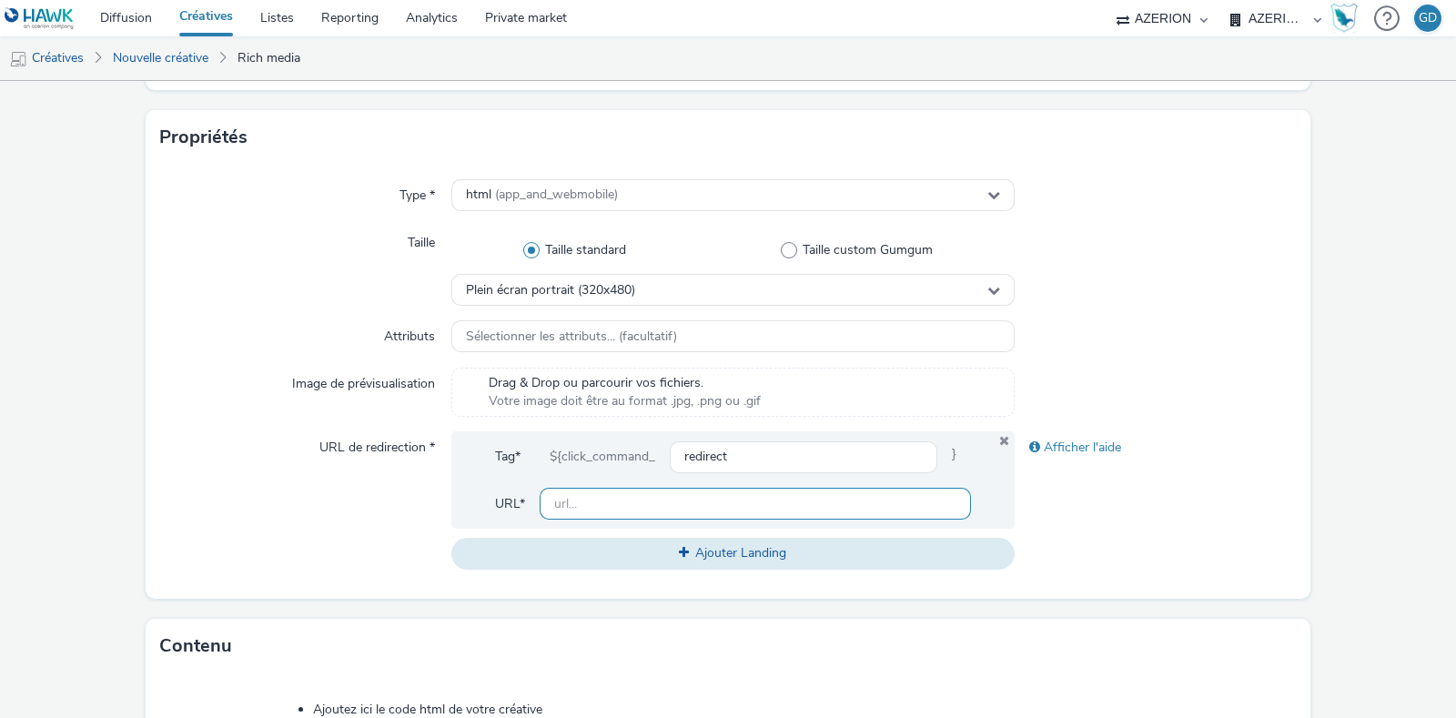
click at [636, 508] on input "text" at bounding box center [755, 504] width 431 height 32
type input "[URL][DOMAIN_NAME]"
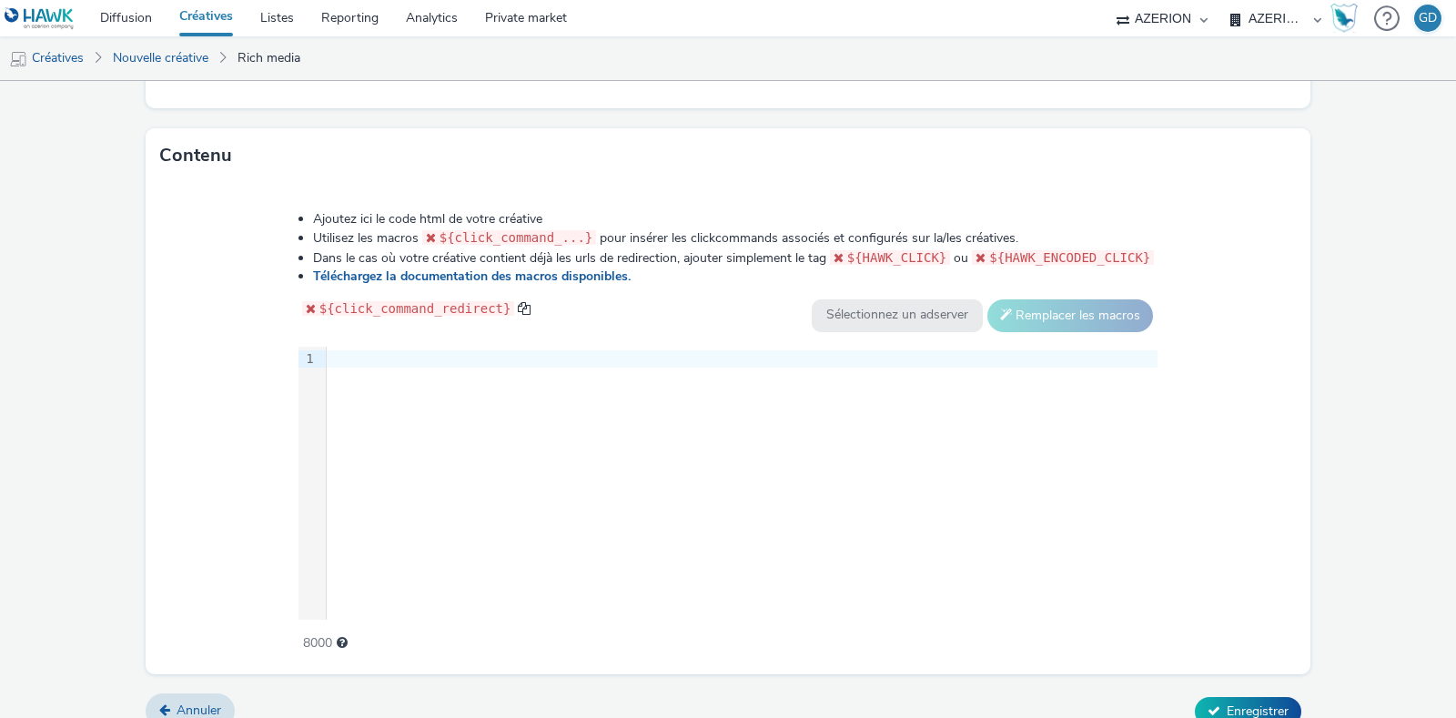
scroll to position [852, 0]
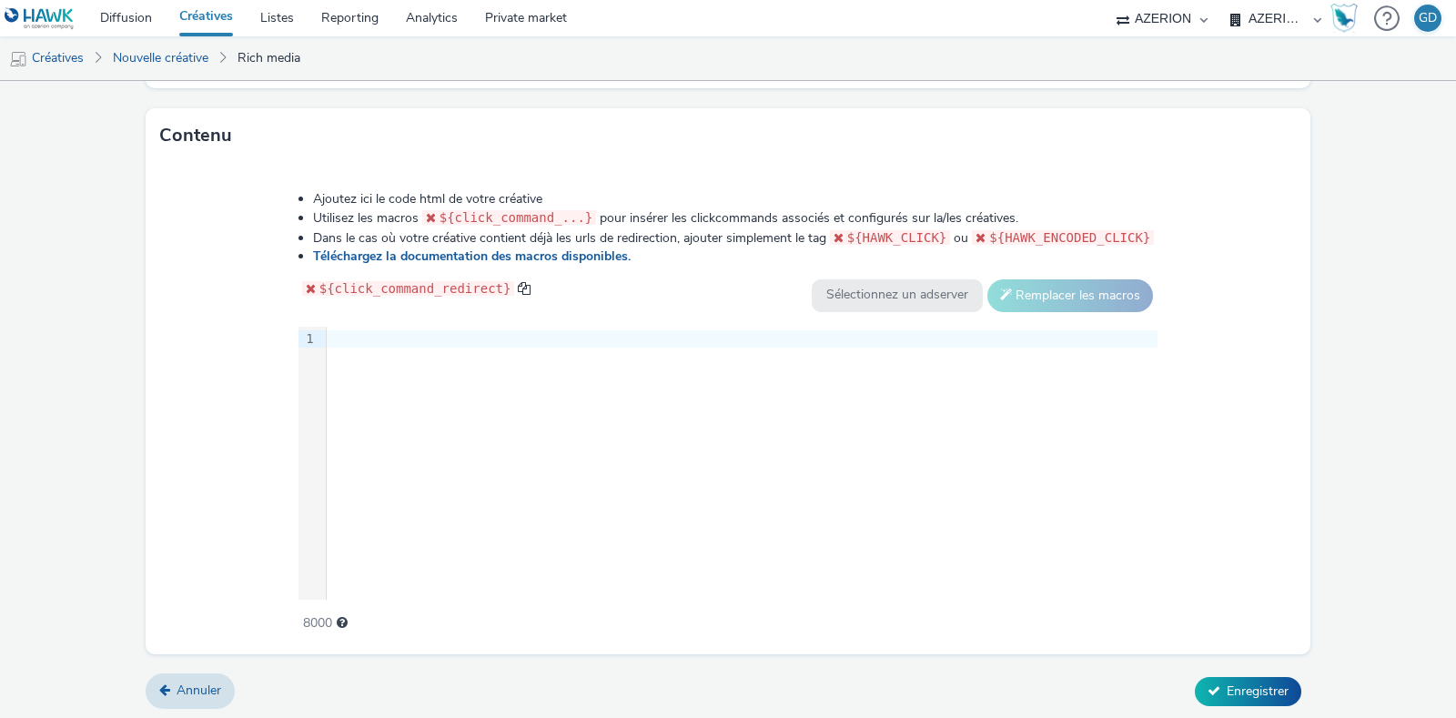
click at [805, 484] on div "9 1 ›" at bounding box center [728, 463] width 860 height 273
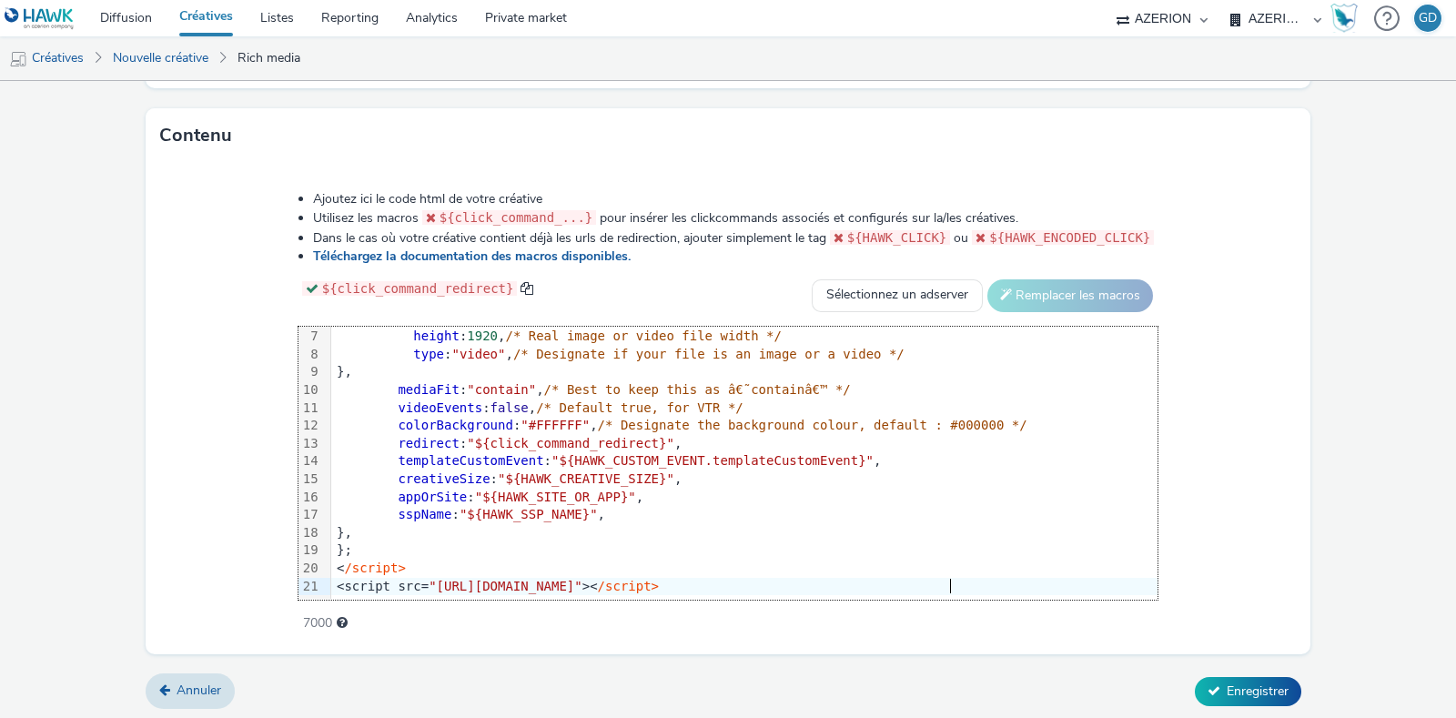
scroll to position [853, 0]
click at [924, 577] on div "<script src= "[URL][DOMAIN_NAME]" >< /script>" at bounding box center [744, 586] width 826 height 18
click at [915, 577] on div "<script src= "[URL][DOMAIN_NAME]" >< /script>" at bounding box center [744, 586] width 826 height 18
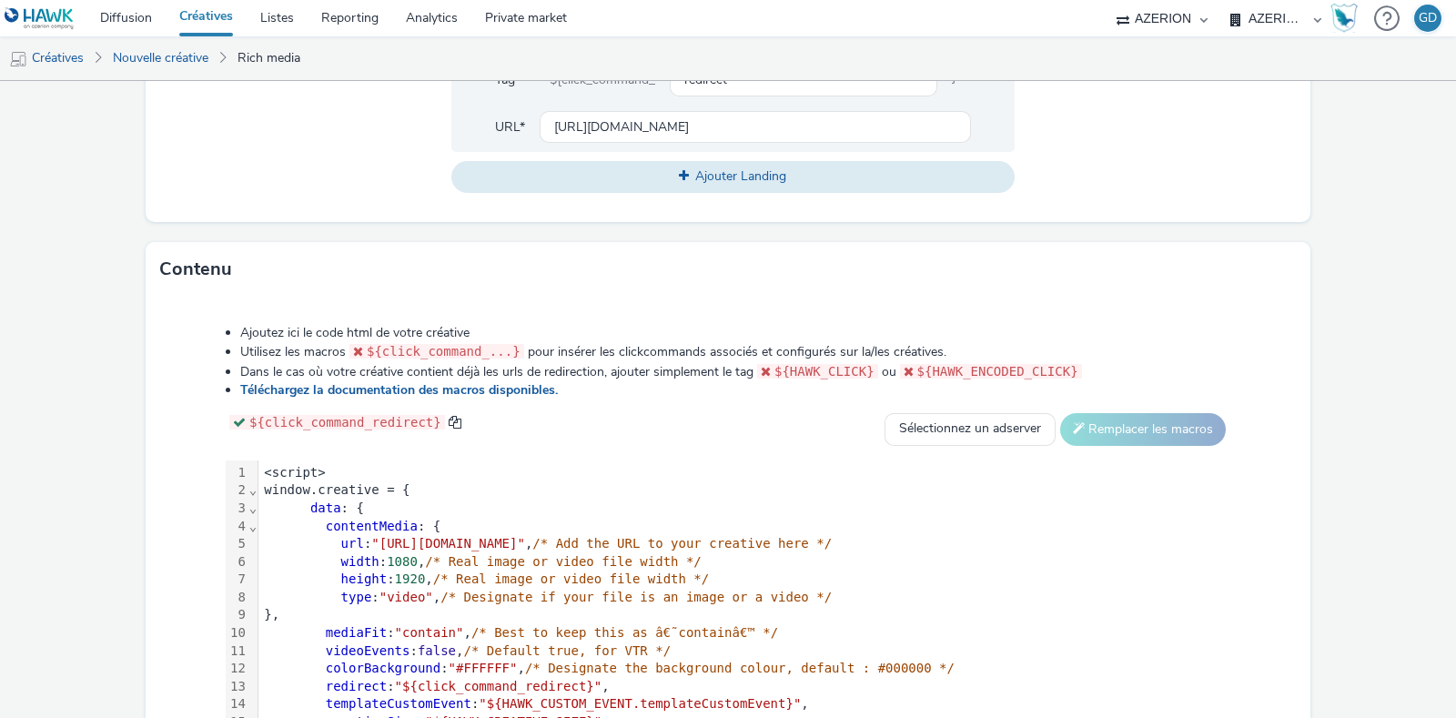
scroll to position [624, 0]
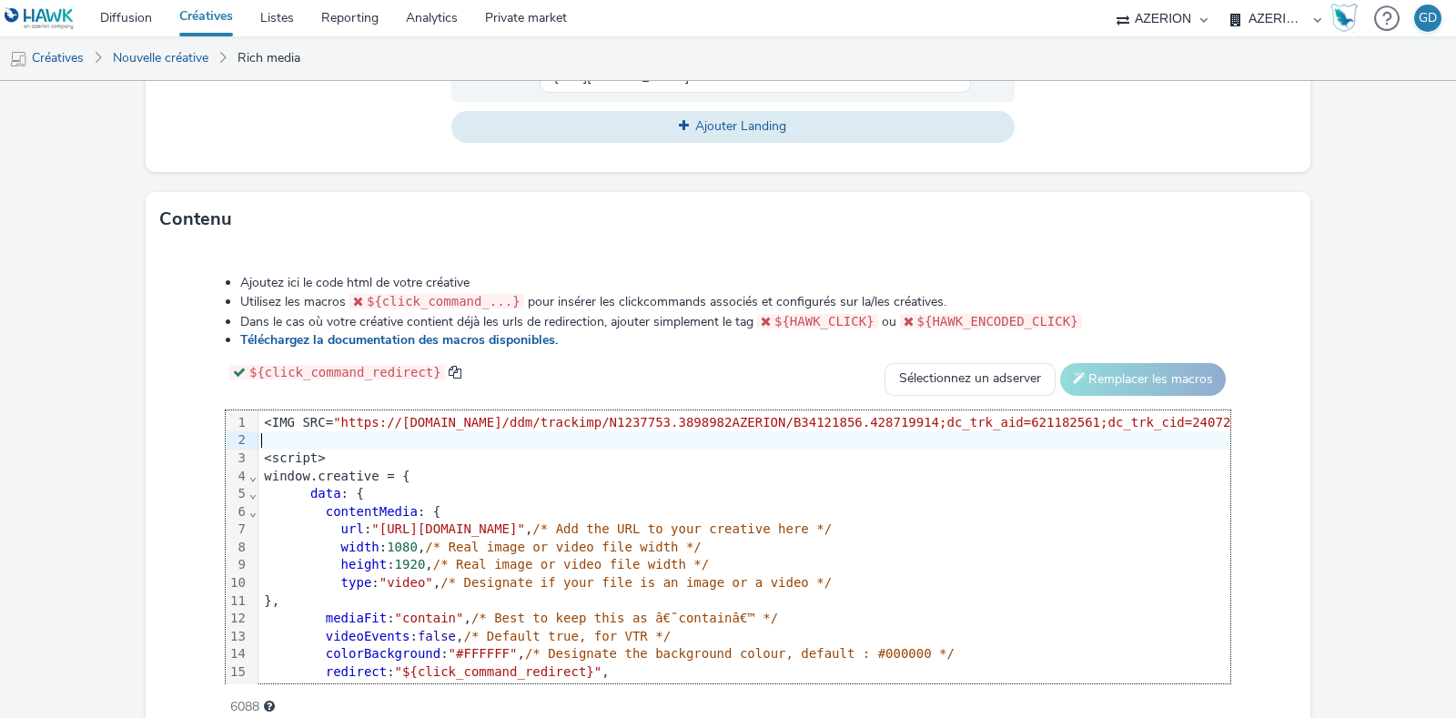
scroll to position [852, 0]
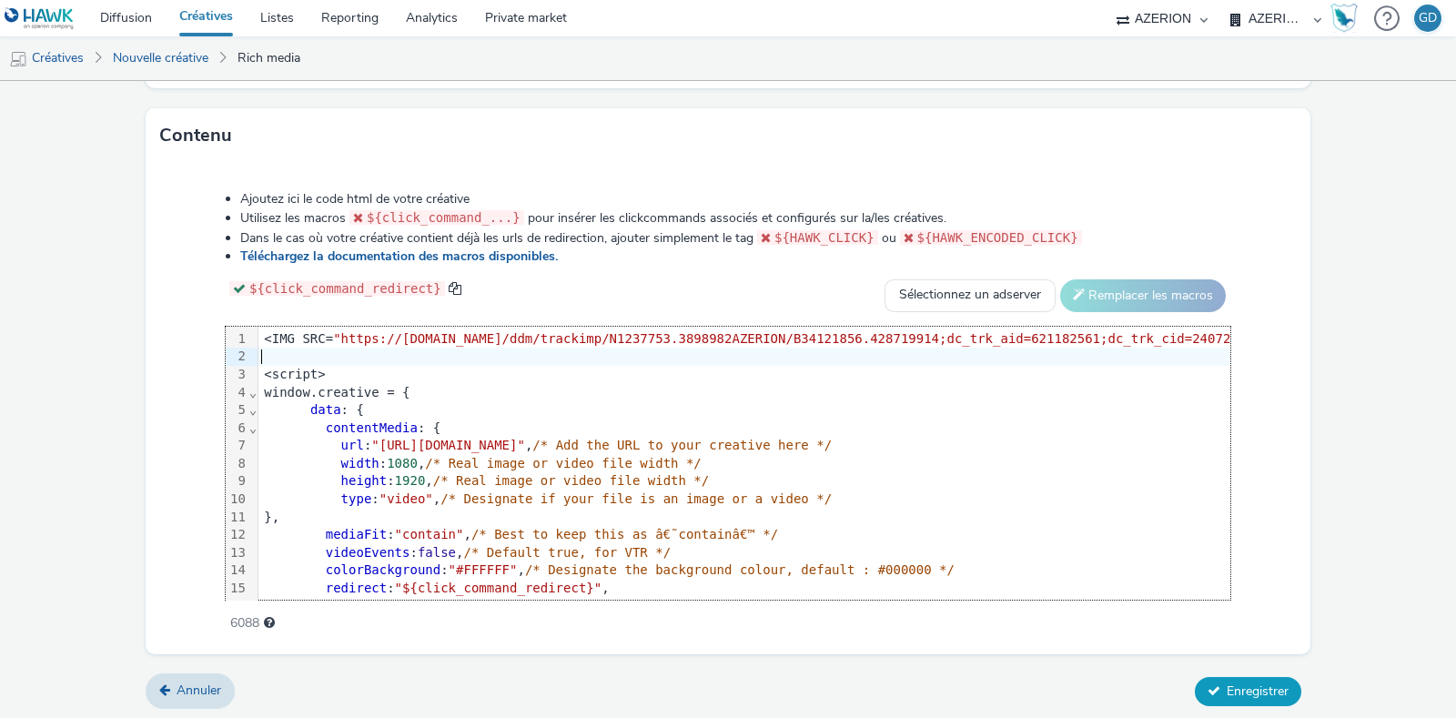
click at [1239, 682] on span "Enregistrer" at bounding box center [1258, 690] width 62 height 17
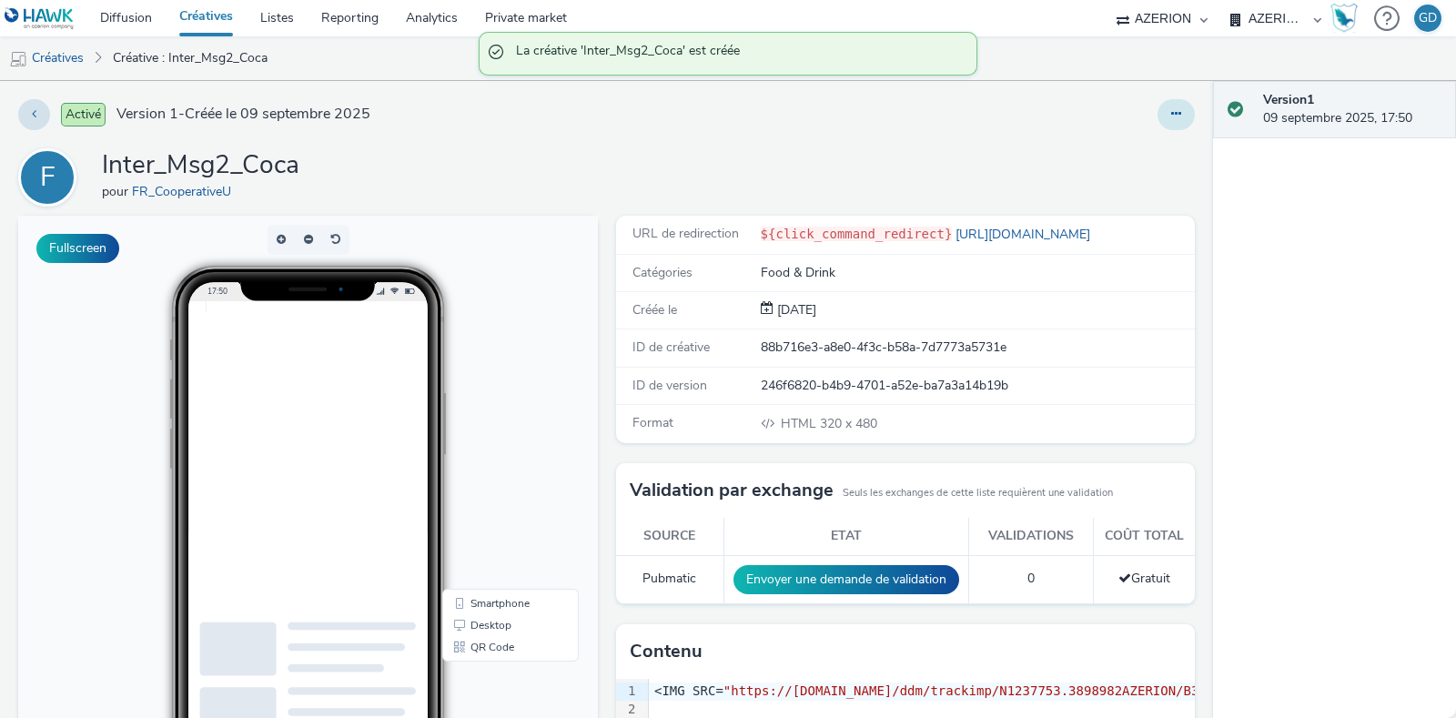
click at [1171, 116] on icon at bounding box center [1176, 113] width 10 height 13
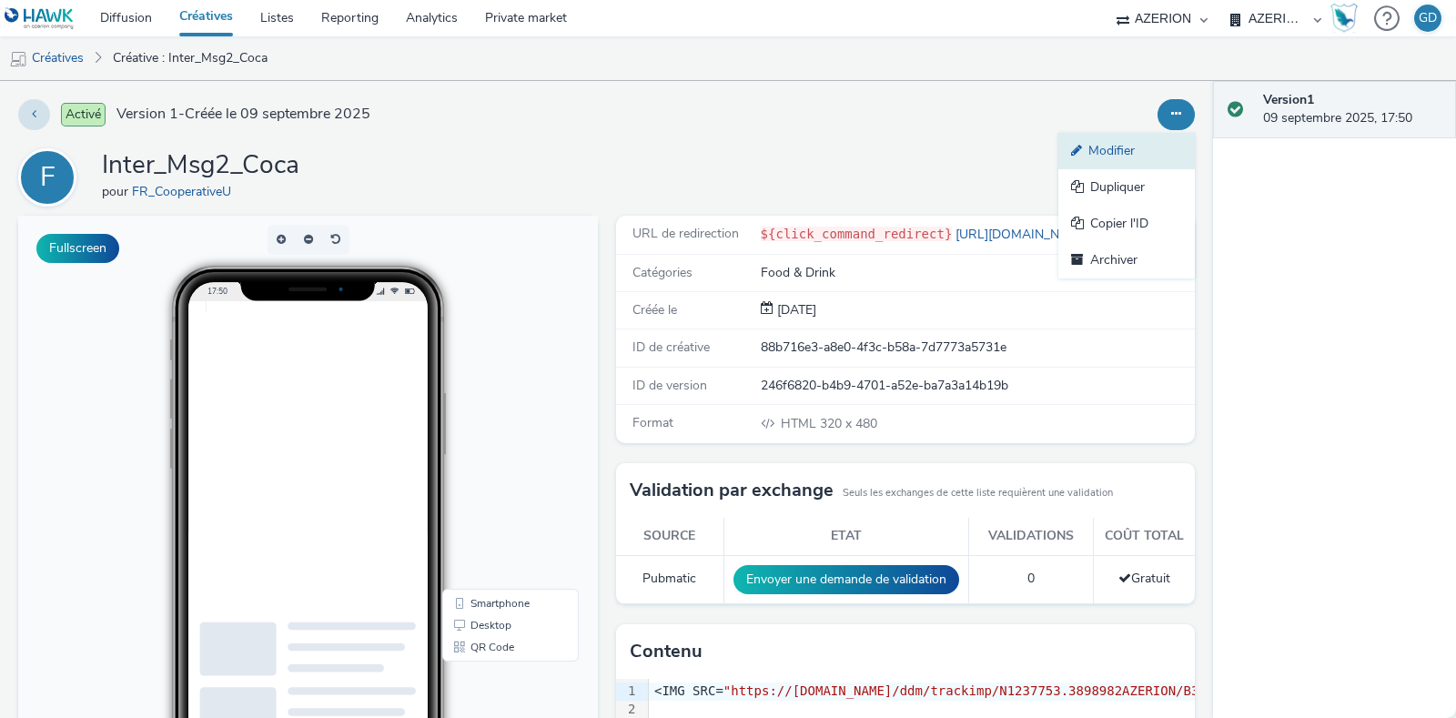
click at [1101, 156] on link "Modifier" at bounding box center [1126, 151] width 136 height 36
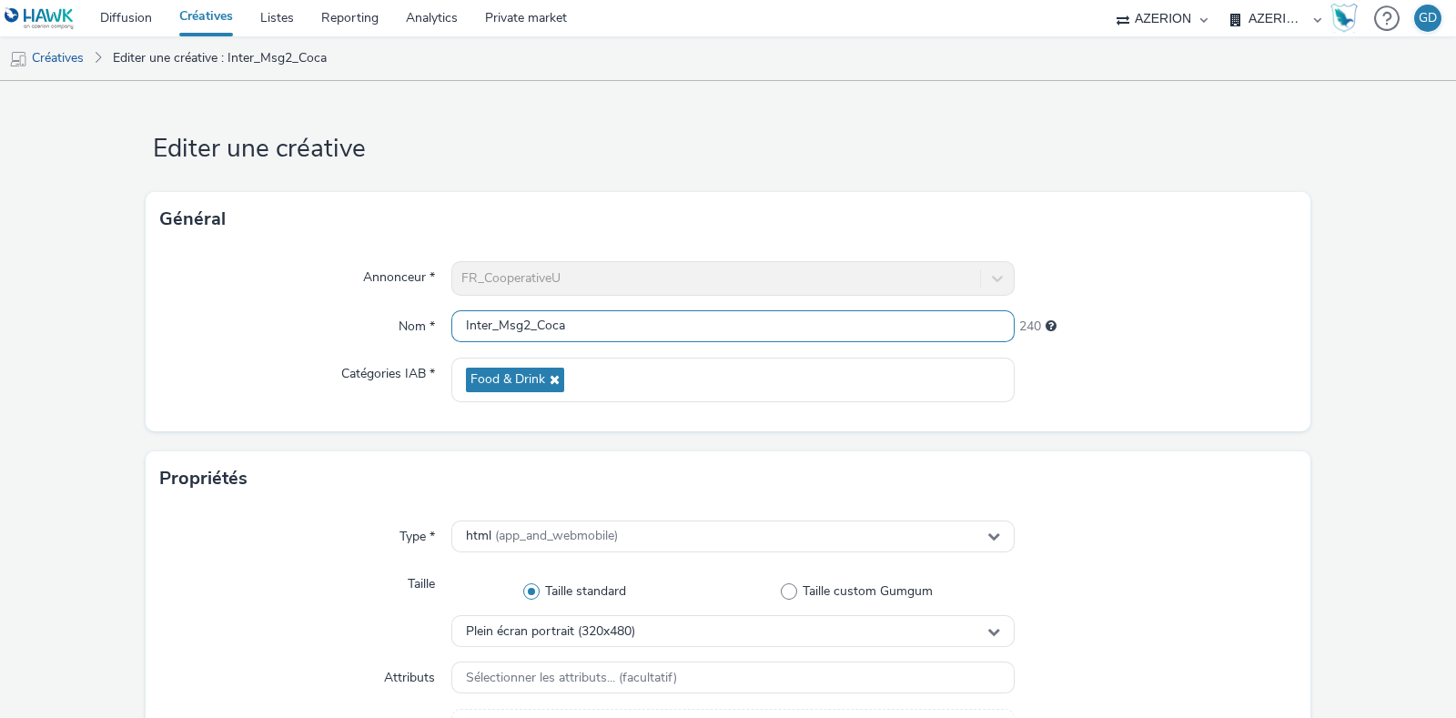
click at [524, 332] on input "Inter_Msg2_Coca" at bounding box center [732, 326] width 563 height 32
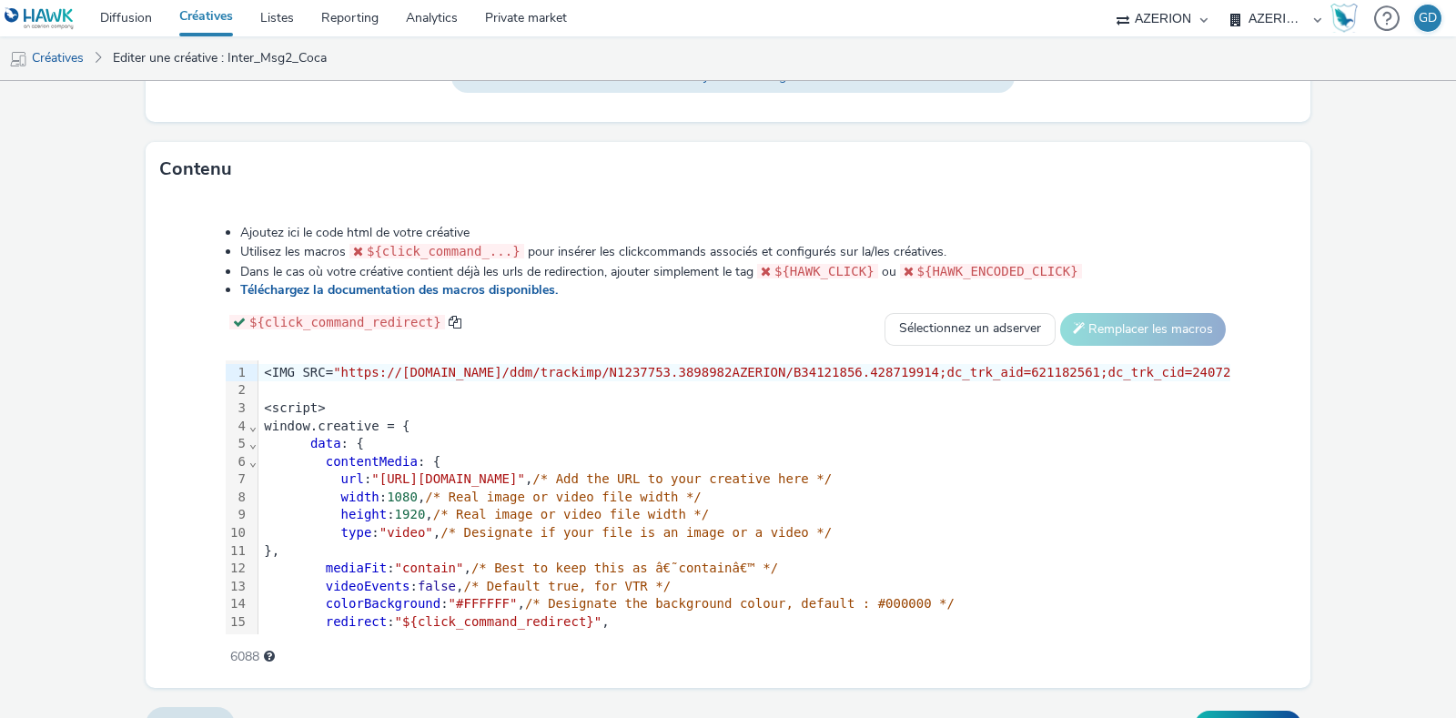
scroll to position [852, 0]
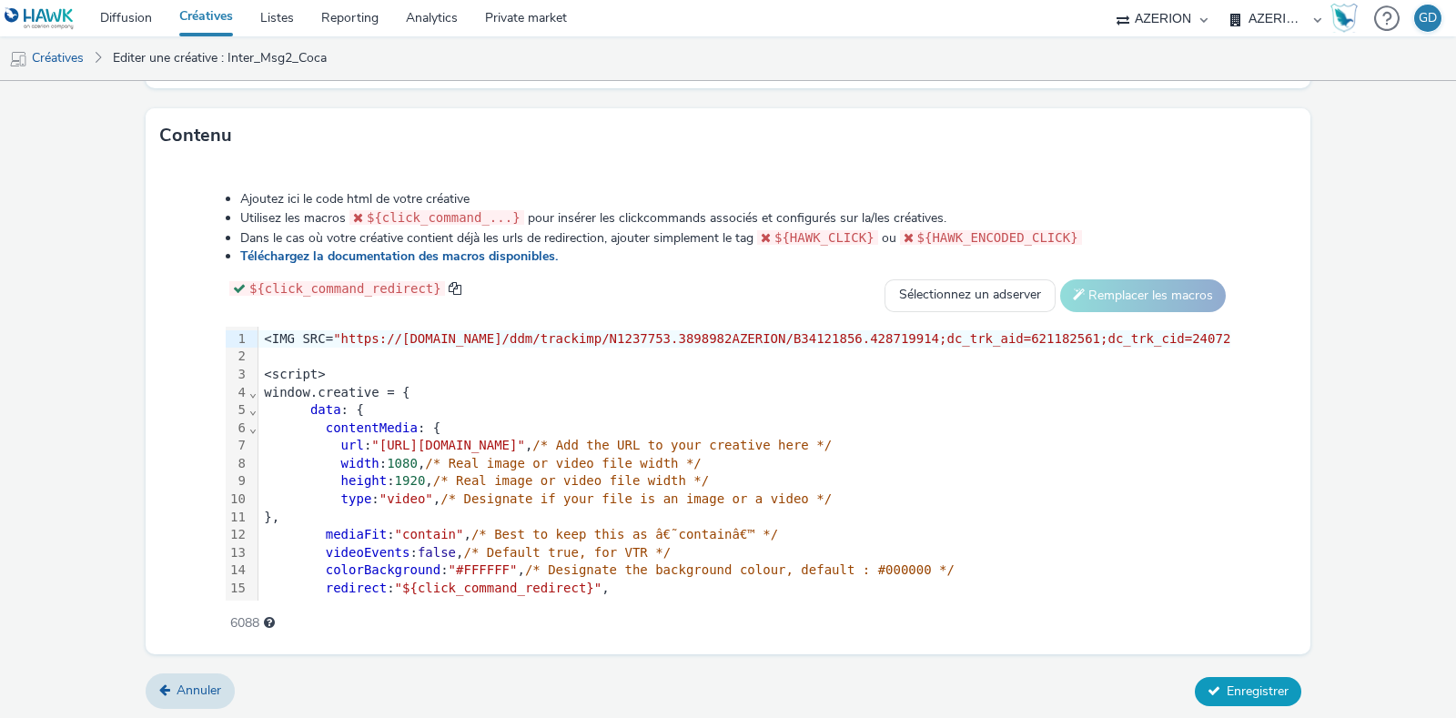
type input "Inter_Msg3_Coca"
click at [1247, 682] on span "Enregistrer" at bounding box center [1258, 690] width 62 height 17
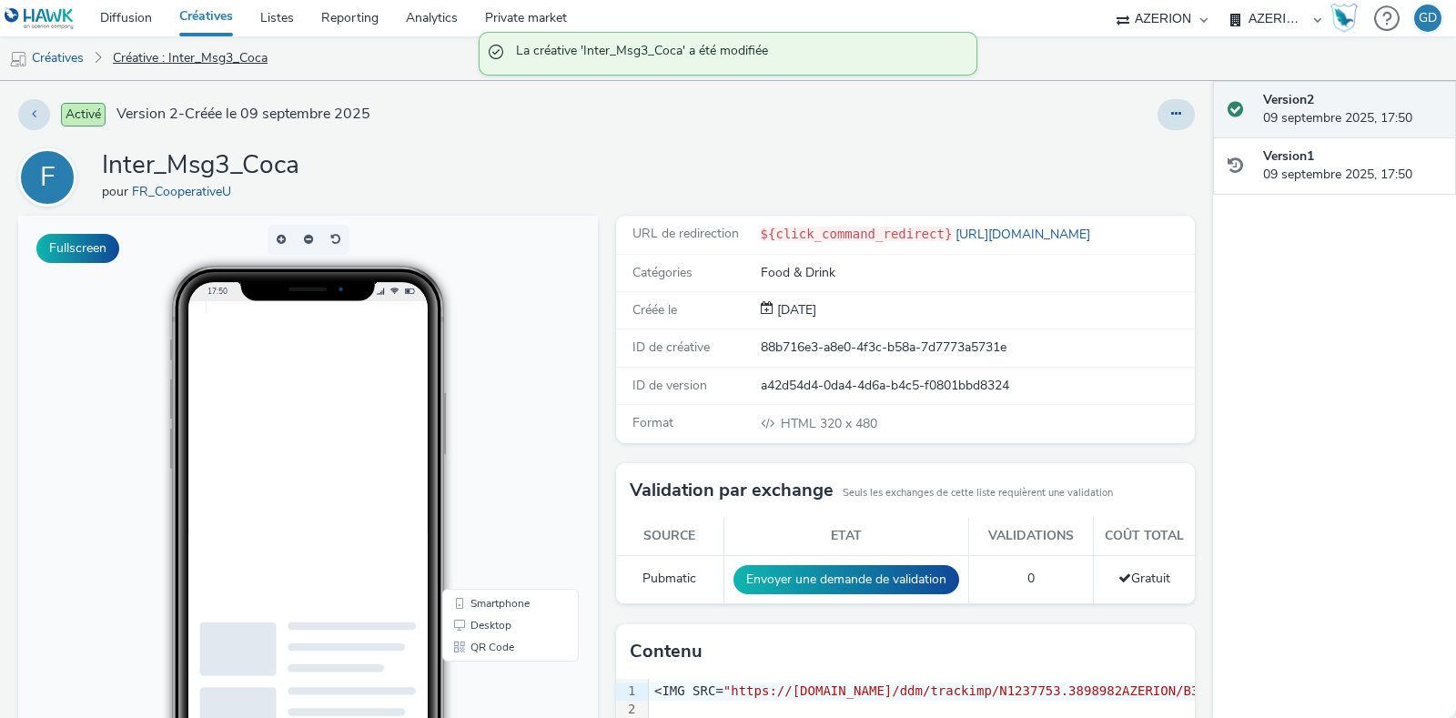
click at [208, 66] on link "Créative : Inter_Msg3_Coca" at bounding box center [190, 58] width 173 height 44
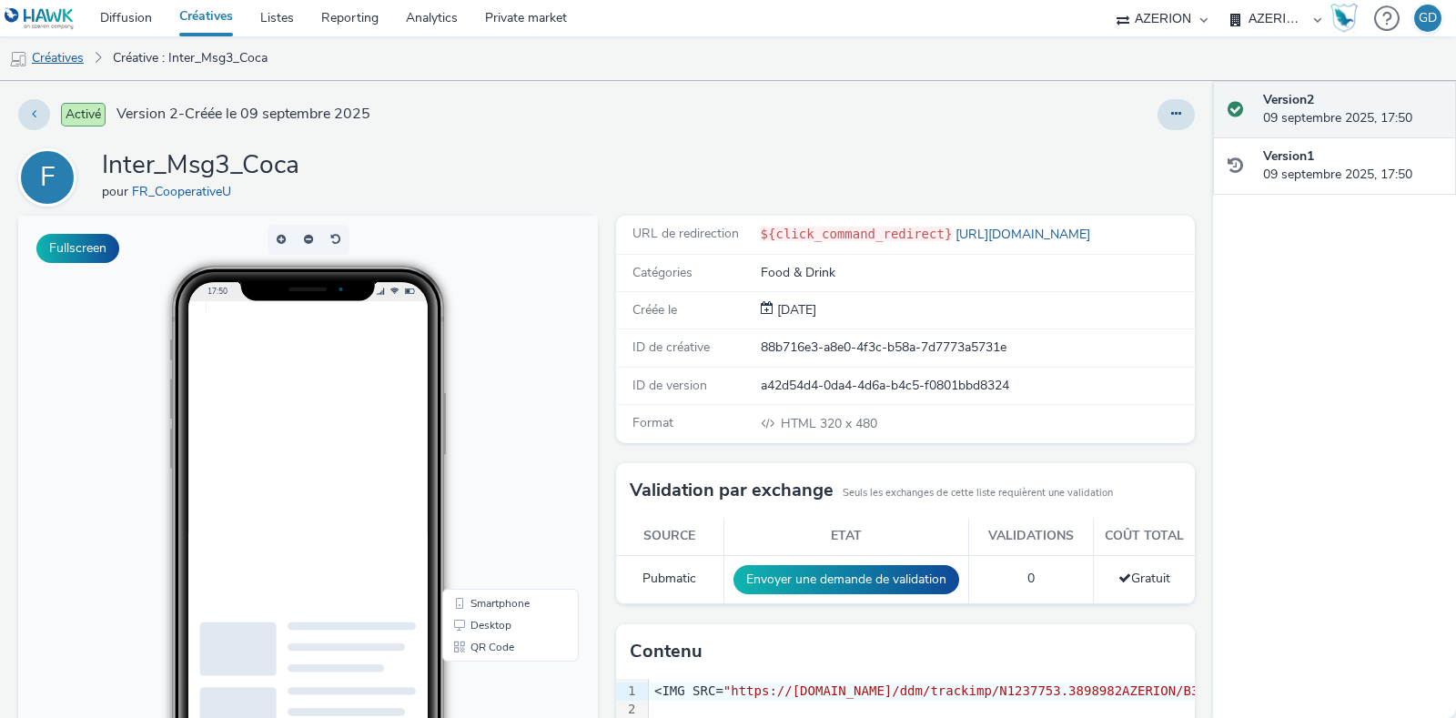
click at [66, 69] on link "Créatives" at bounding box center [46, 58] width 93 height 44
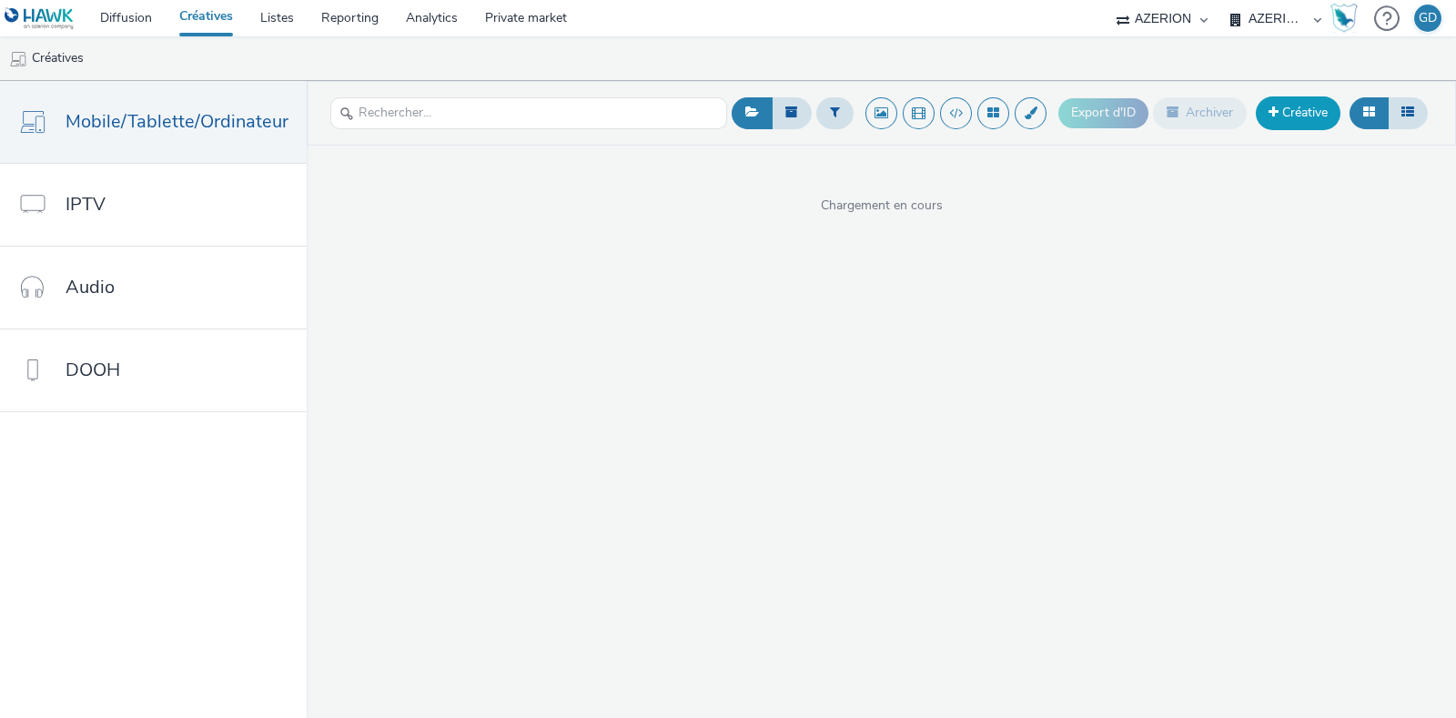
click at [1278, 123] on link "Créative" at bounding box center [1298, 112] width 85 height 33
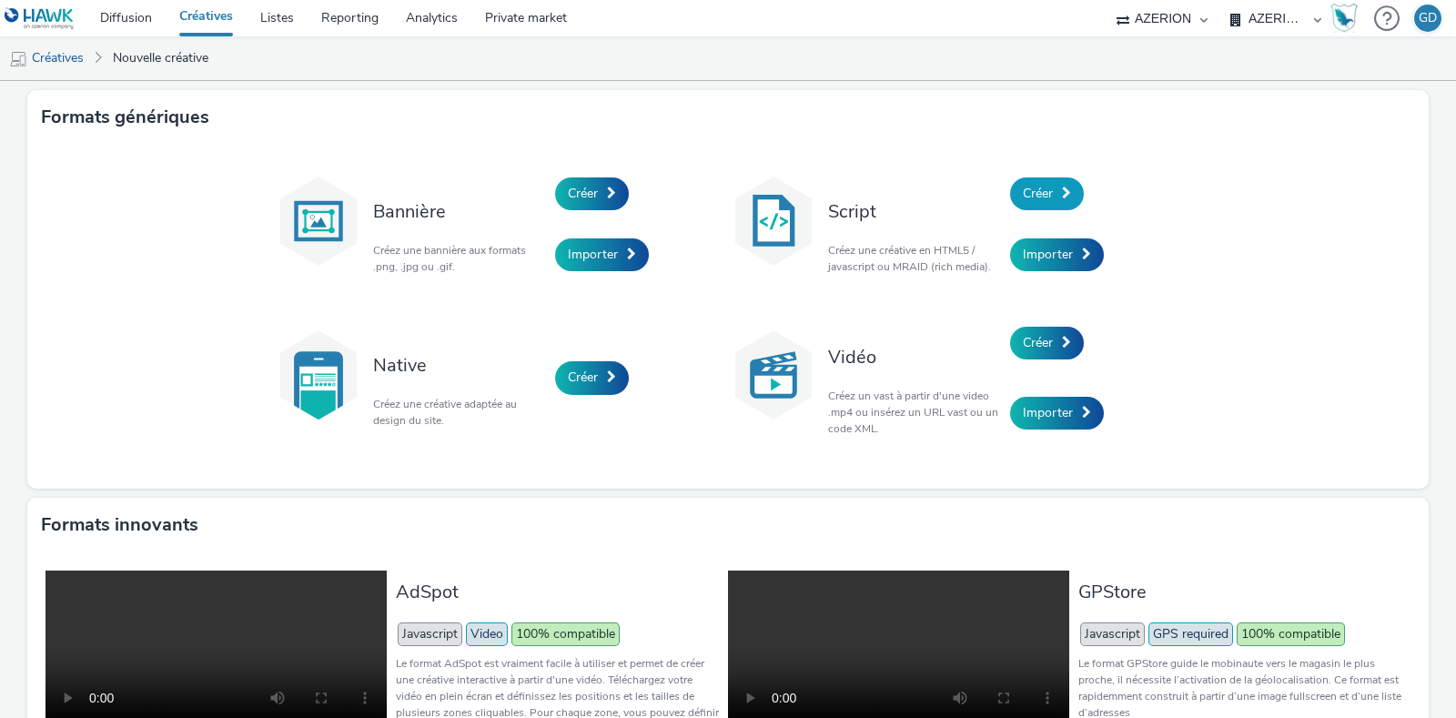
click at [1047, 197] on link "Créer" at bounding box center [1047, 193] width 74 height 33
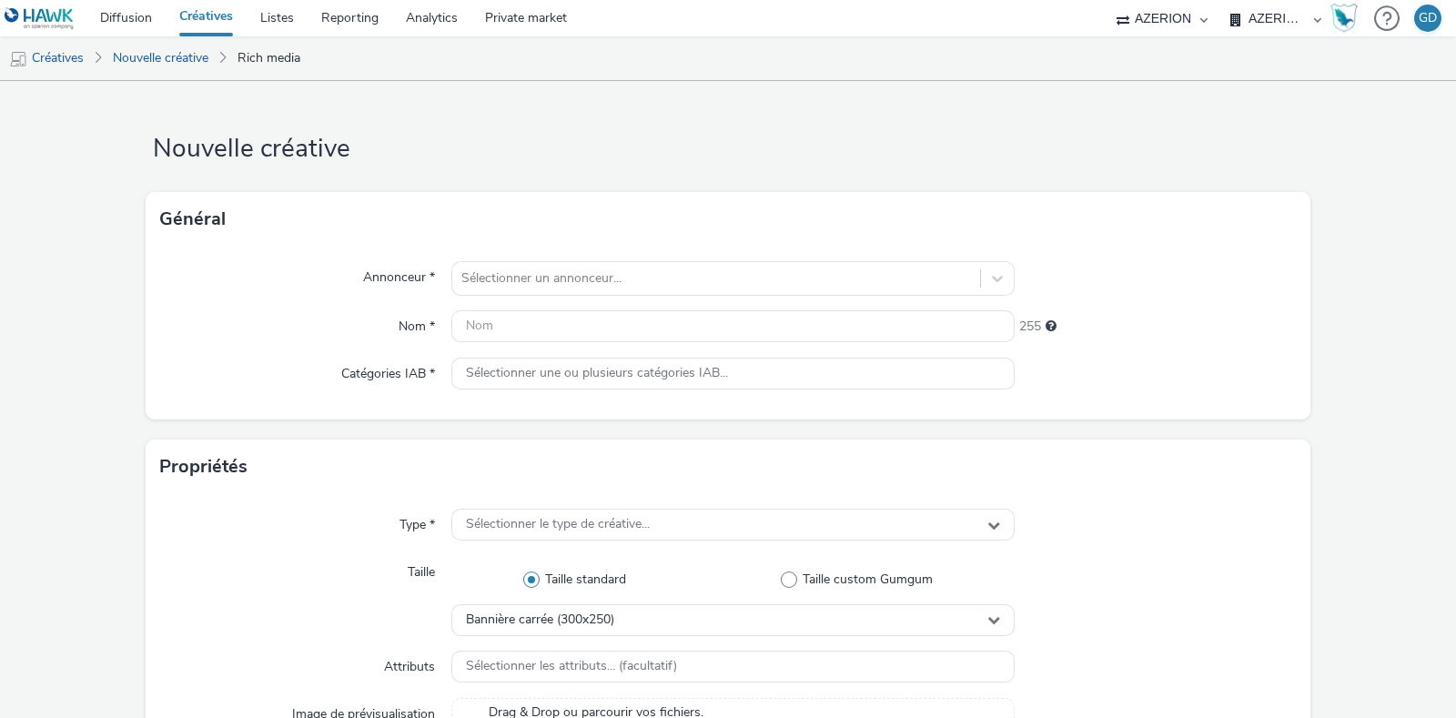
click at [646, 253] on div "Annonceur * Sélectionner un annonceur... Nom * 255 Catégories IAB * Sélectionne…" at bounding box center [728, 333] width 1165 height 173
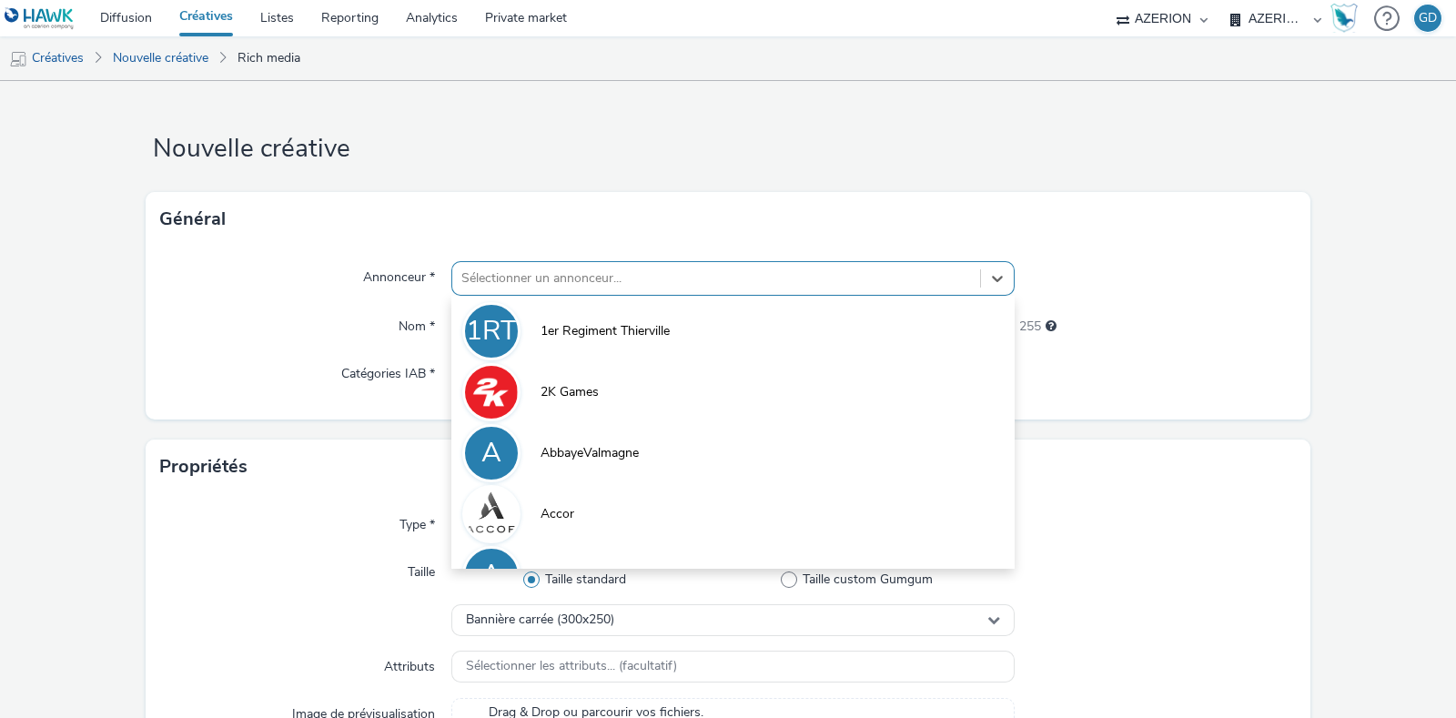
click at [632, 278] on div at bounding box center [716, 279] width 510 height 22
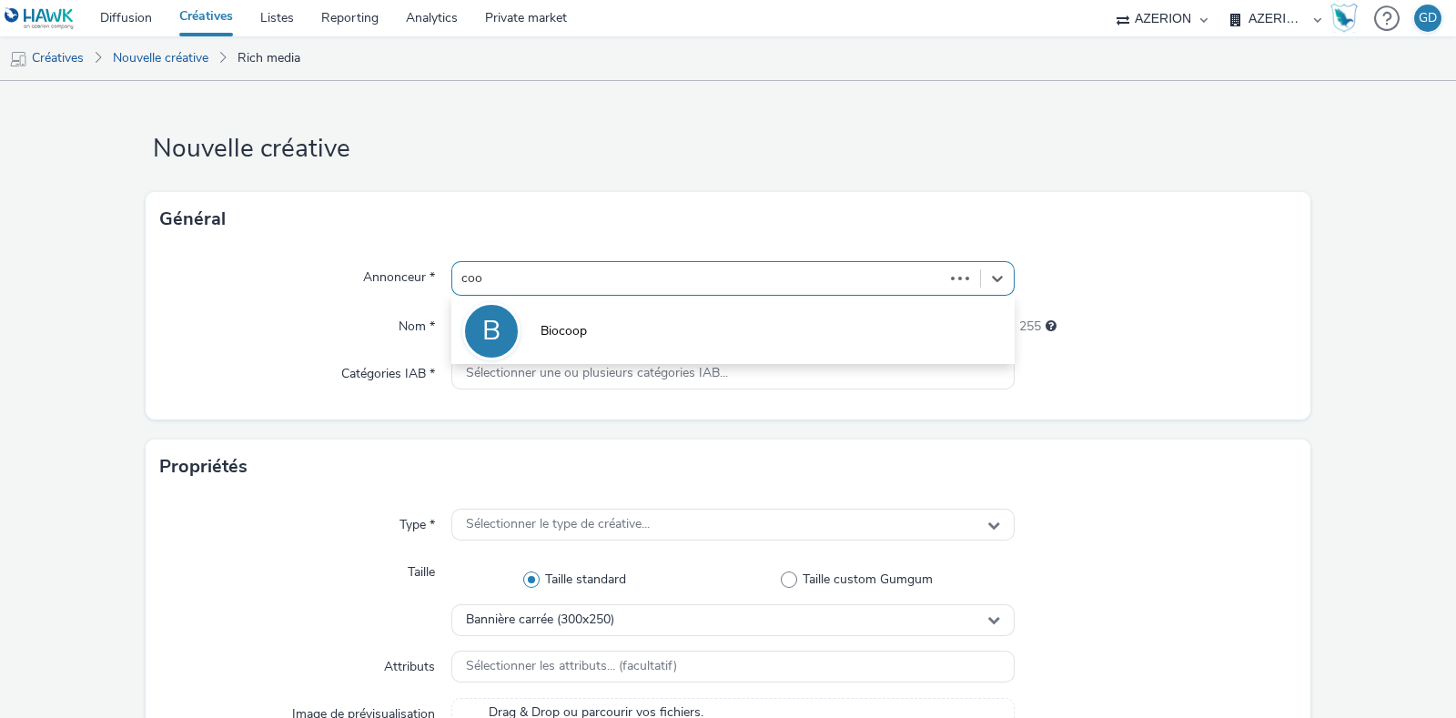
type input "coop"
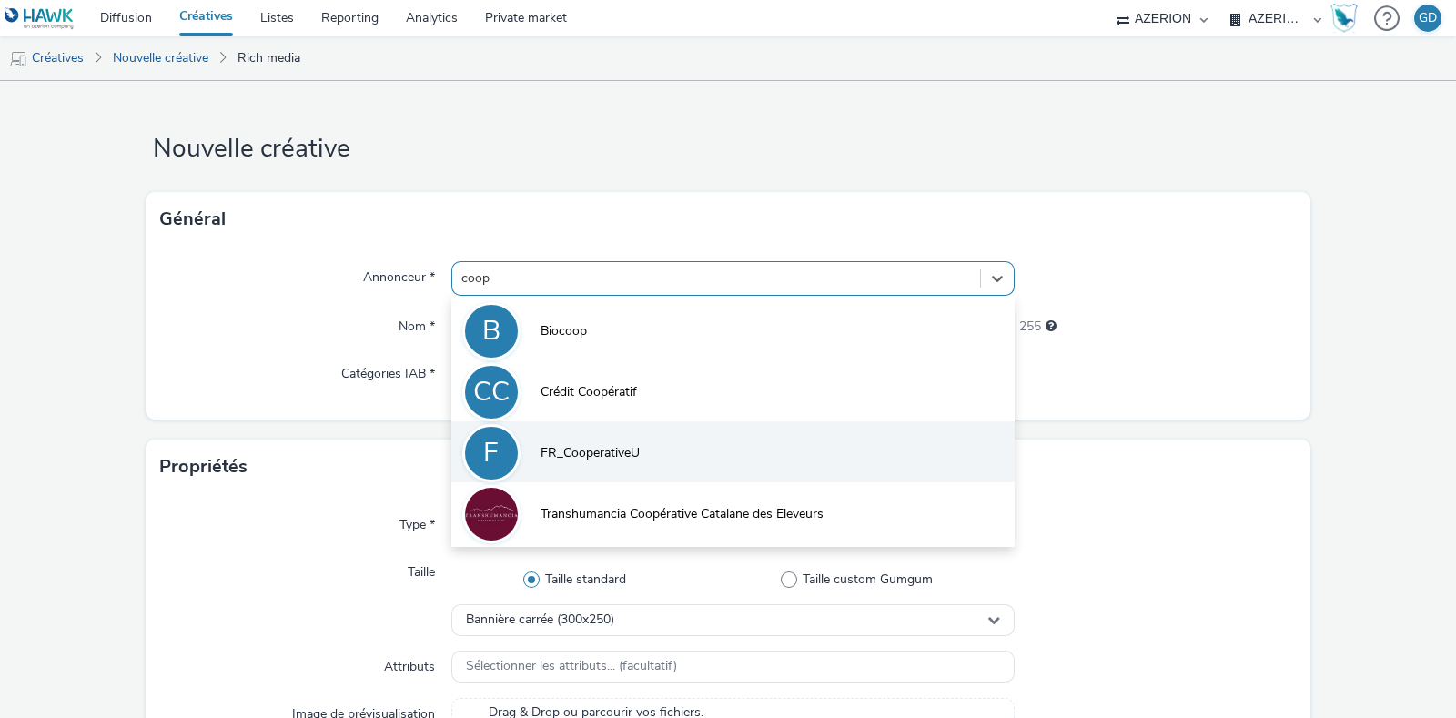
click at [651, 457] on li "F FR_CooperativeU" at bounding box center [732, 451] width 563 height 61
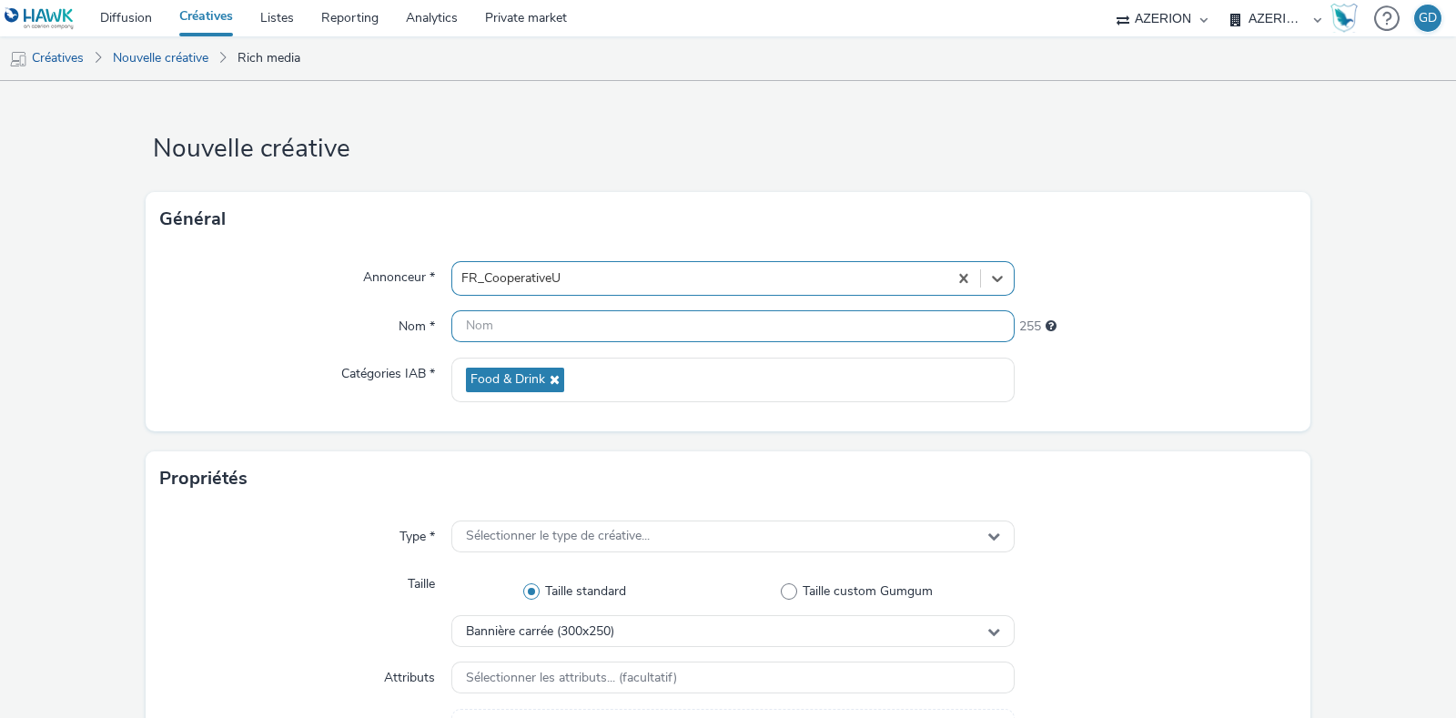
click at [552, 322] on input "text" at bounding box center [732, 326] width 563 height 32
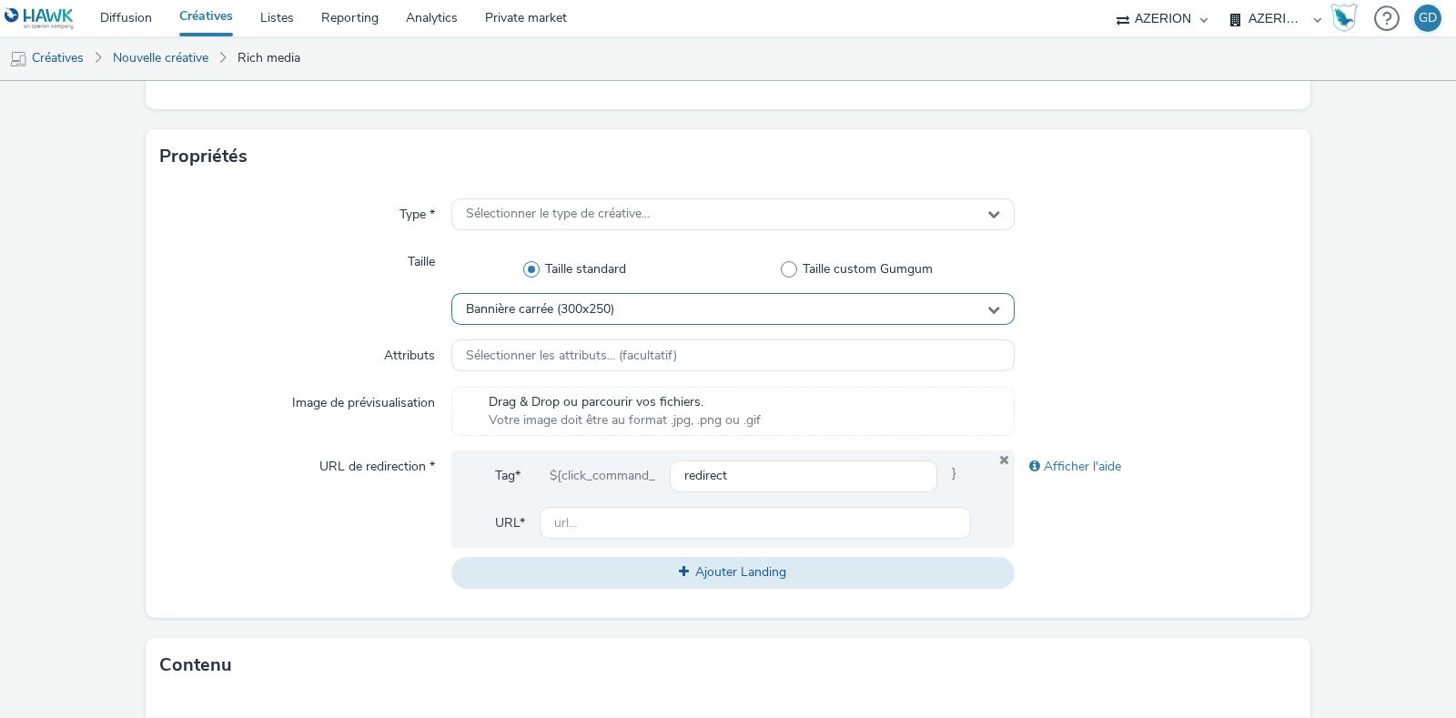
scroll to position [341, 0]
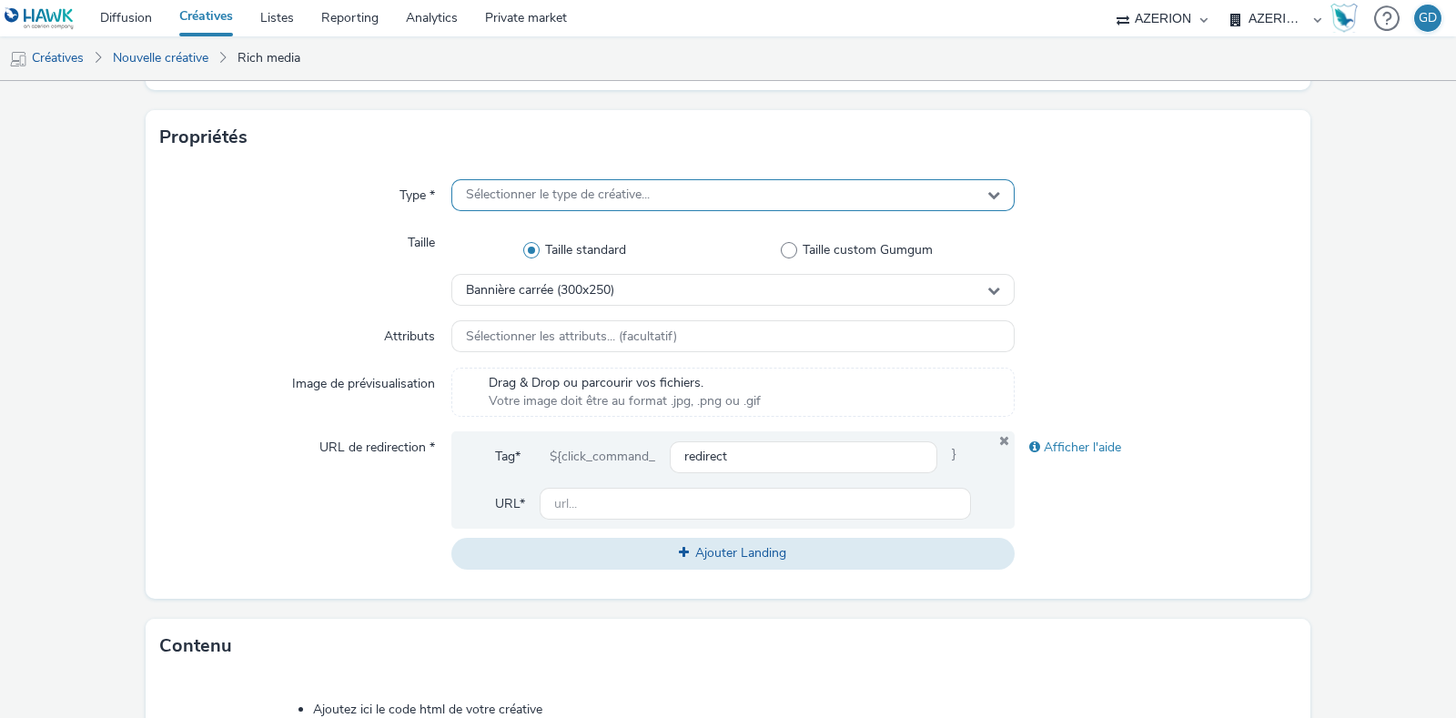
type input "Inter_Msg4_Lessive"
click at [663, 187] on div "Sélectionner le type de créative..." at bounding box center [732, 195] width 563 height 32
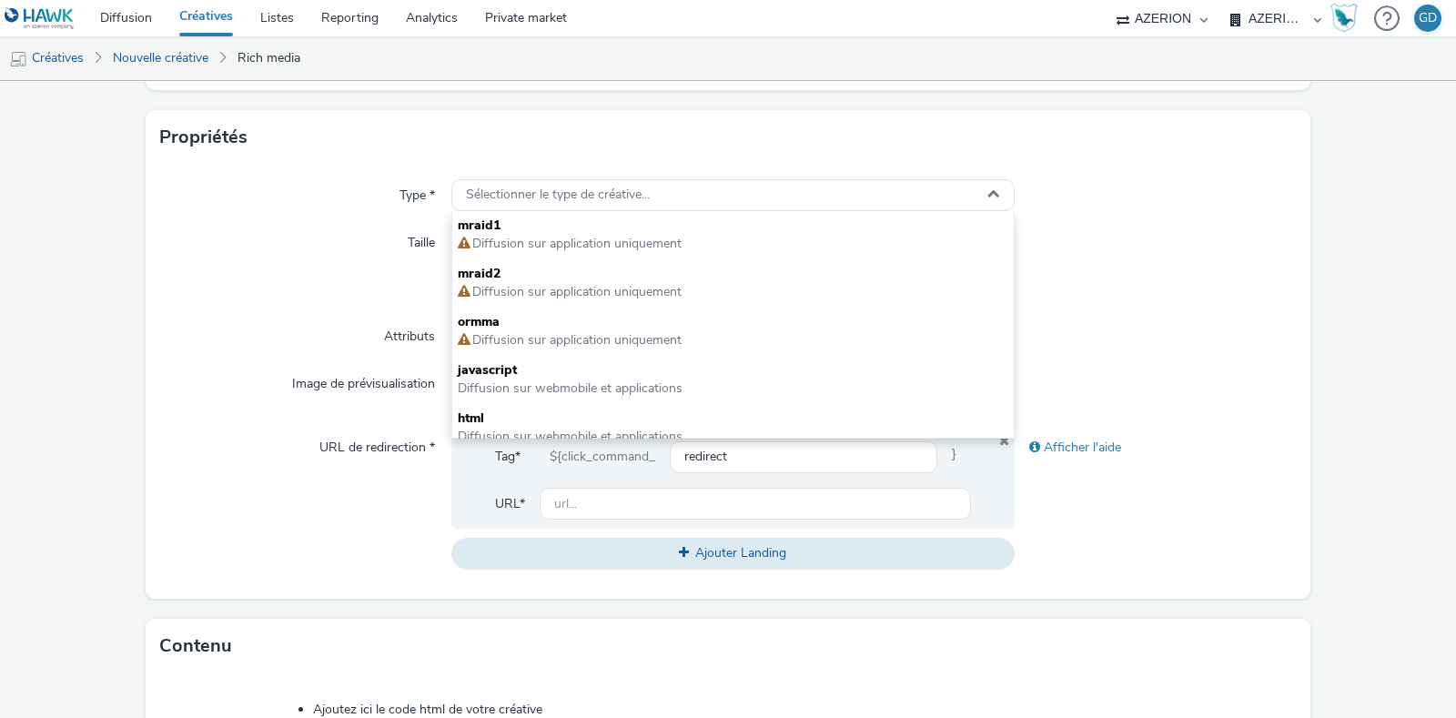
click at [619, 429] on span "Diffusion sur webmobile et applications" at bounding box center [570, 436] width 225 height 17
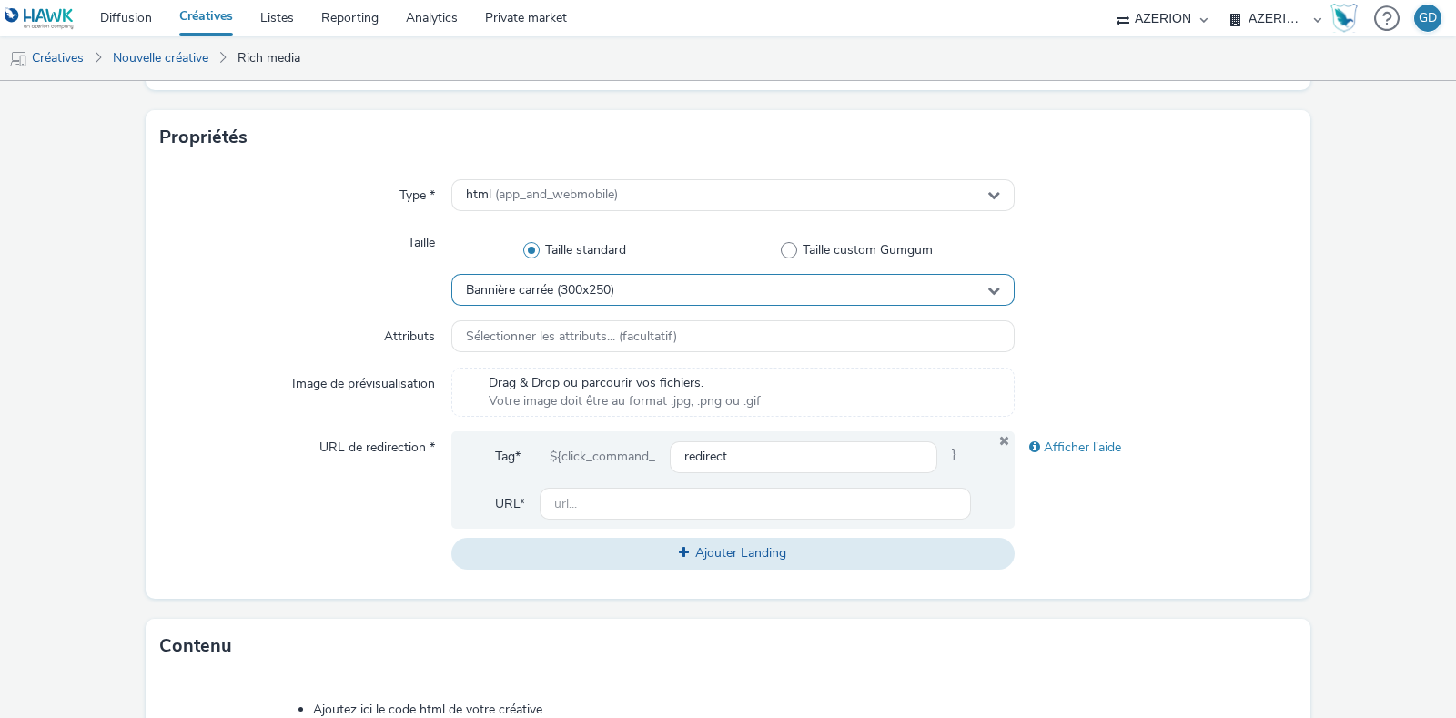
click at [642, 291] on div "Bannière carrée (300x250)" at bounding box center [732, 290] width 563 height 32
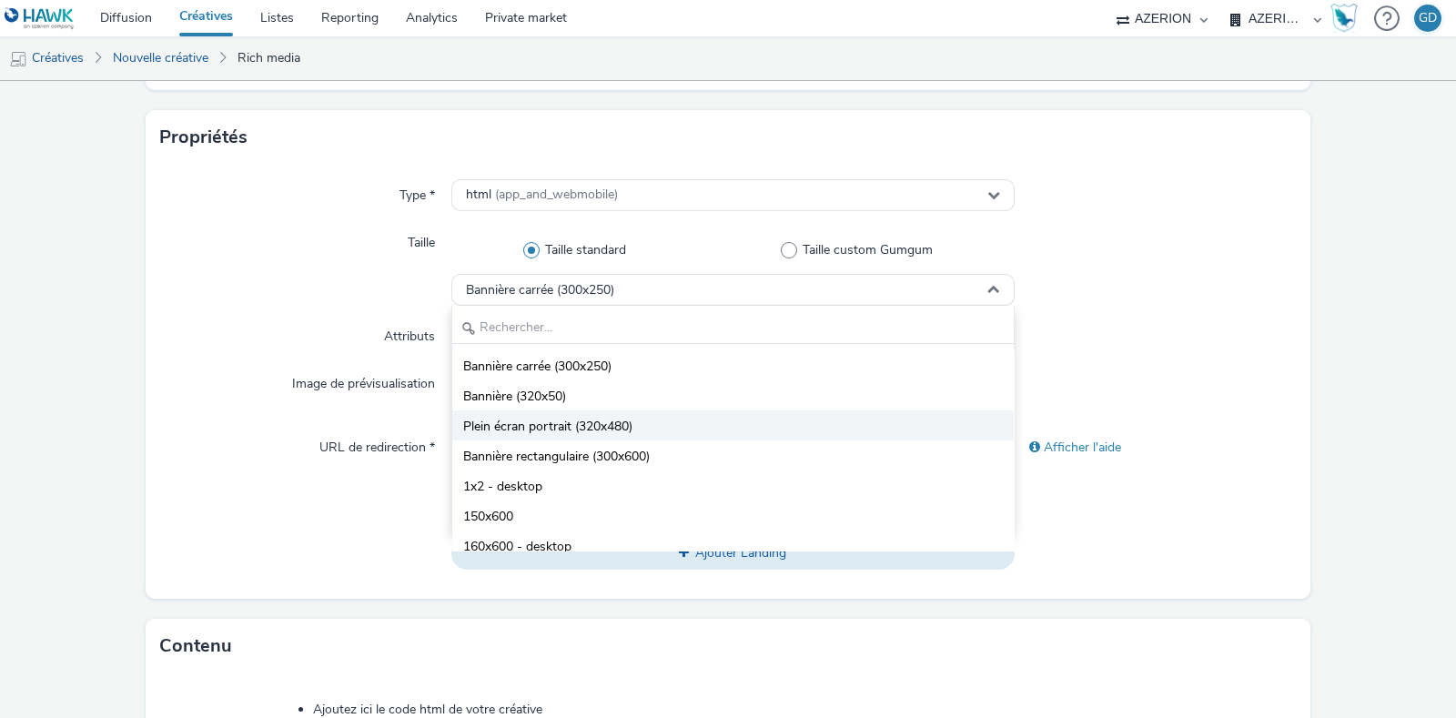
click at [663, 421] on li "Plein écran portrait (320x480)" at bounding box center [732, 425] width 561 height 30
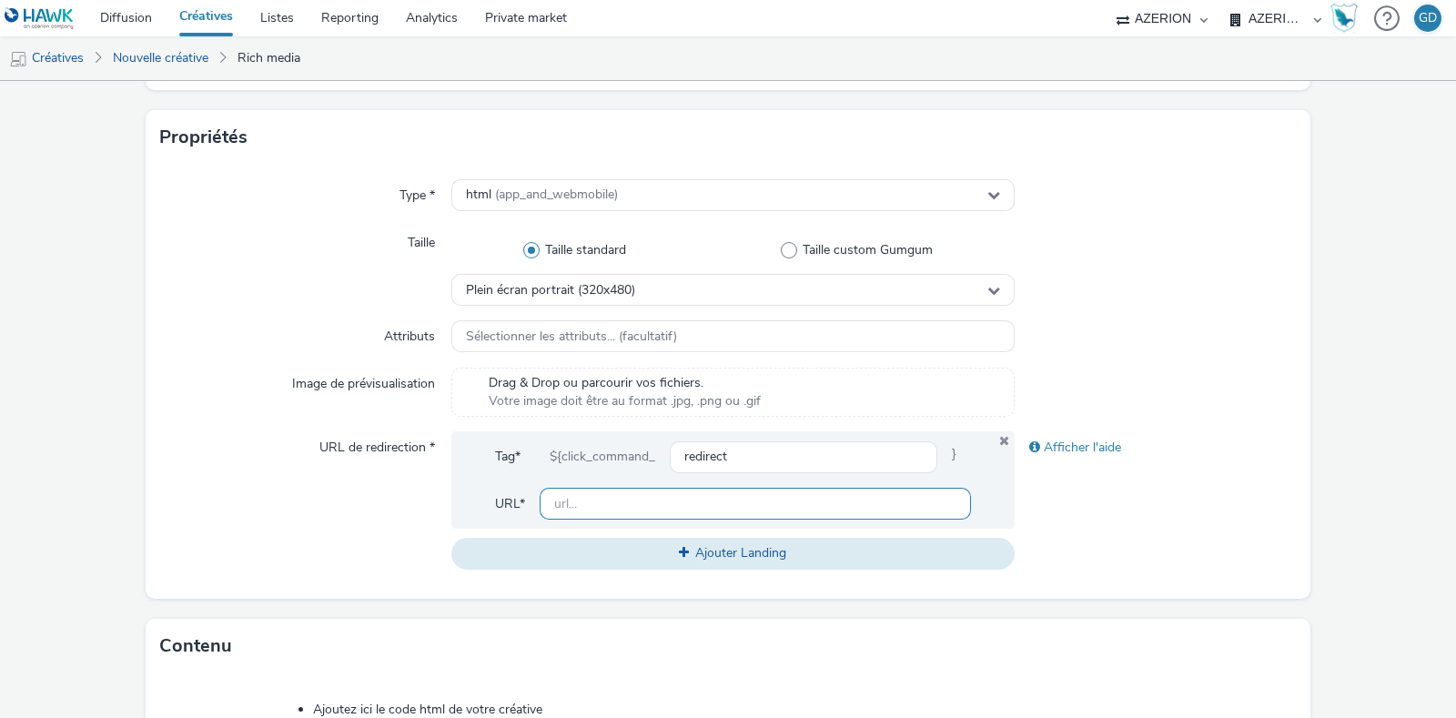
click at [662, 506] on input "text" at bounding box center [755, 504] width 431 height 32
type input "[URL][DOMAIN_NAME]"
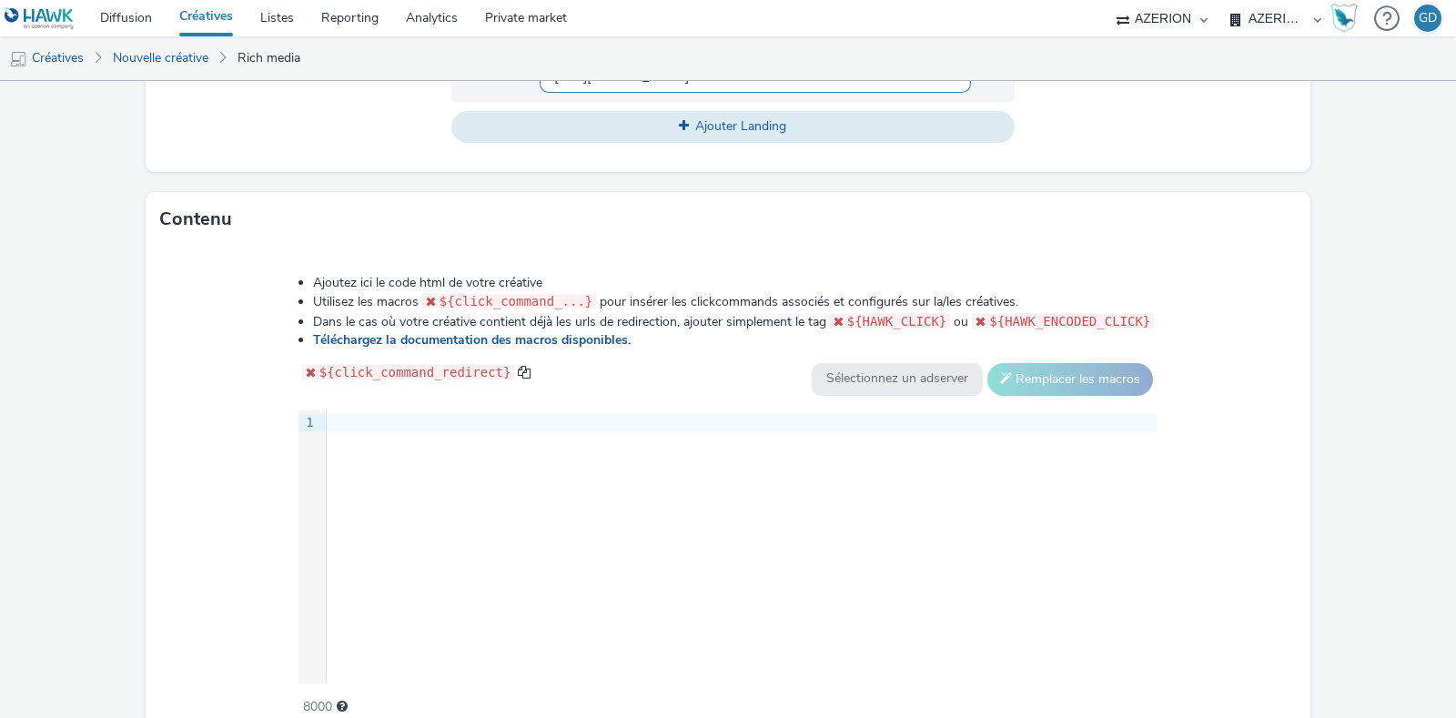
scroll to position [852, 0]
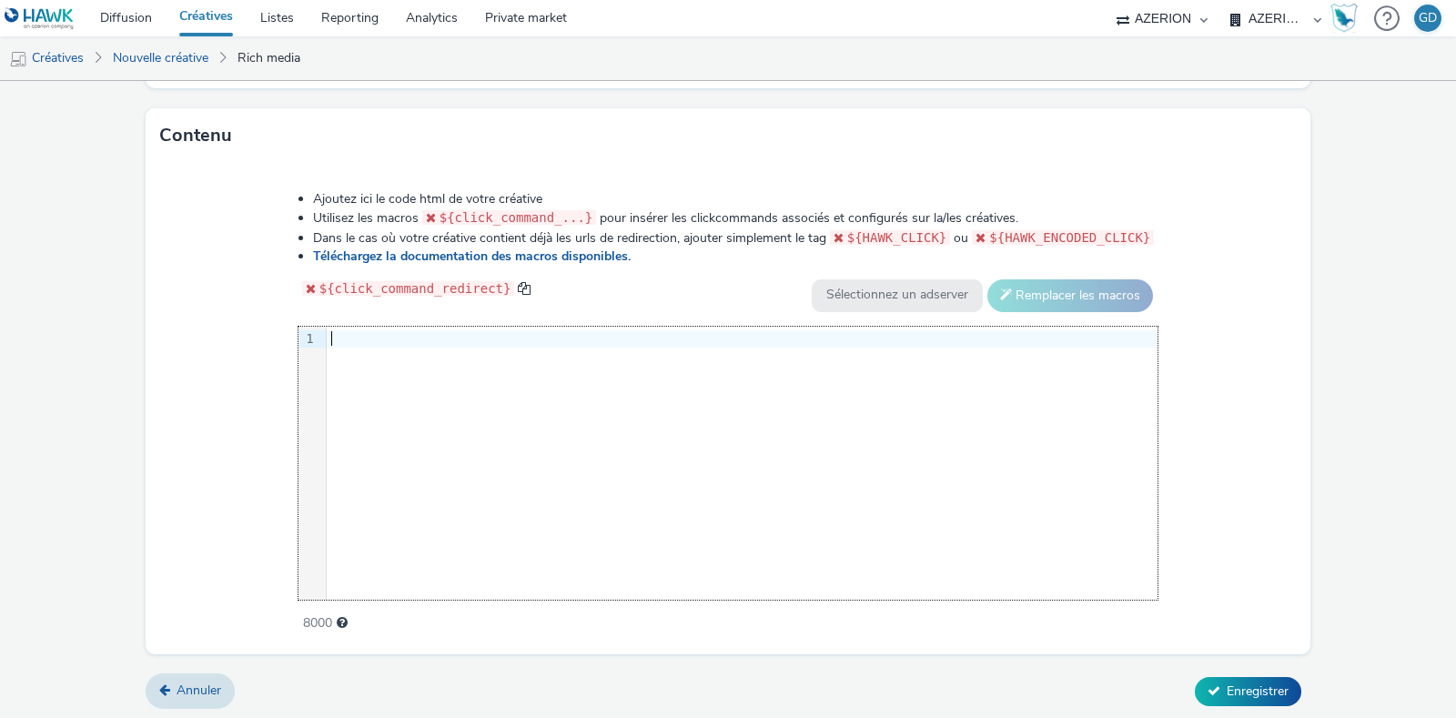
click at [743, 458] on div "9 1 ›" at bounding box center [728, 463] width 860 height 273
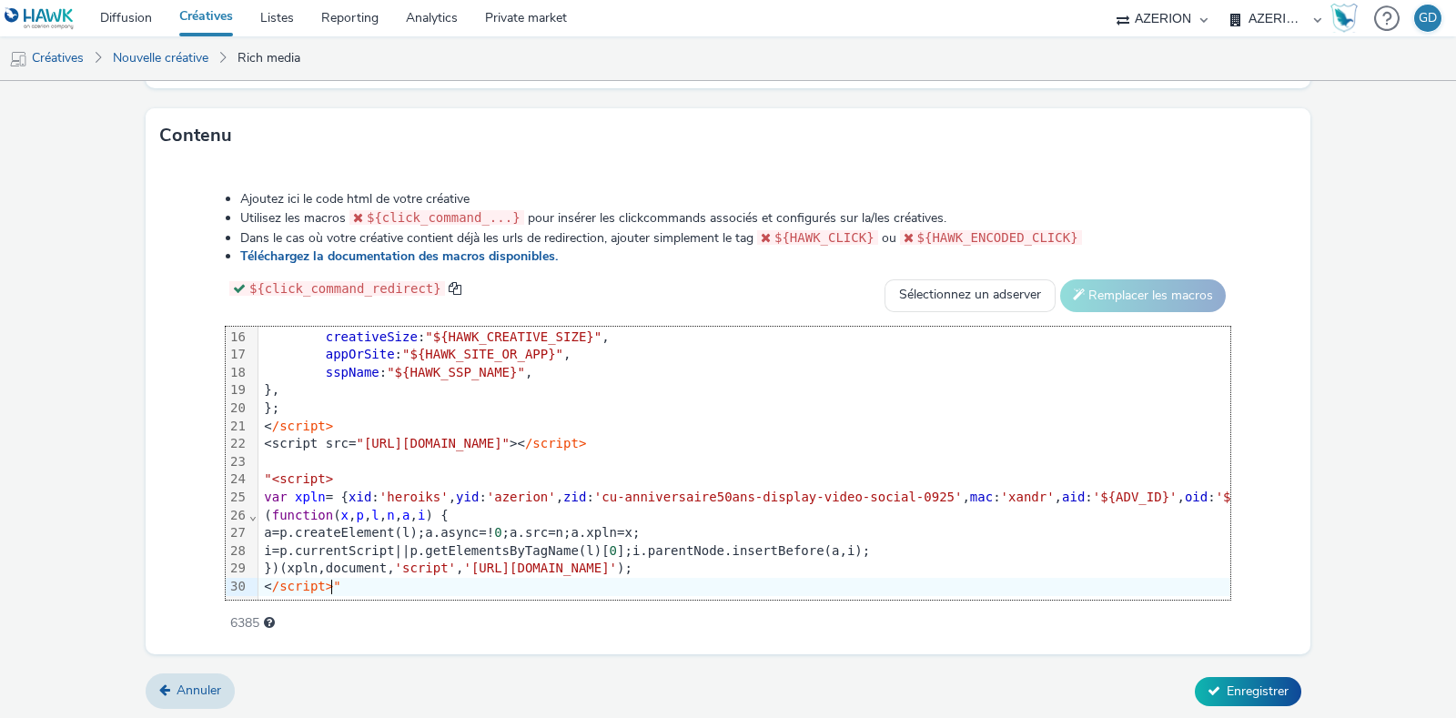
scroll to position [853, 0]
click at [269, 470] on span ""<script>" at bounding box center [298, 477] width 69 height 15
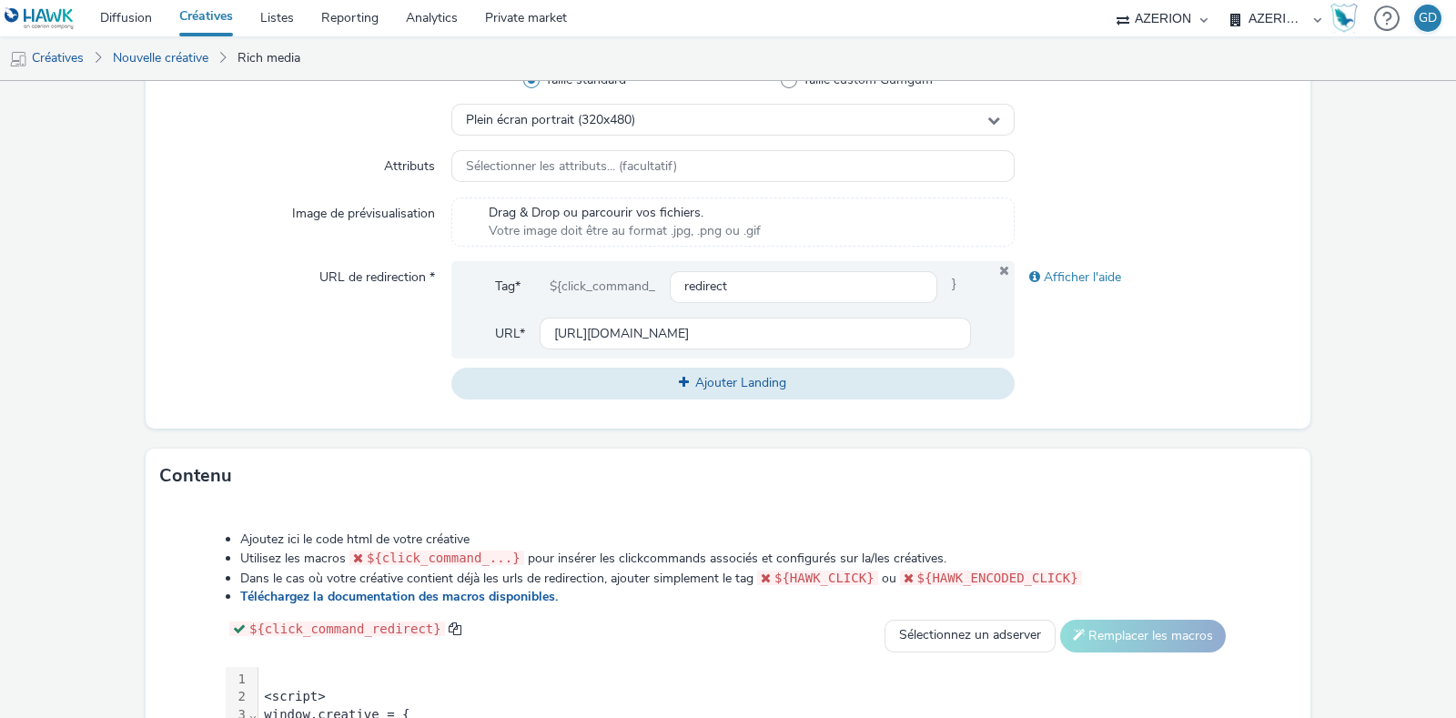
scroll to position [739, 0]
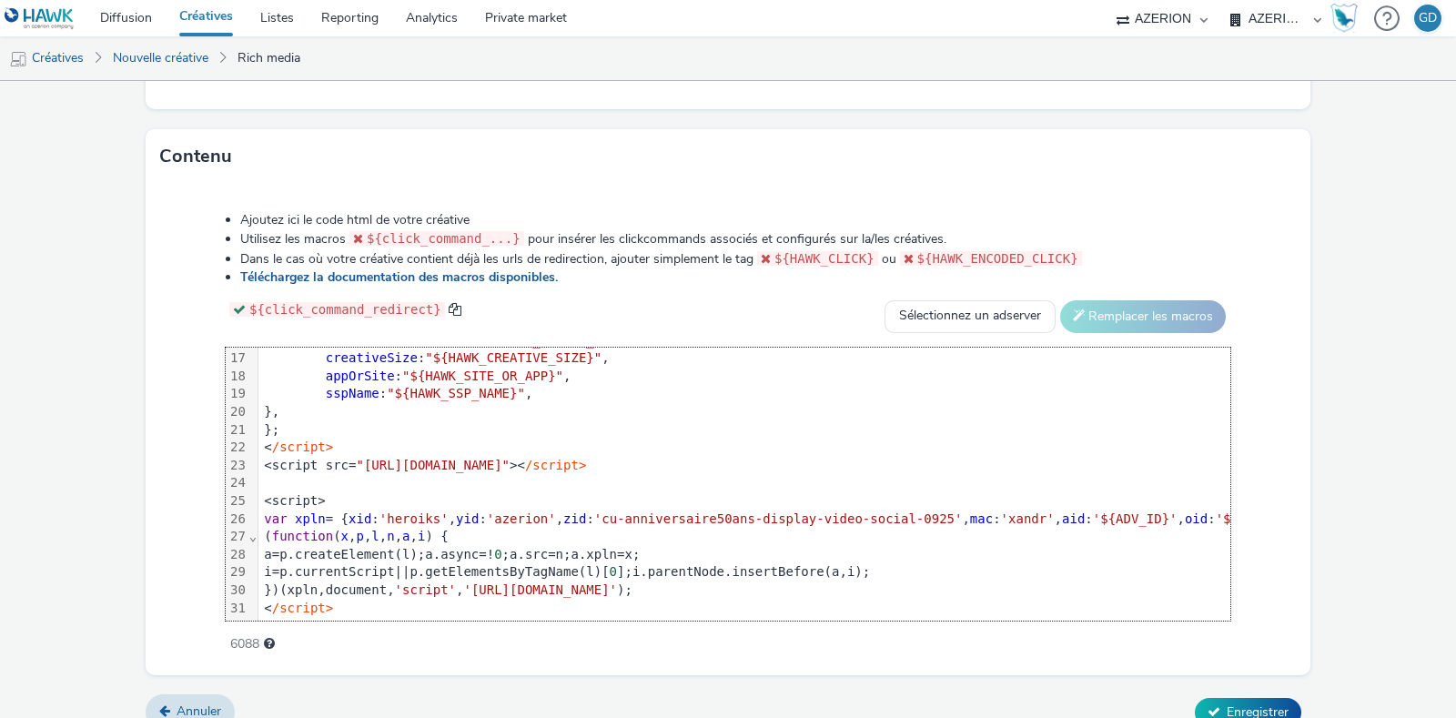
scroll to position [852, 0]
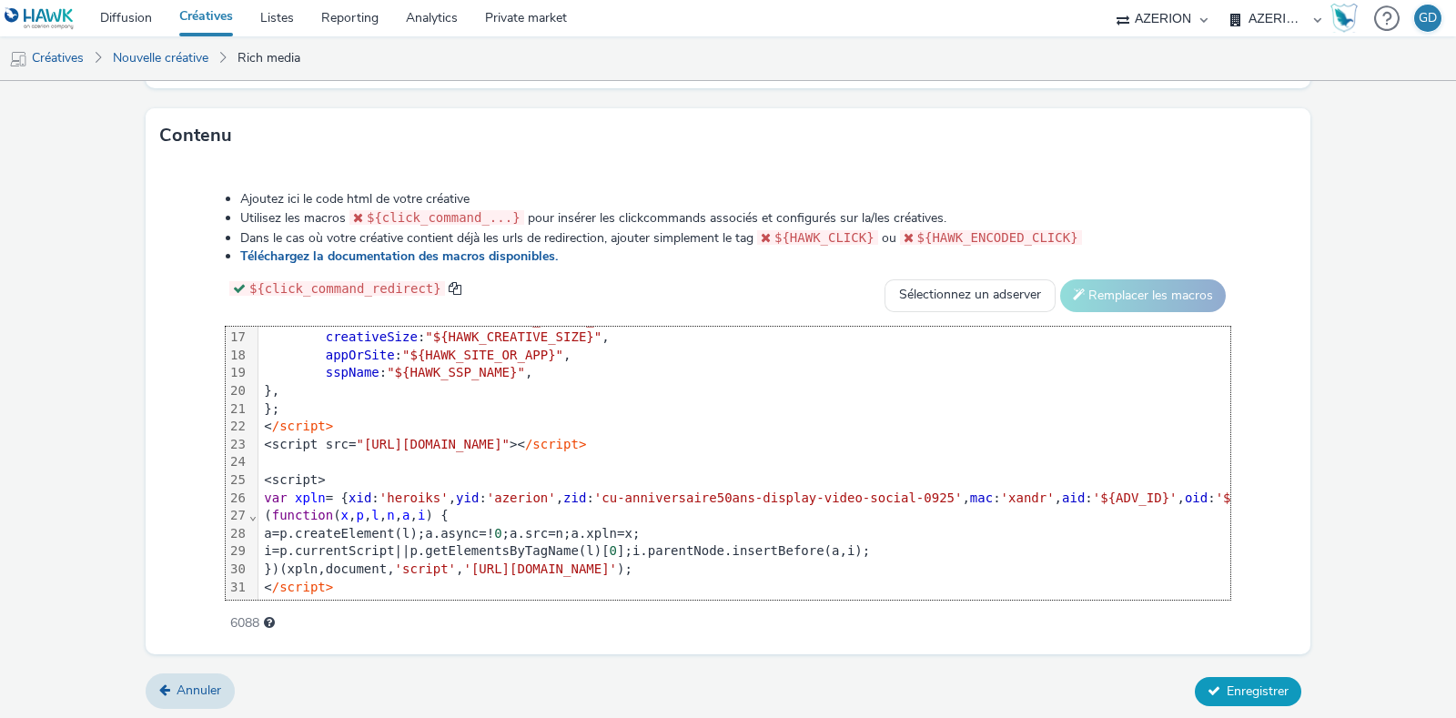
click at [1256, 682] on span "Enregistrer" at bounding box center [1258, 690] width 62 height 17
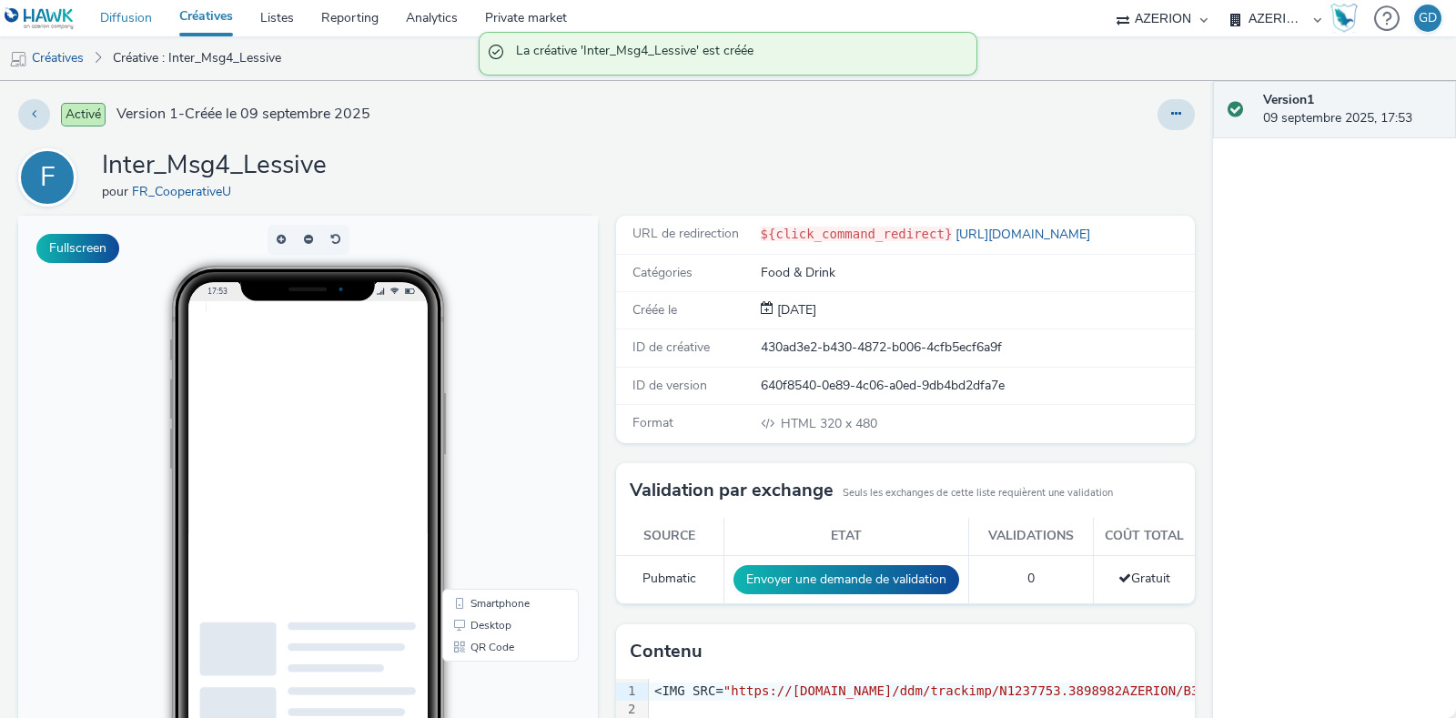
click at [129, 25] on link "Diffusion" at bounding box center [125, 18] width 79 height 36
